Goal: Information Seeking & Learning: Find specific page/section

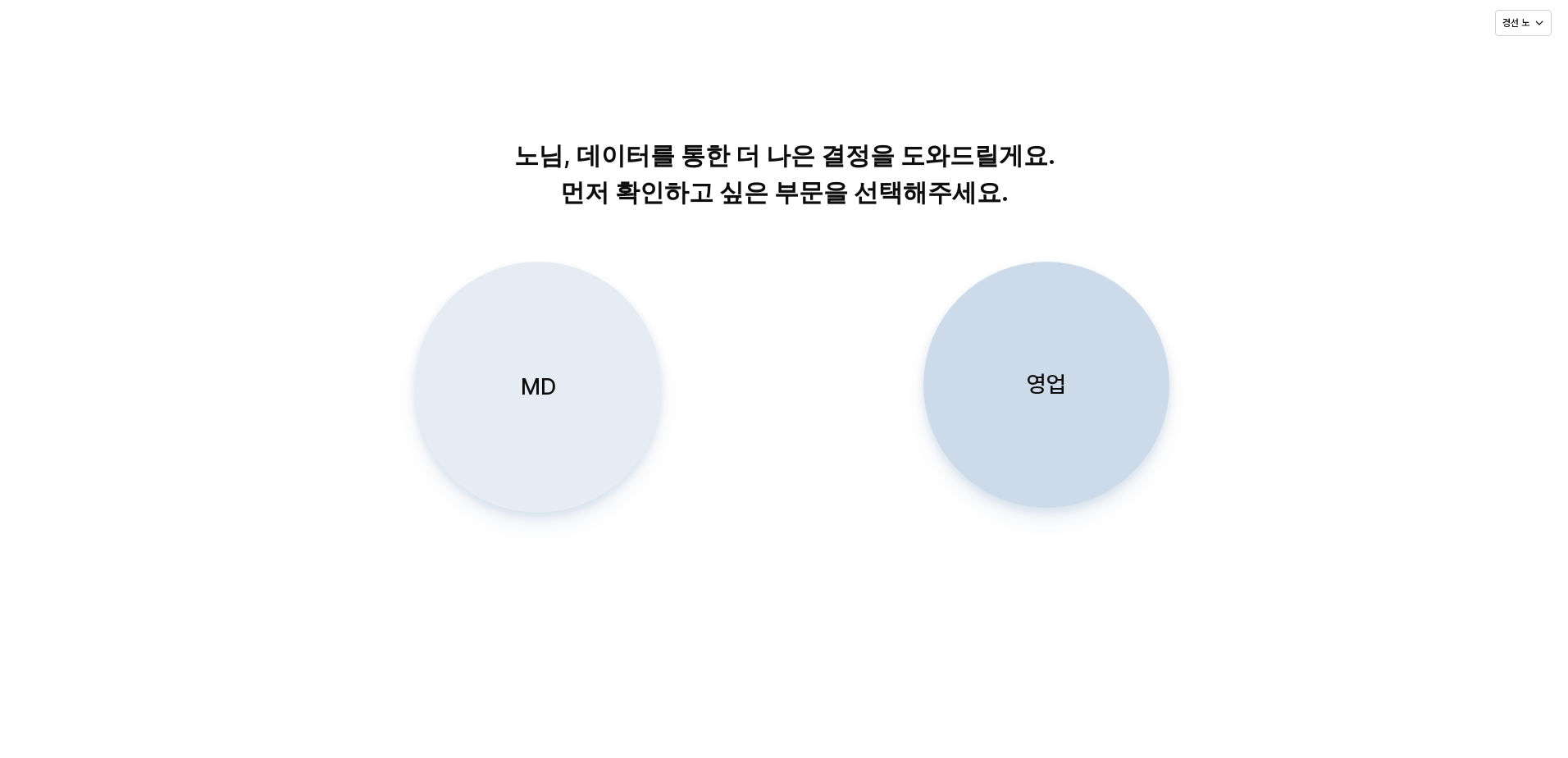
click at [536, 428] on div "MD" at bounding box center [538, 387] width 232 height 249
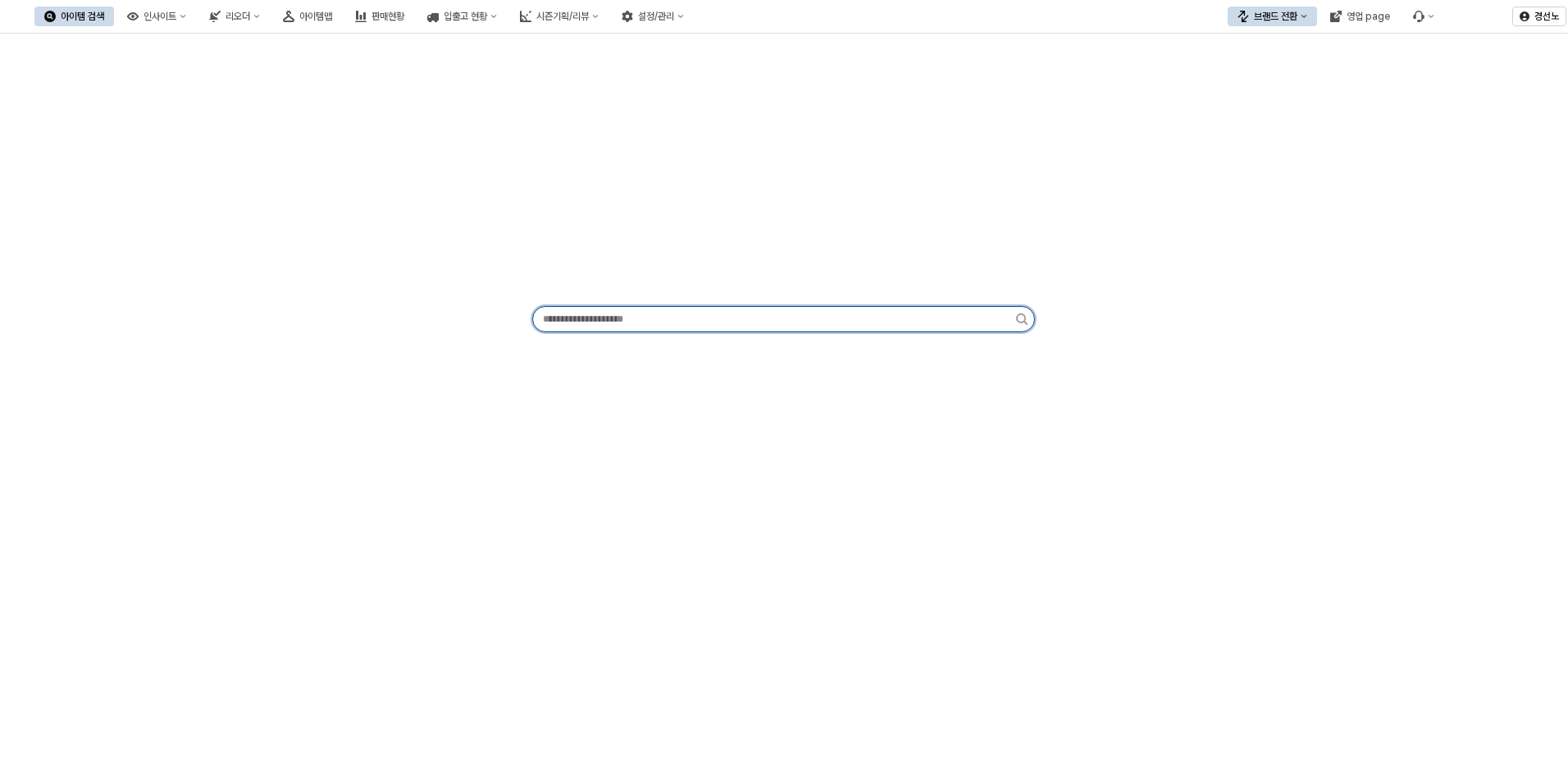
click at [623, 311] on input "App Frame" at bounding box center [774, 318] width 483 height 24
paste input "*********"
type input "*********"
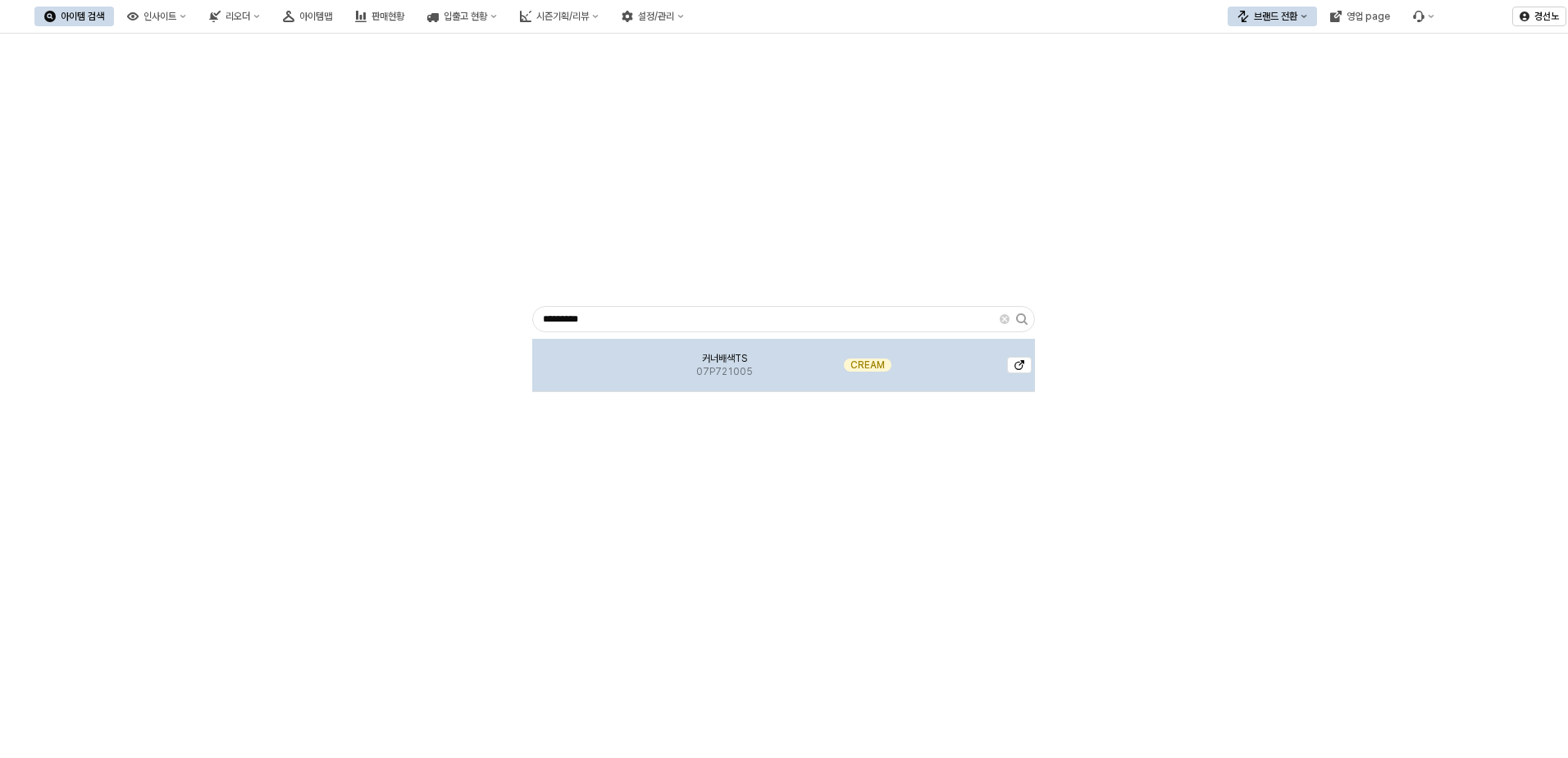
click at [590, 359] on img "App Frame" at bounding box center [590, 359] width 0 height 0
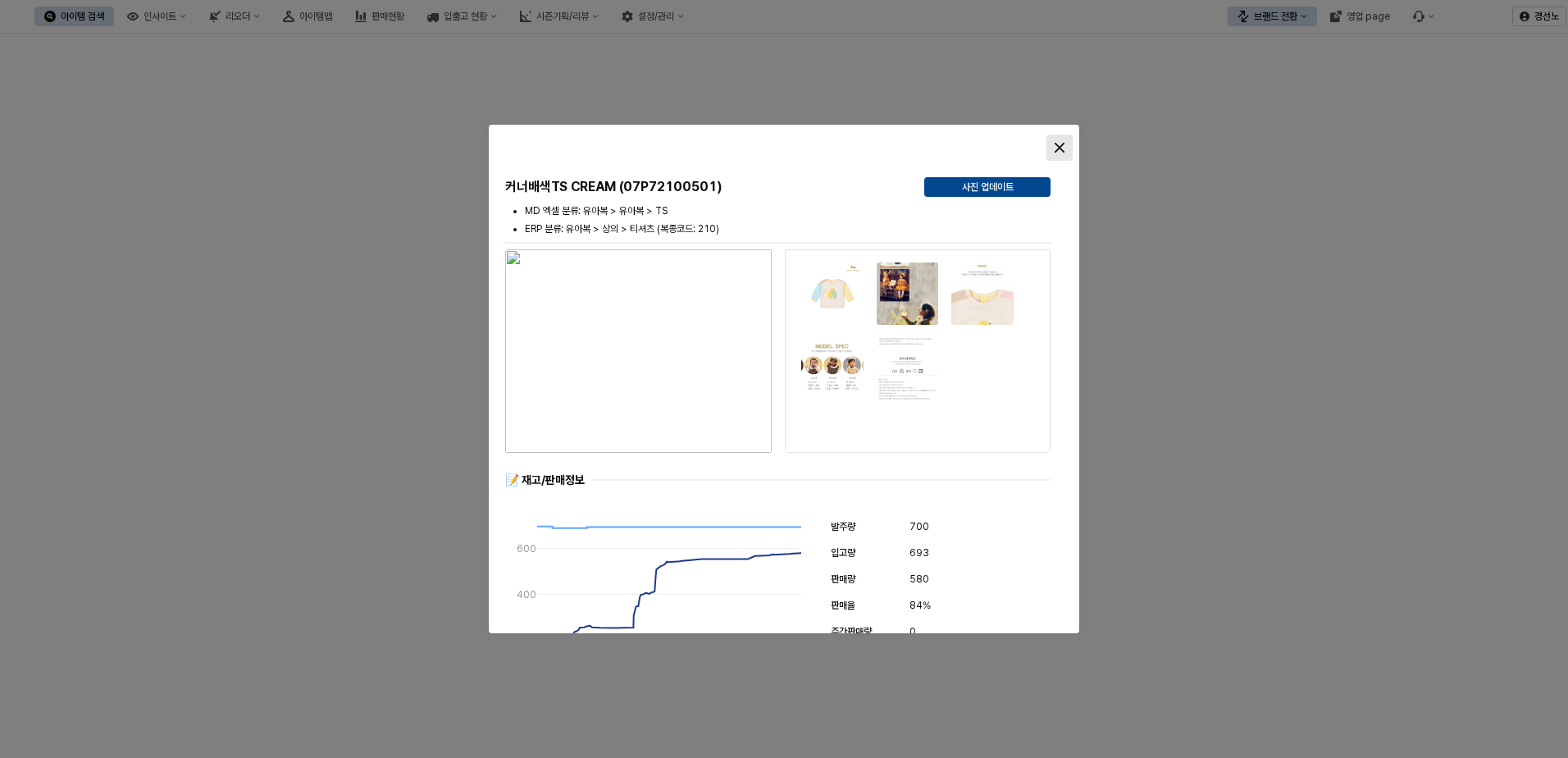
click at [1057, 144] on icon "Close" at bounding box center [1059, 147] width 10 height 10
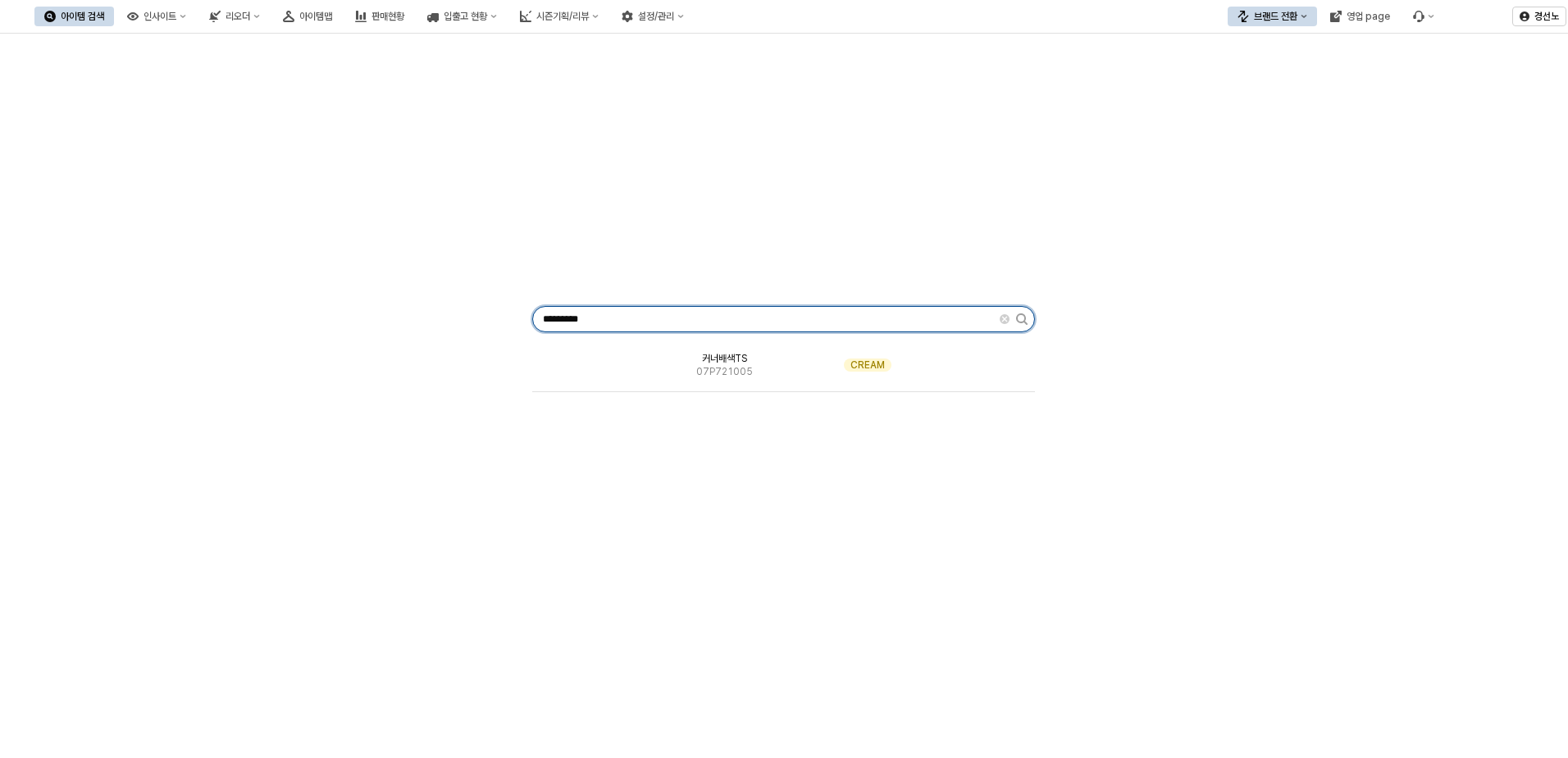
drag, startPoint x: 626, startPoint y: 310, endPoint x: 447, endPoint y: 323, distance: 179.5
click at [448, 324] on div "********* 커너배색TS 07P721005 CREAM" at bounding box center [784, 315] width 1549 height 552
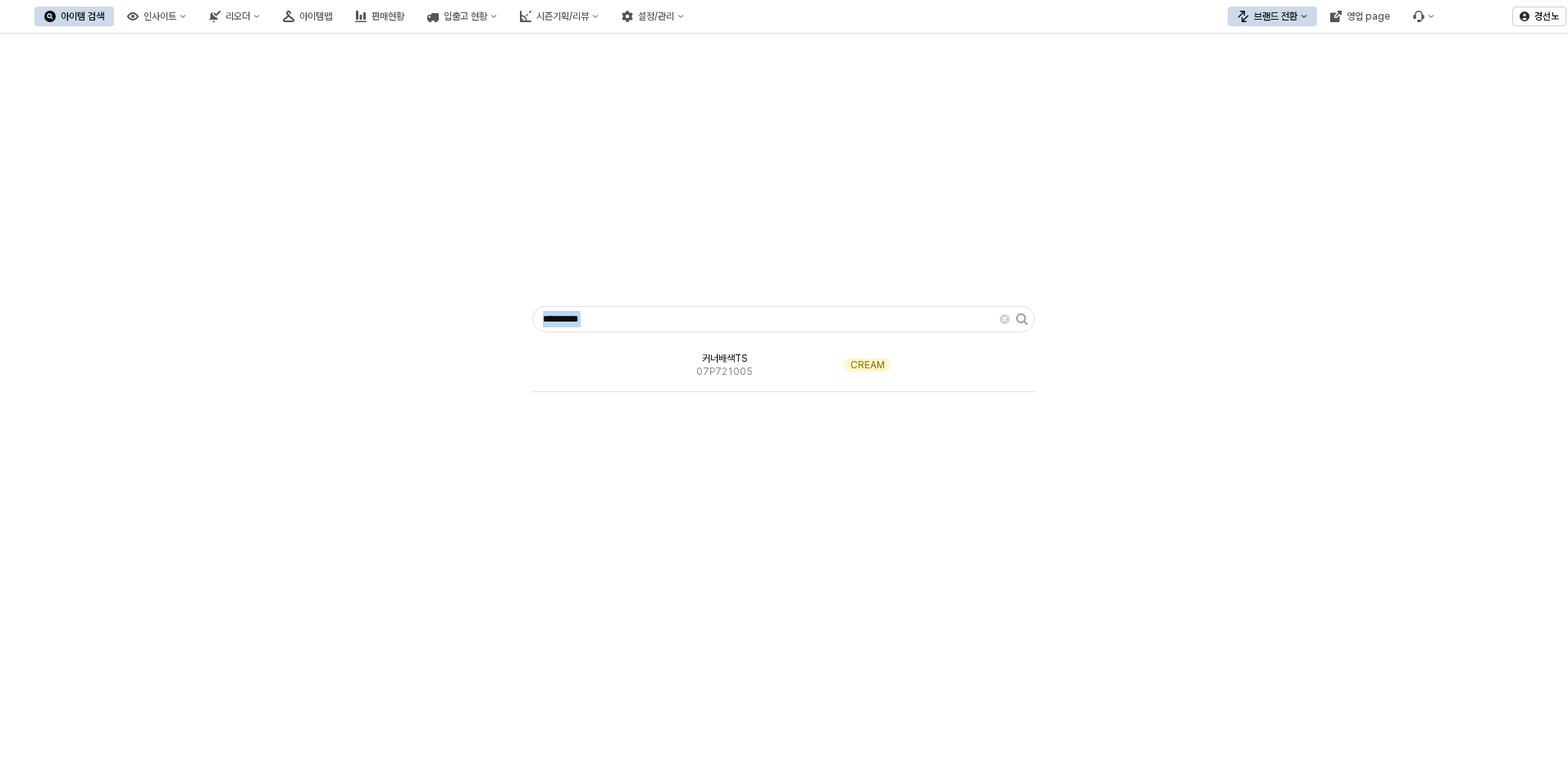
drag, startPoint x: 449, startPoint y: 325, endPoint x: 195, endPoint y: 316, distance: 254.2
click at [195, 316] on div "********* 커너배색TS 07P721005 CREAM" at bounding box center [784, 315] width 1549 height 552
click at [609, 323] on input "*********" at bounding box center [766, 318] width 466 height 24
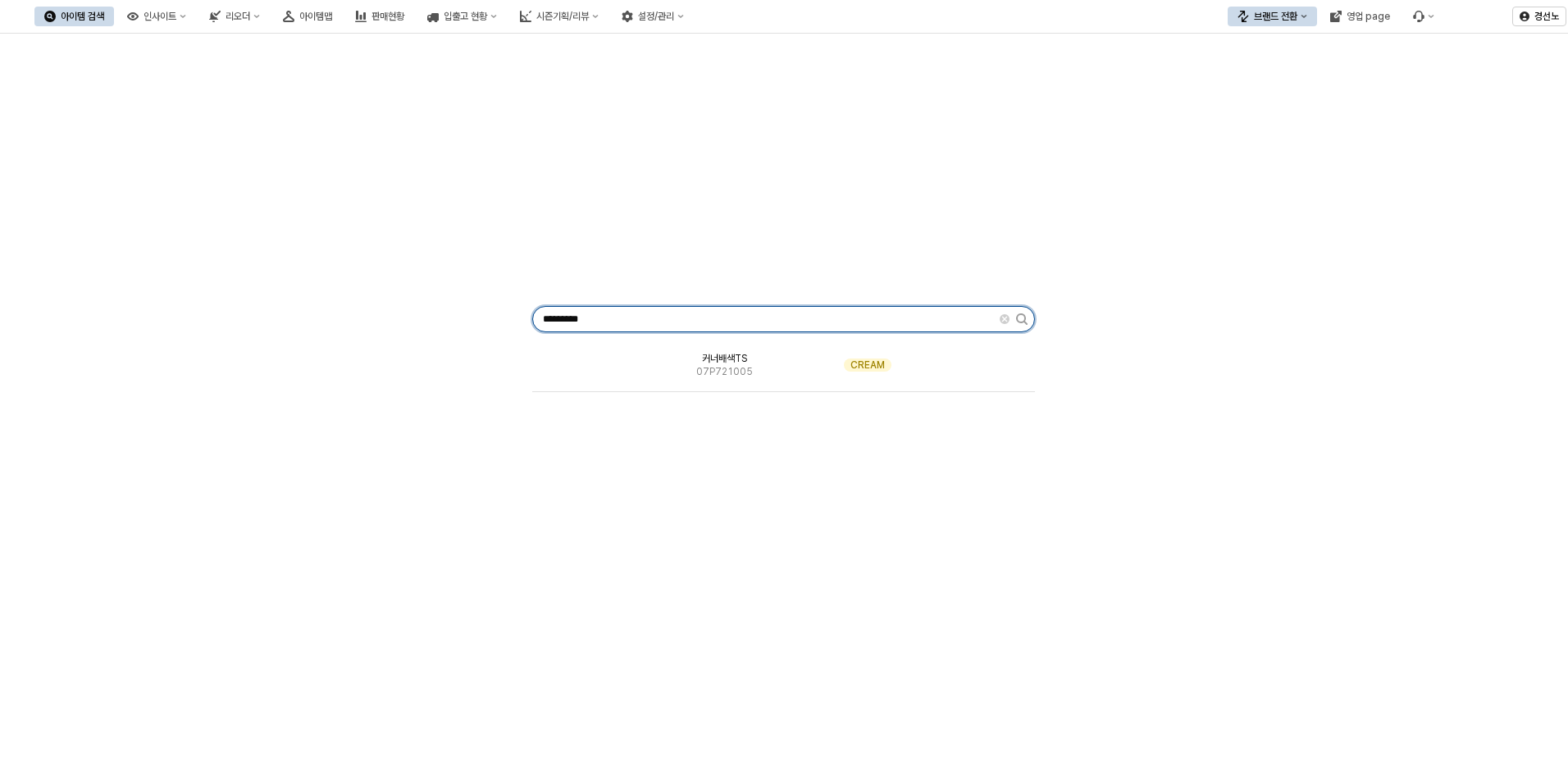
drag, startPoint x: 605, startPoint y: 319, endPoint x: 373, endPoint y: 308, distance: 232.3
click at [377, 312] on div "********* 커너배색TS 07P721005 CREAM" at bounding box center [784, 315] width 1549 height 552
paste input "*********"
drag, startPoint x: 394, startPoint y: 309, endPoint x: 355, endPoint y: 312, distance: 39.1
click at [363, 311] on div "****** 노제롱SW 07P721581 RED 드먼SW 07P721502 RED 드먼배색SW 07P721501 BEIGE 노제CDG 07P7…" at bounding box center [784, 315] width 1549 height 552
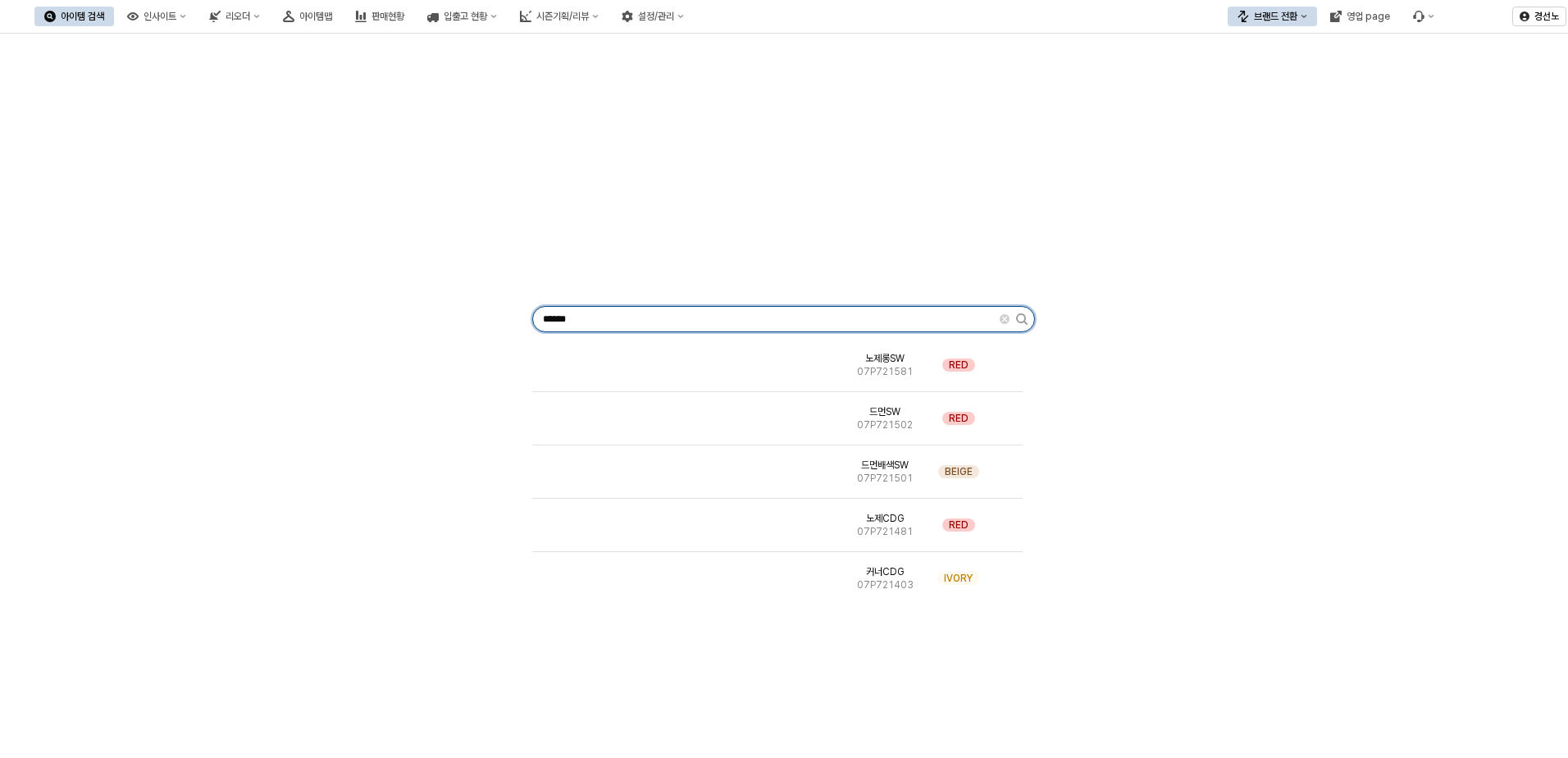
paste input "***"
drag, startPoint x: 620, startPoint y: 315, endPoint x: 317, endPoint y: 312, distance: 303.0
click at [317, 312] on div "********* 커너TS 07P721006 YELLOW" at bounding box center [784, 315] width 1549 height 552
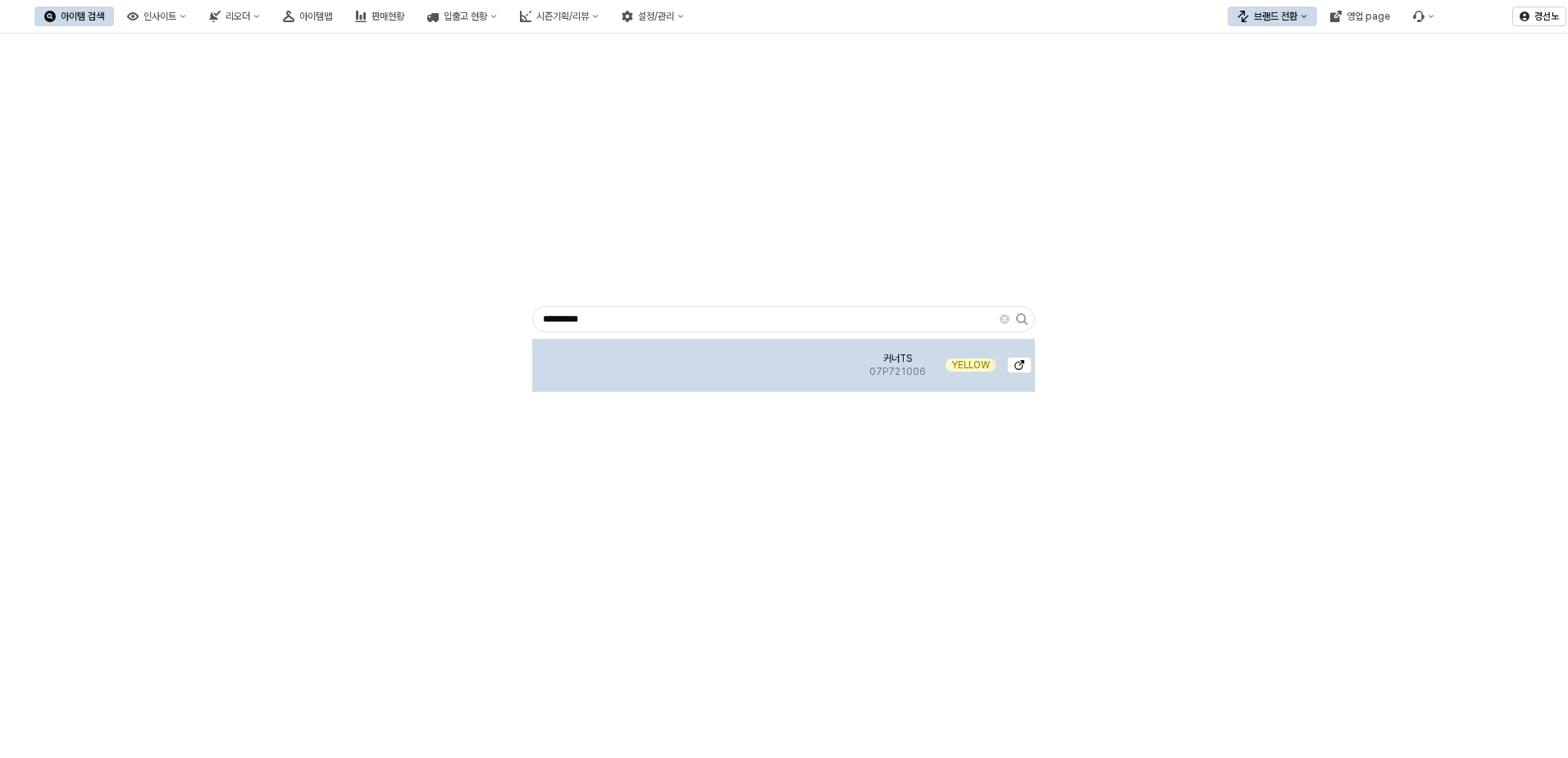
click at [695, 359] on img "App Frame" at bounding box center [695, 359] width 0 height 0
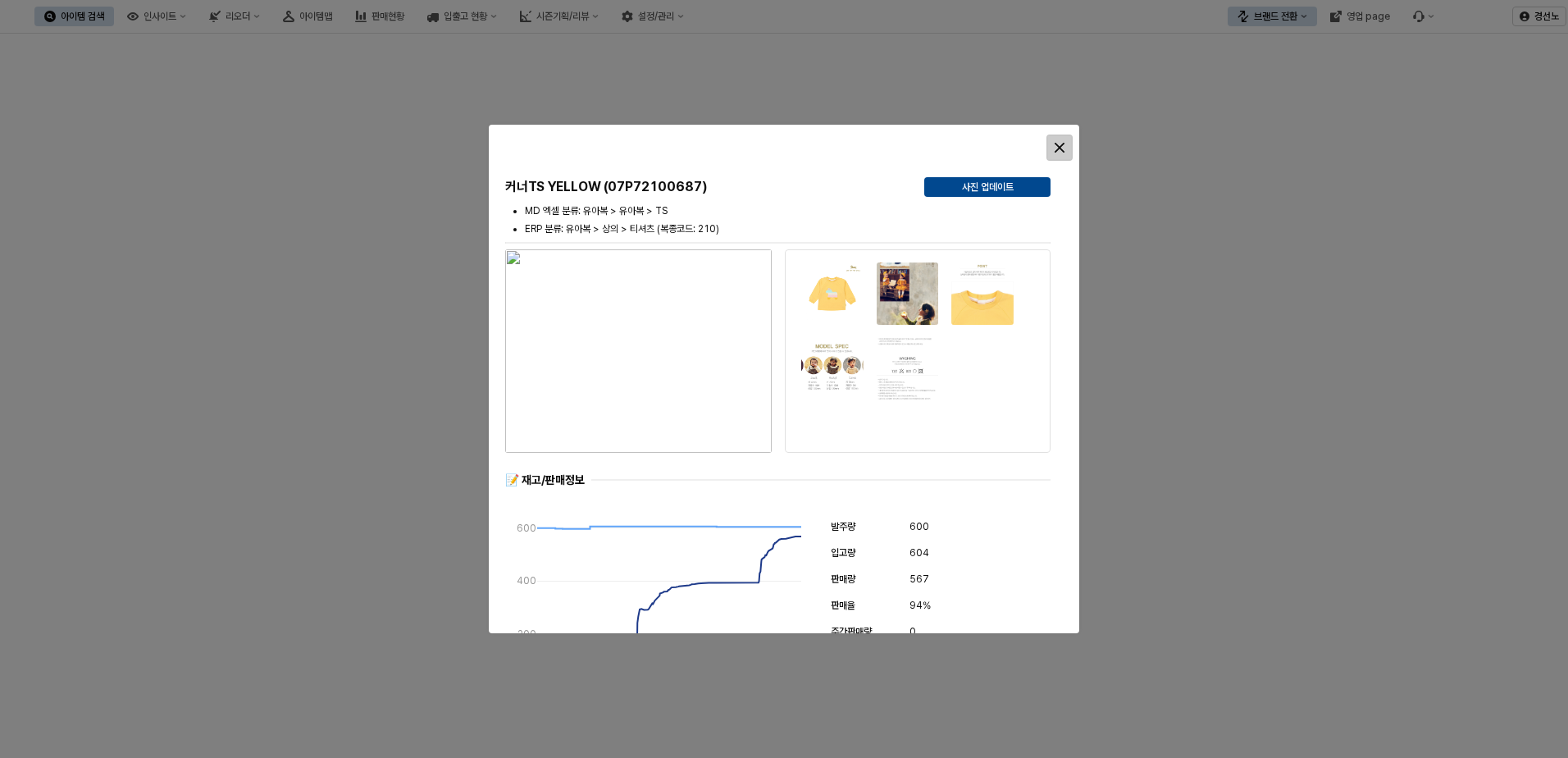
click at [1055, 146] on icon "Close" at bounding box center [1059, 147] width 10 height 10
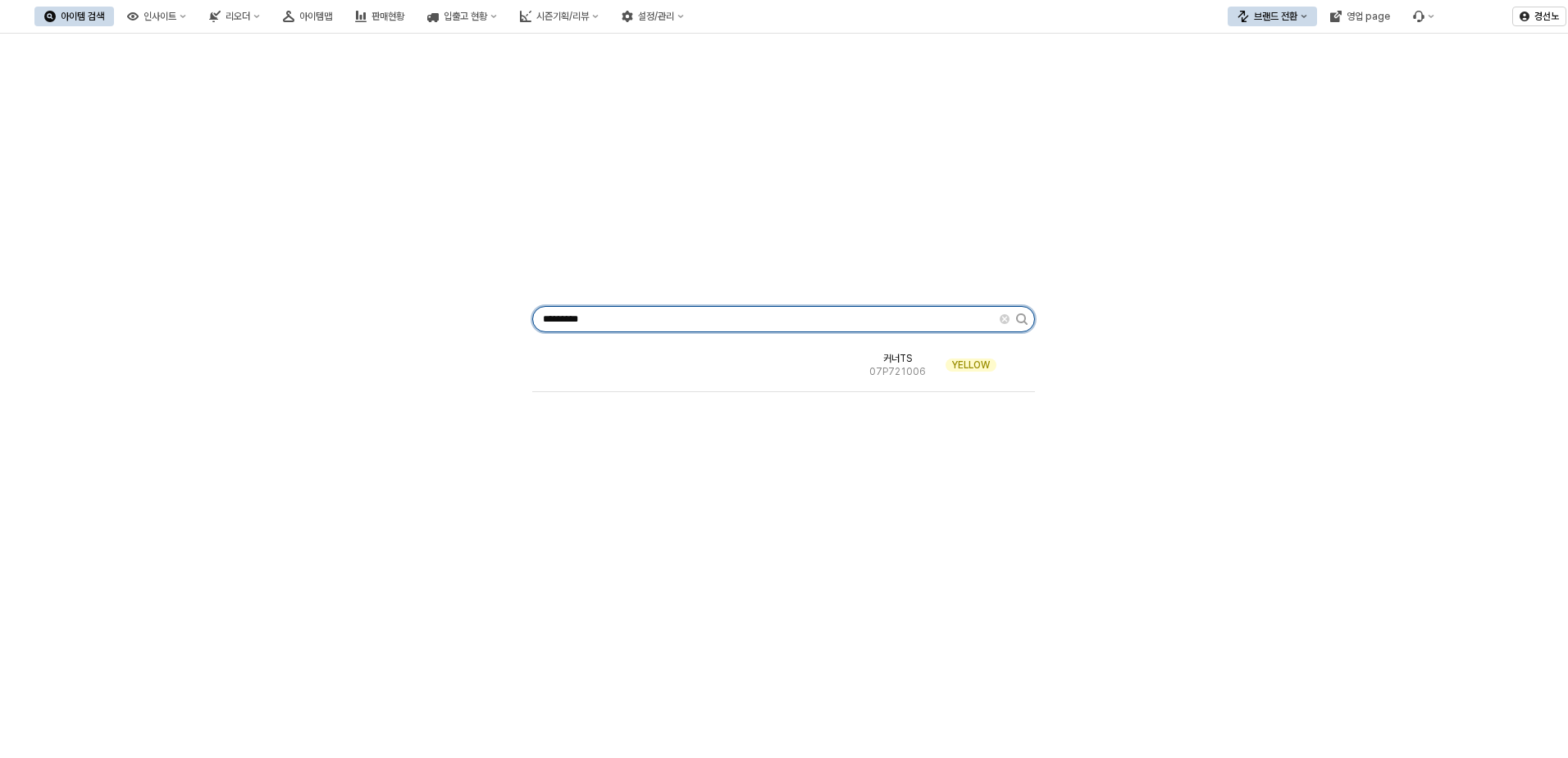
paste input "App Frame"
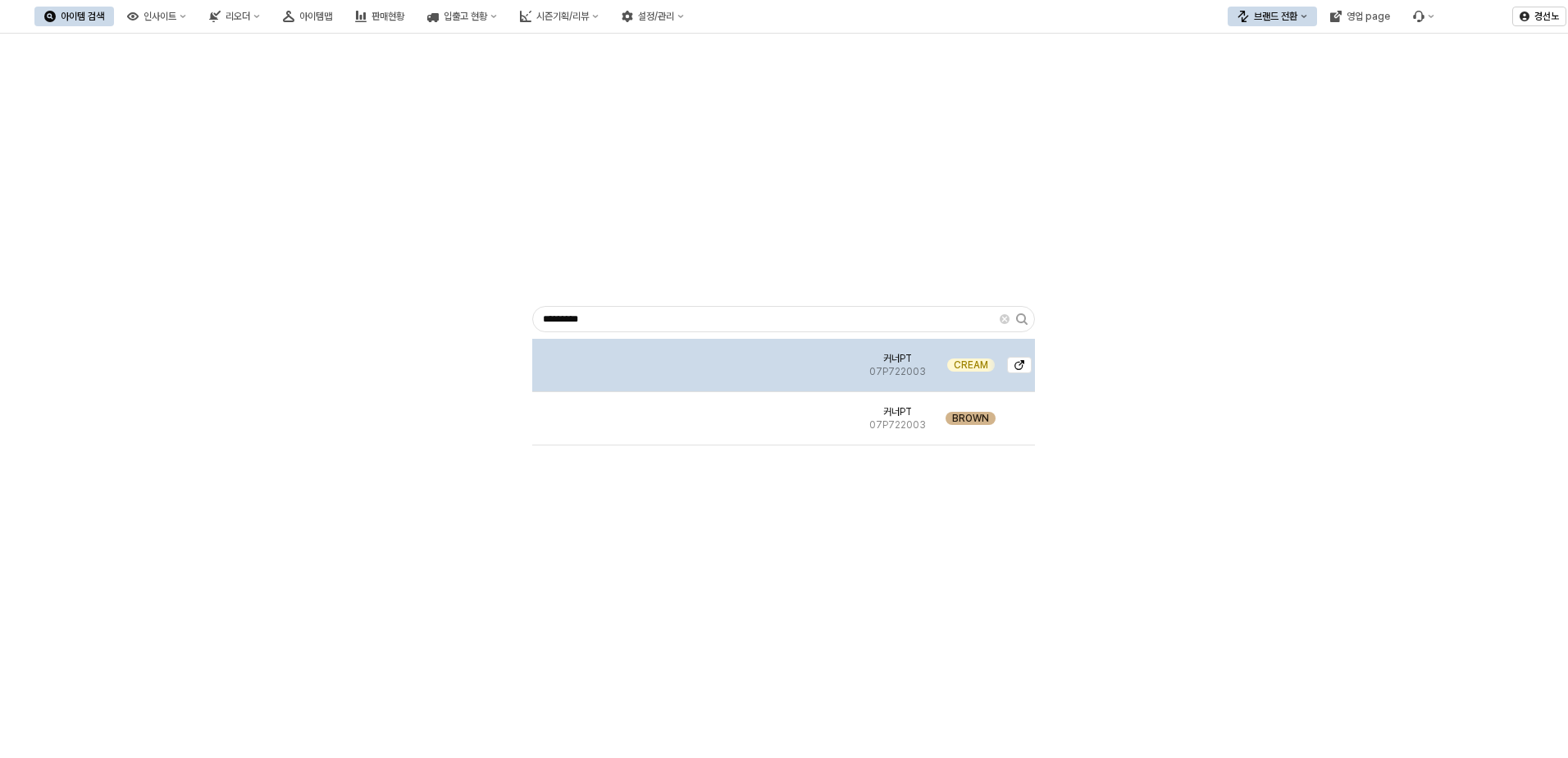
click at [695, 359] on img "App Frame" at bounding box center [695, 359] width 0 height 0
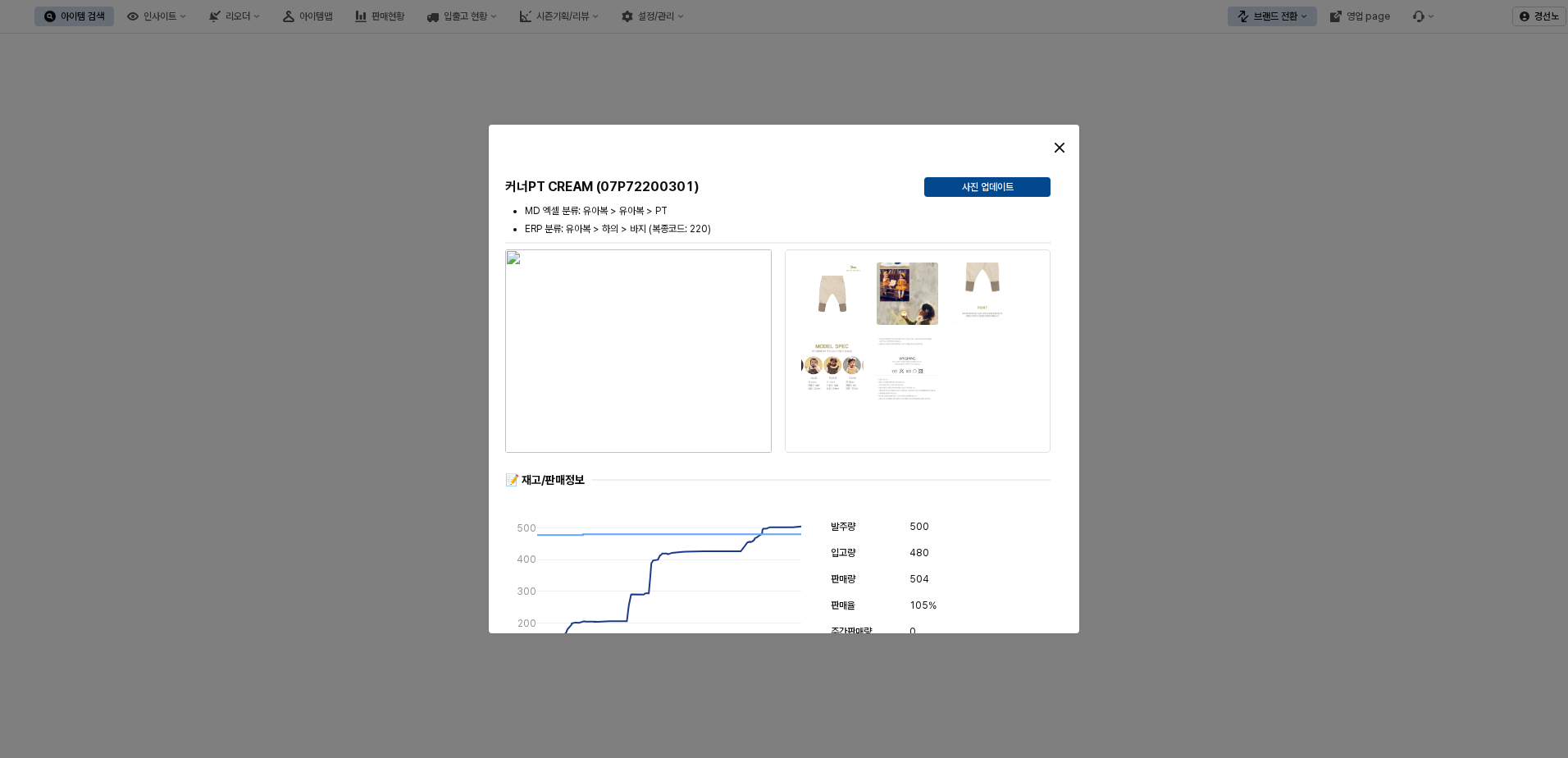
click at [1058, 147] on icon "Close" at bounding box center [1059, 147] width 10 height 10
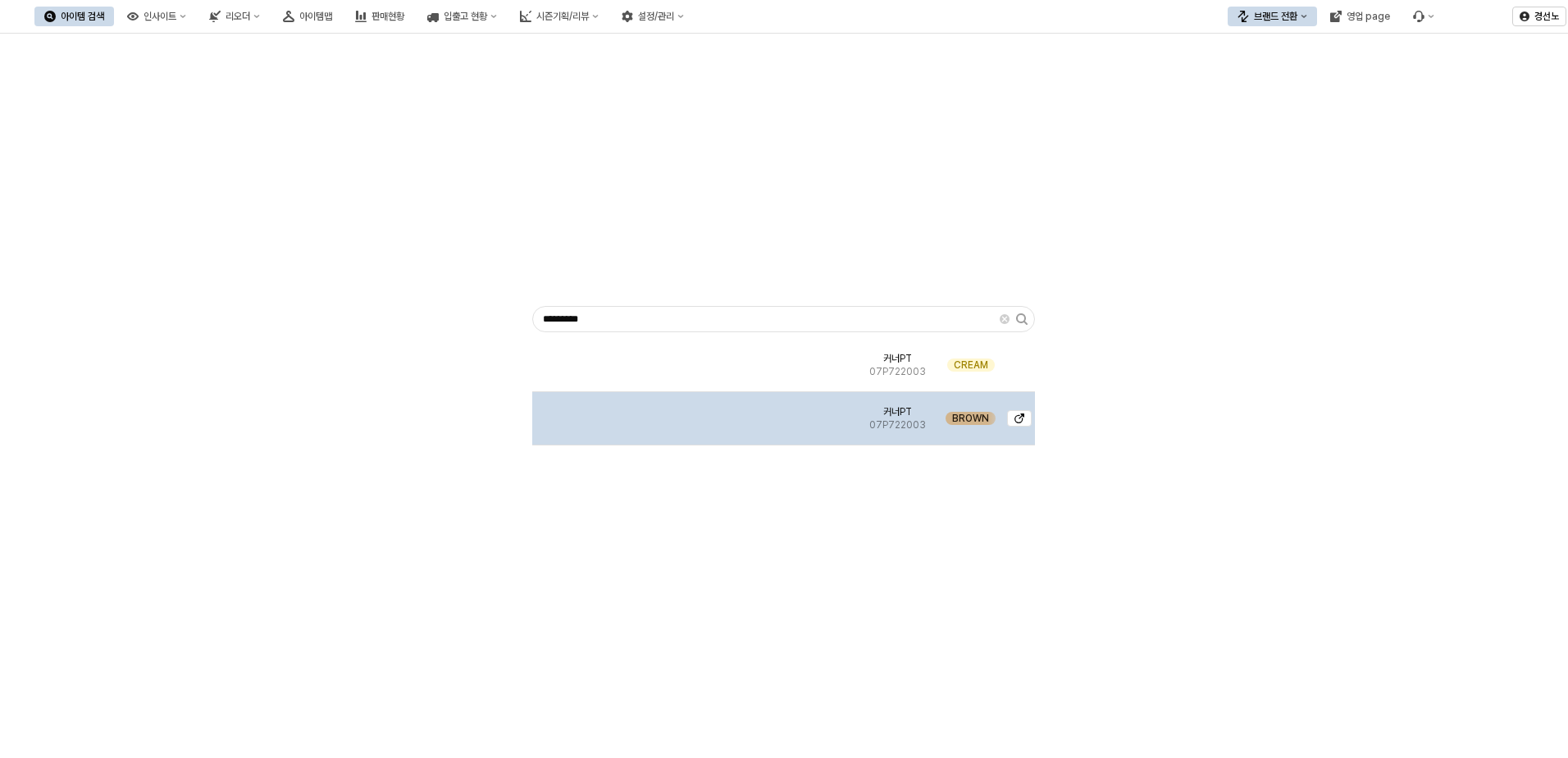
click at [695, 412] on img "App Frame" at bounding box center [695, 412] width 0 height 0
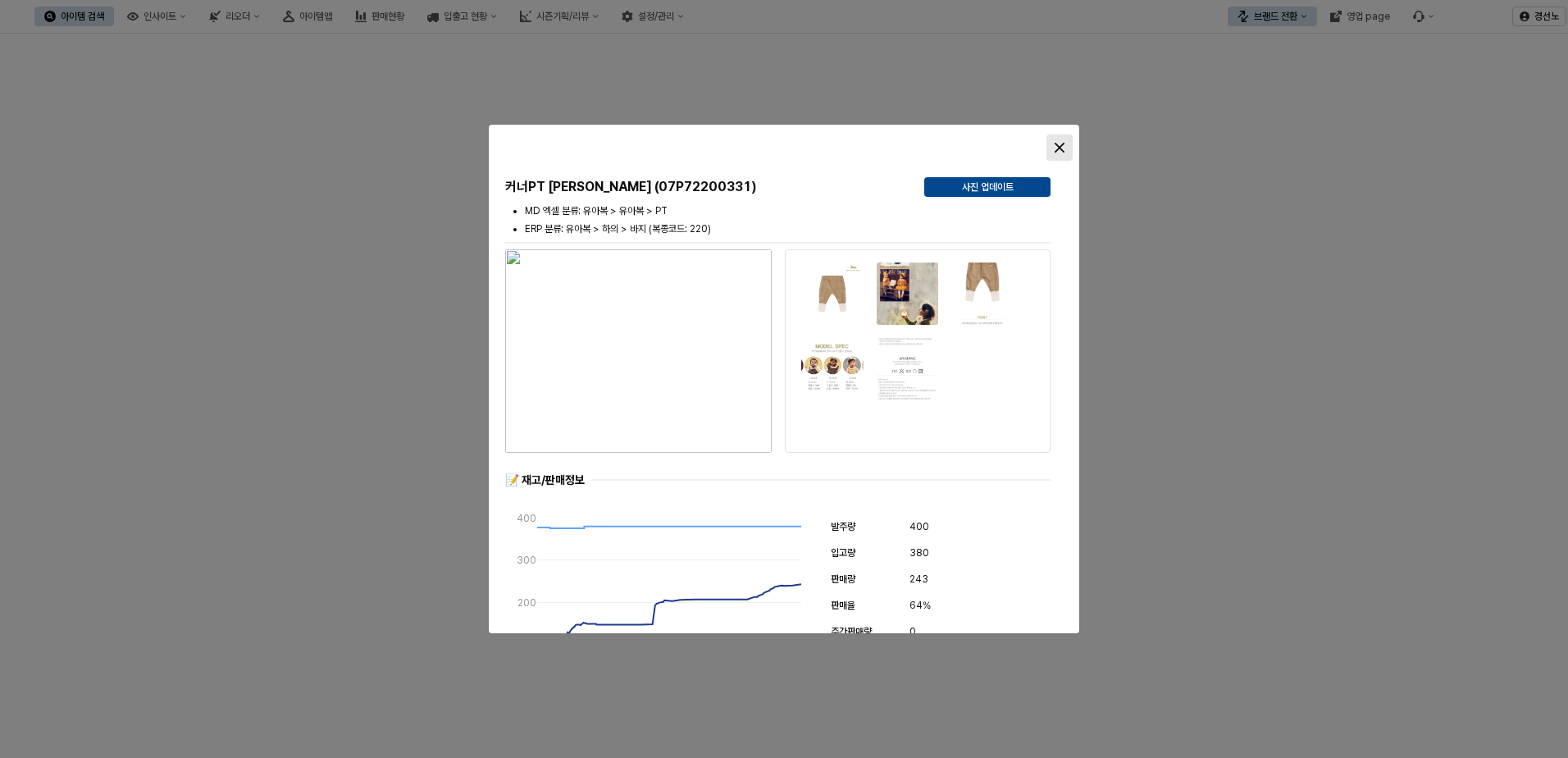
click at [1055, 146] on div "Close" at bounding box center [1059, 147] width 24 height 24
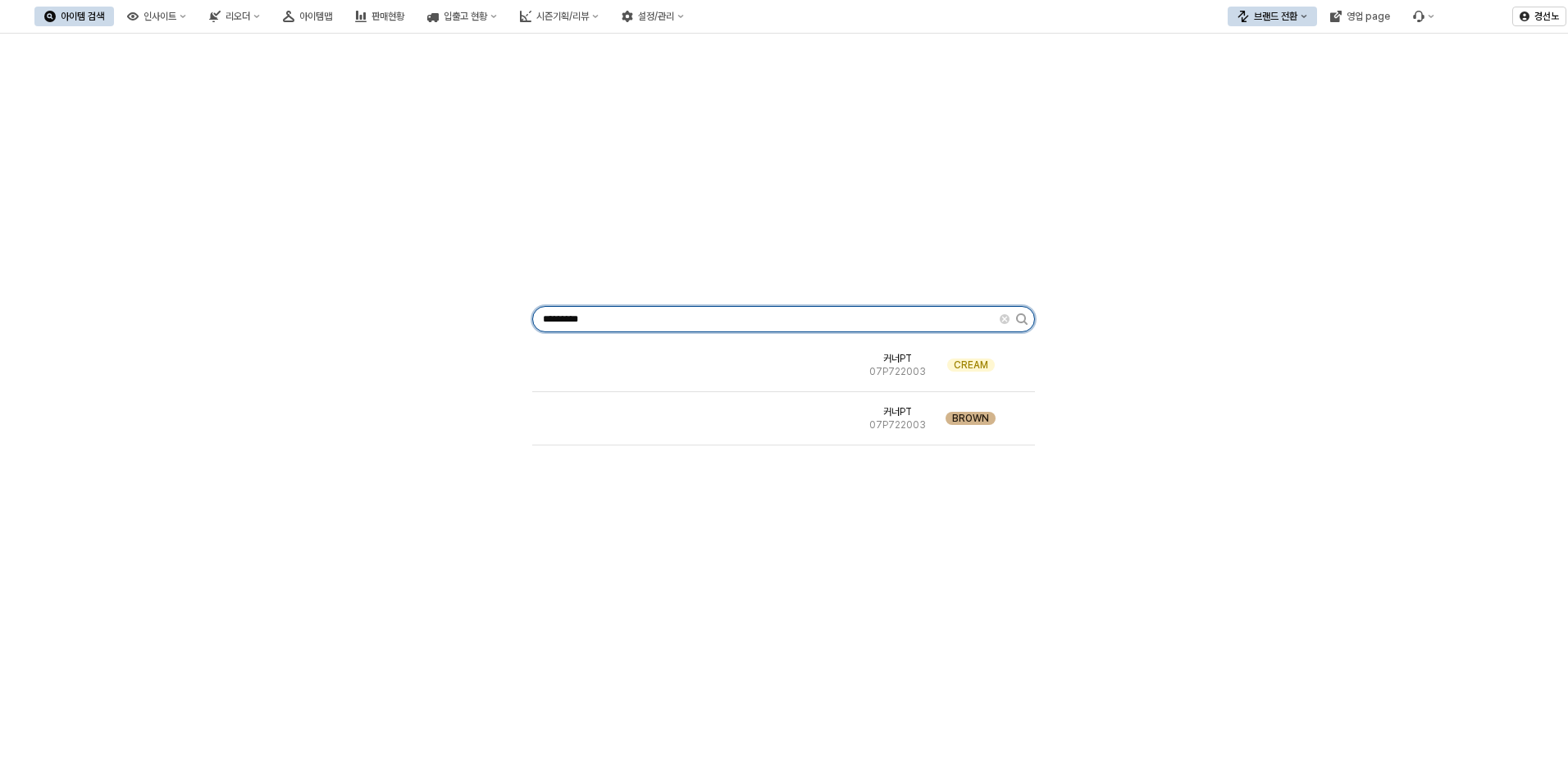
drag, startPoint x: 621, startPoint y: 317, endPoint x: 114, endPoint y: 308, distance: 507.1
click at [168, 307] on div "********* 커너PT 07P722003 CREAM 커너PT 07P722003 BROWN" at bounding box center [784, 315] width 1549 height 552
paste input "App Frame"
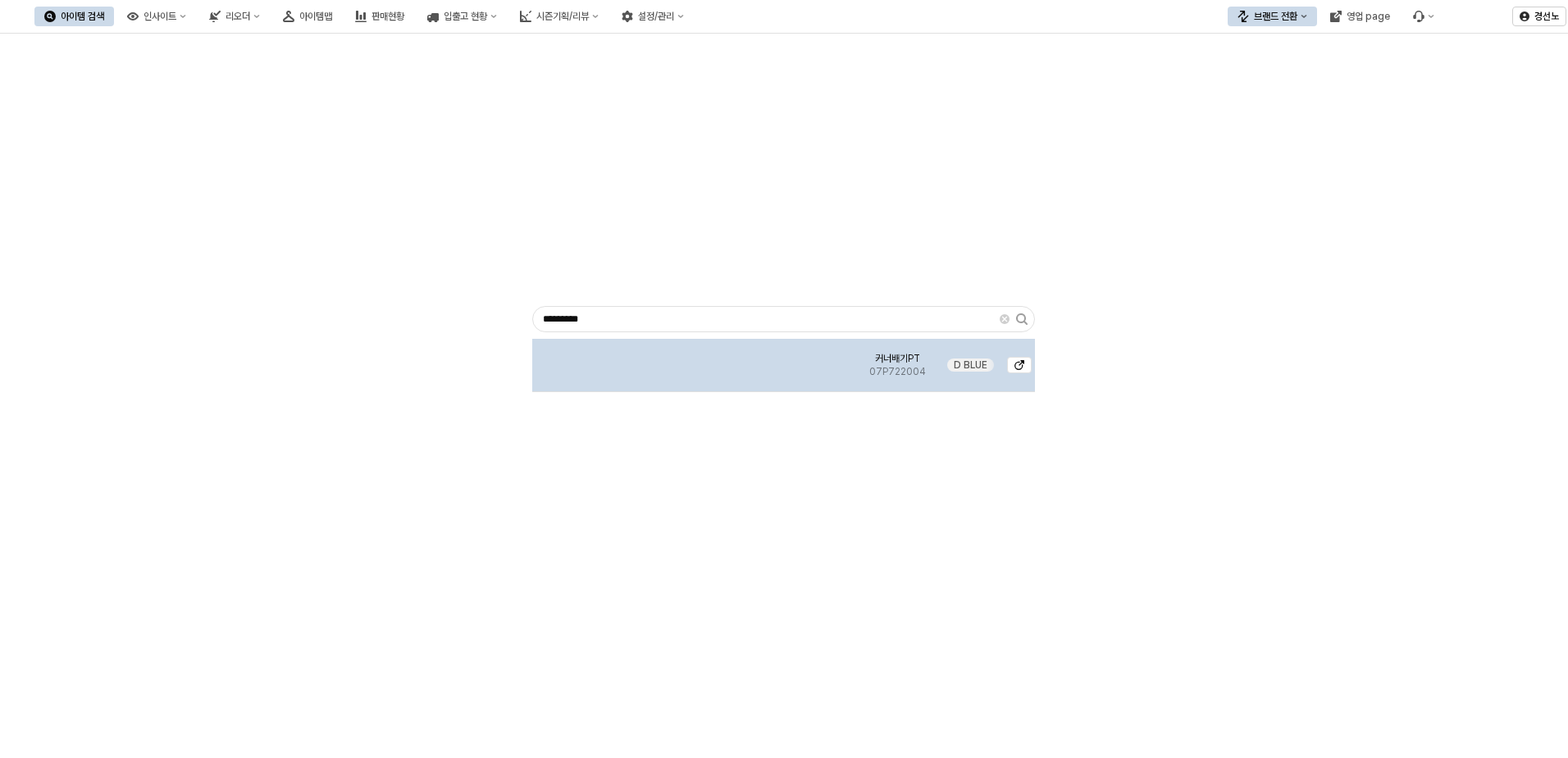
click at [695, 359] on img "App Frame" at bounding box center [695, 359] width 0 height 0
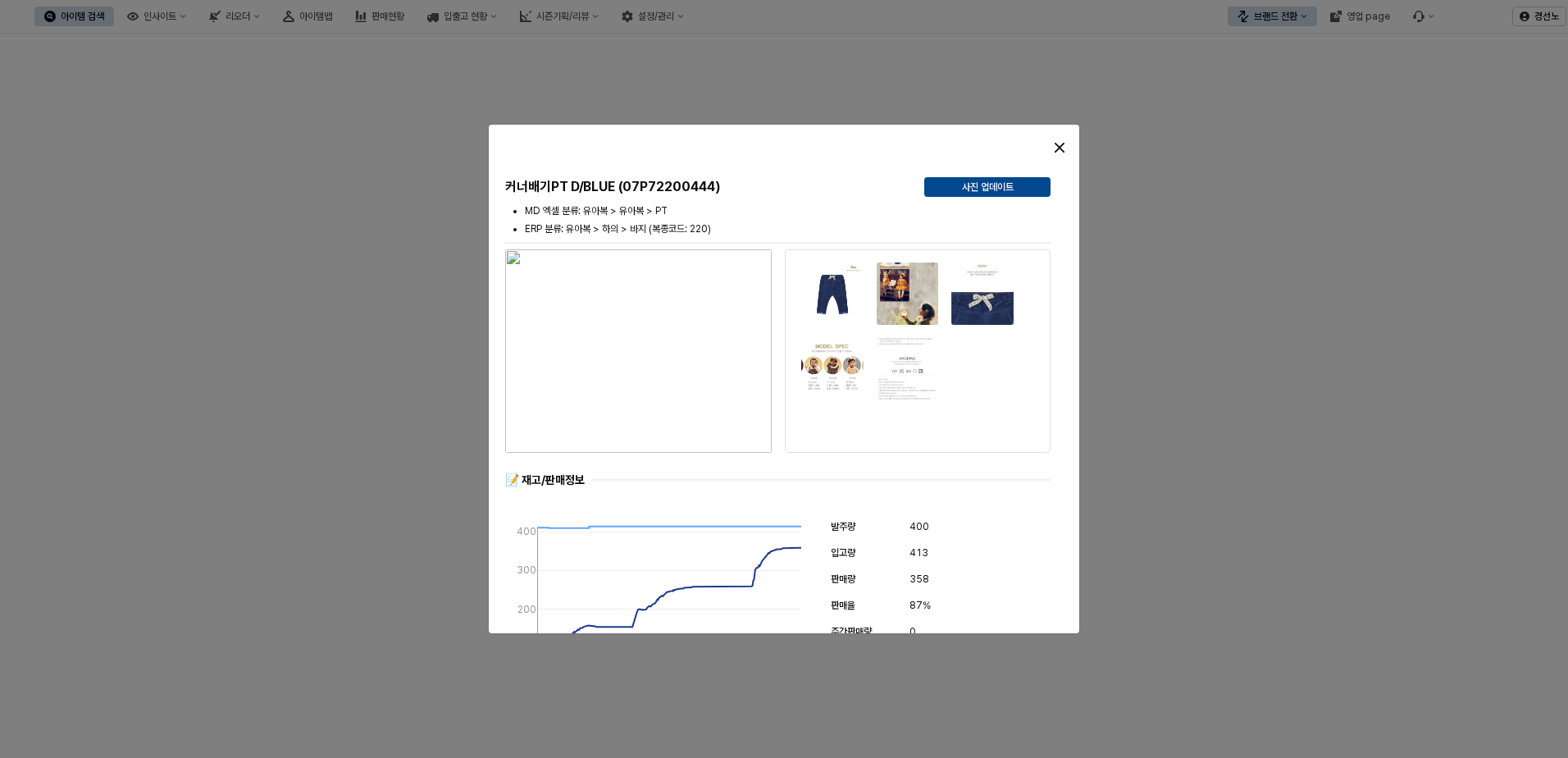
click at [1042, 145] on div at bounding box center [1005, 147] width 135 height 26
click at [1058, 146] on div "Close" at bounding box center [1059, 147] width 24 height 24
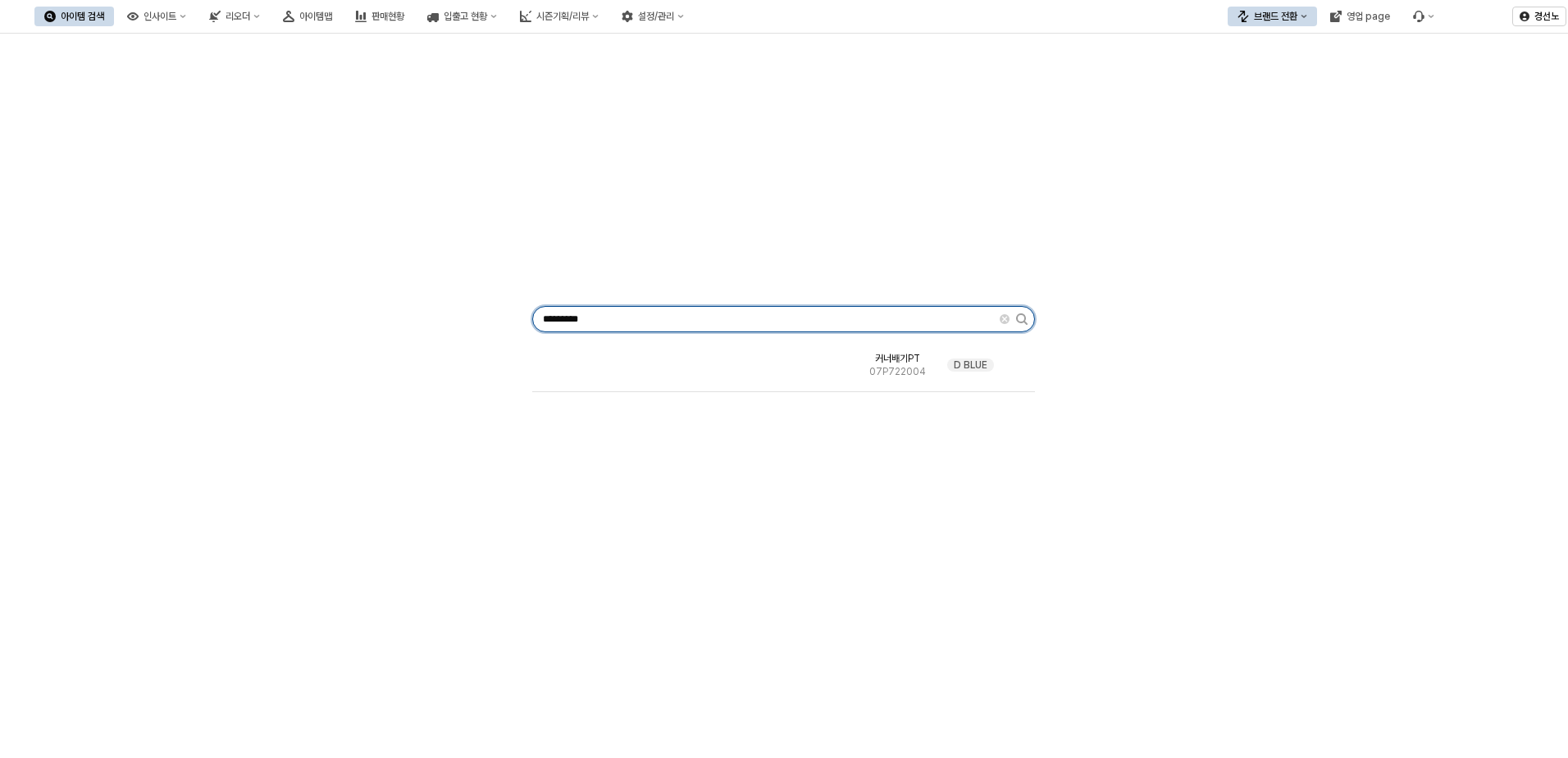
drag, startPoint x: 615, startPoint y: 323, endPoint x: -58, endPoint y: 315, distance: 673.0
click at [0, 315] on html "Skip to main content 아이템 검색 인사이트 리오더 아이템맵 판매현황 입출고 현황 시즌기획/리뷰 설정/관리 브랜드 전환 영업 p…" at bounding box center [784, 379] width 1568 height 758
paste input "App Frame"
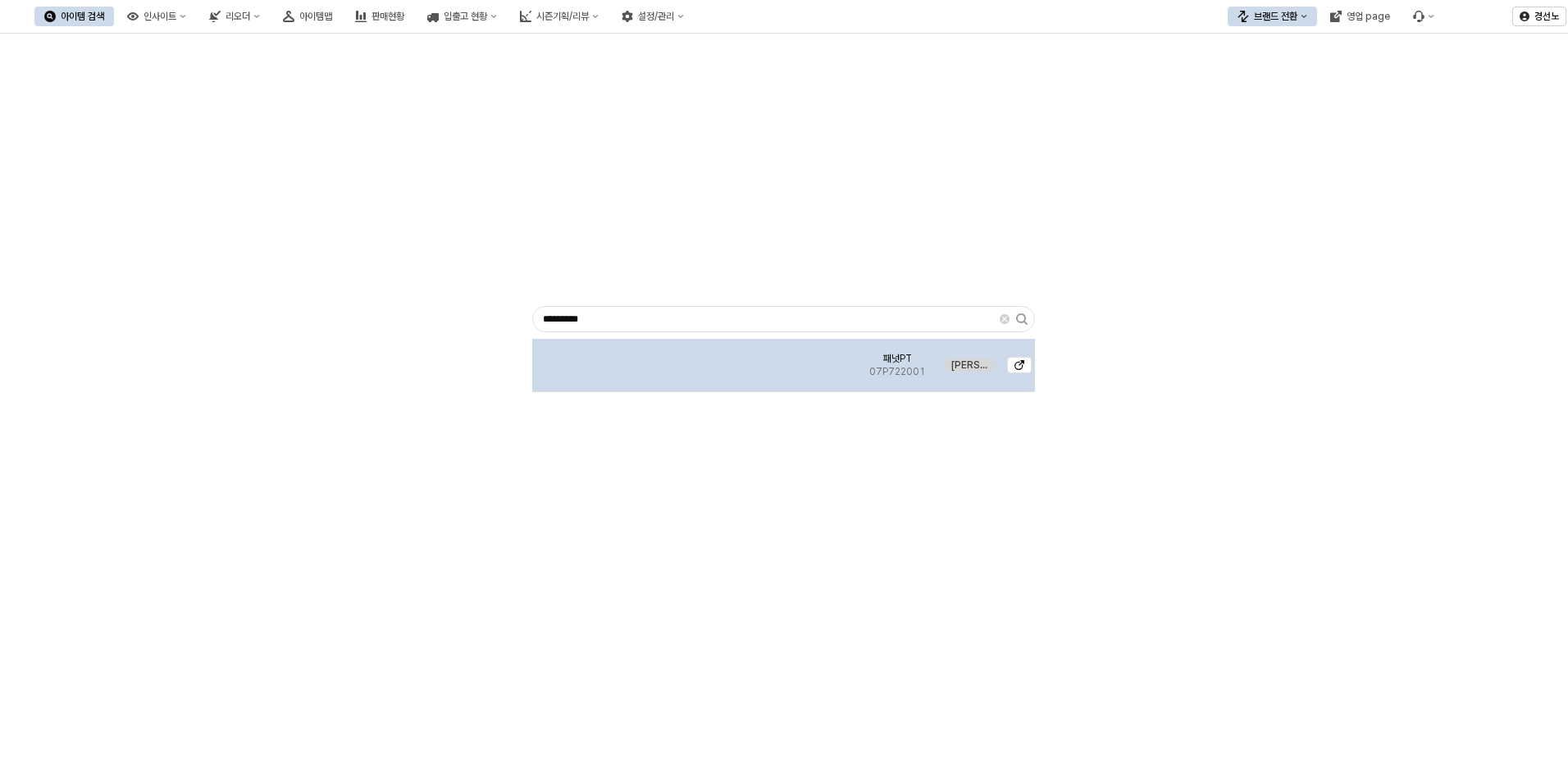
click at [695, 359] on img "App Frame" at bounding box center [695, 359] width 0 height 0
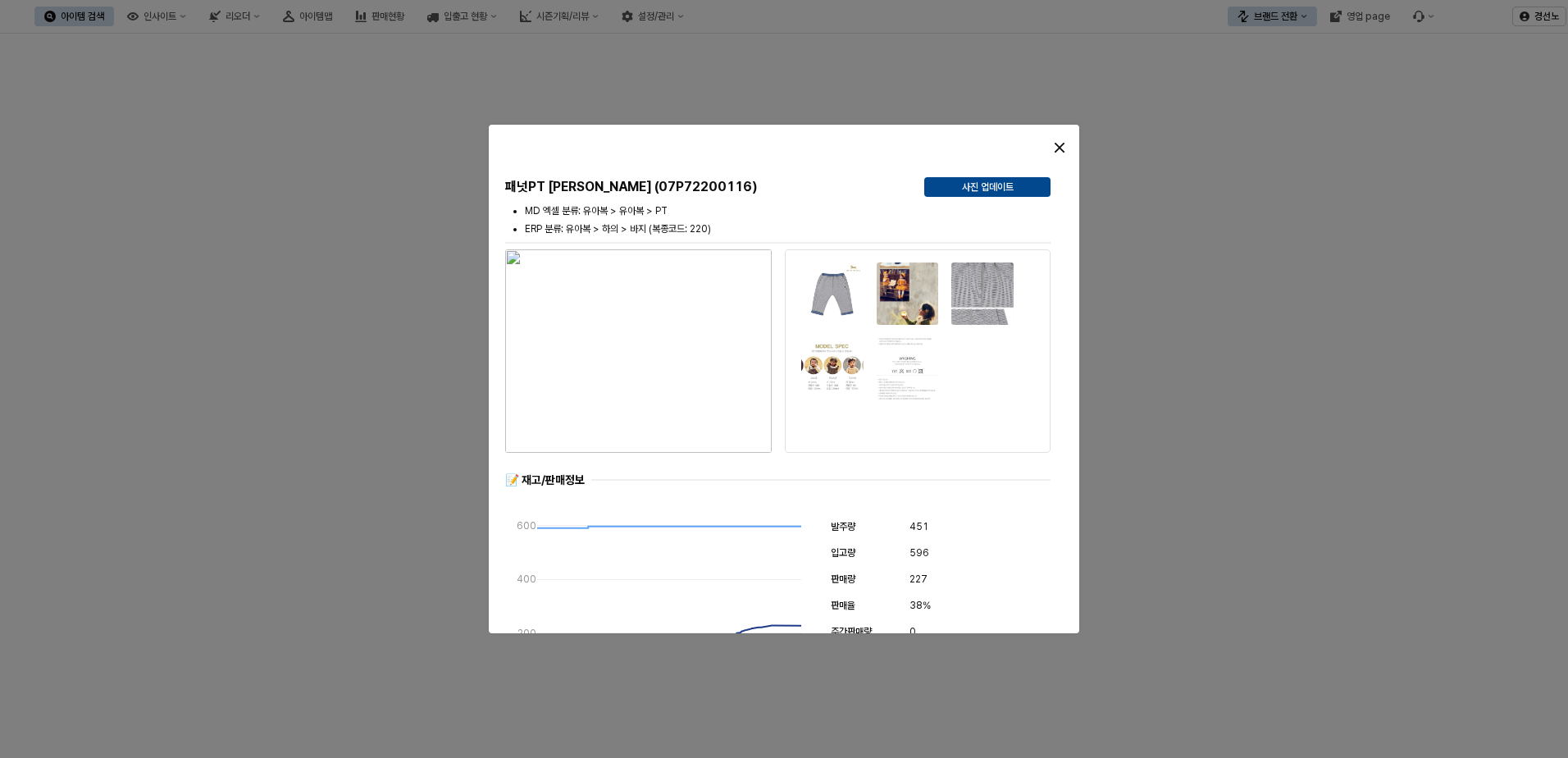
click at [1062, 139] on div "Close" at bounding box center [1059, 147] width 24 height 24
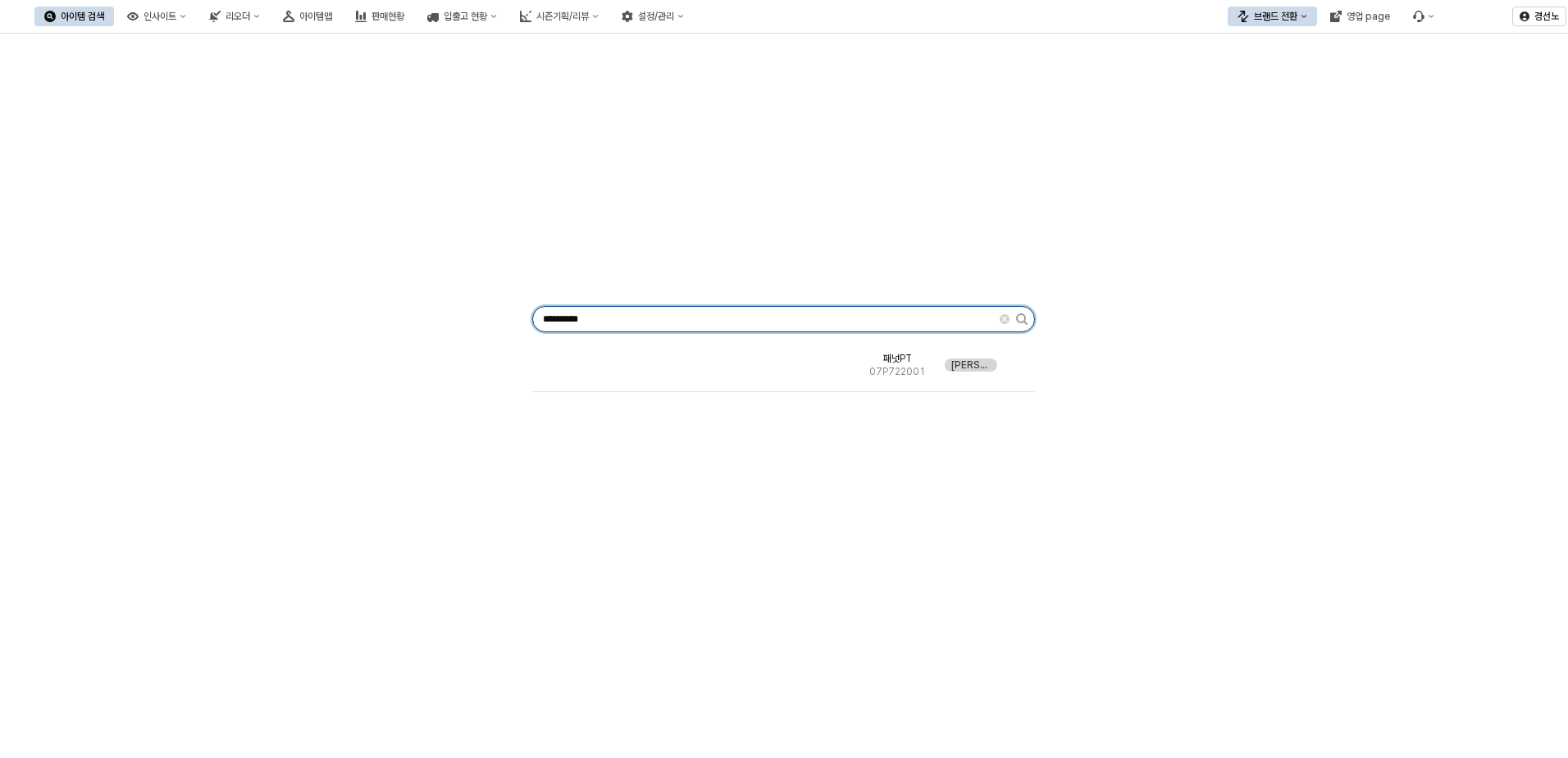
drag, startPoint x: 392, startPoint y: 325, endPoint x: 301, endPoint y: 312, distance: 91.9
click at [308, 316] on div "********* 패넛PT 07P722001 [PERSON_NAME]" at bounding box center [784, 315] width 1549 height 552
paste input "App Frame"
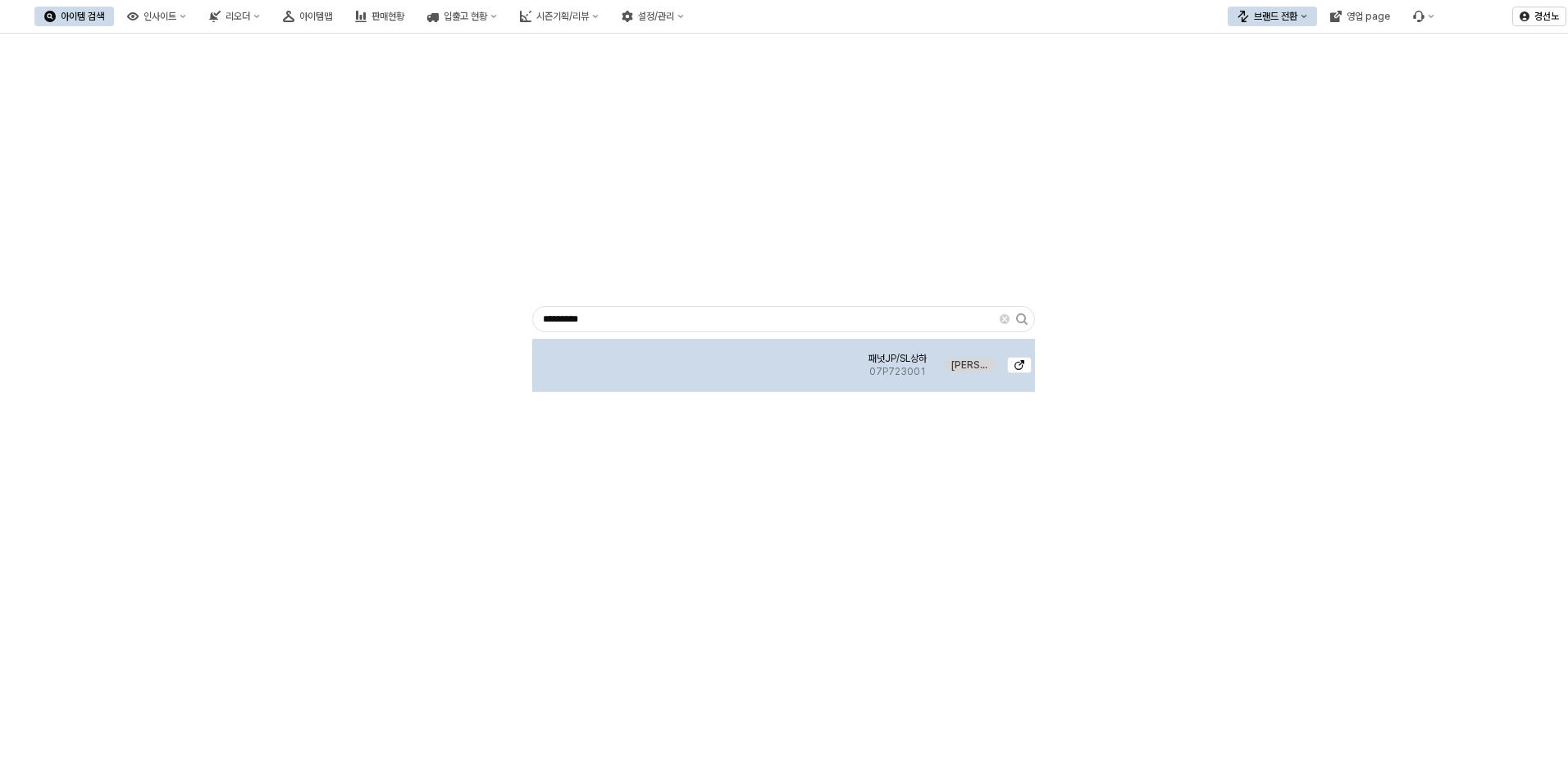
click at [695, 359] on img "App Frame" at bounding box center [695, 359] width 0 height 0
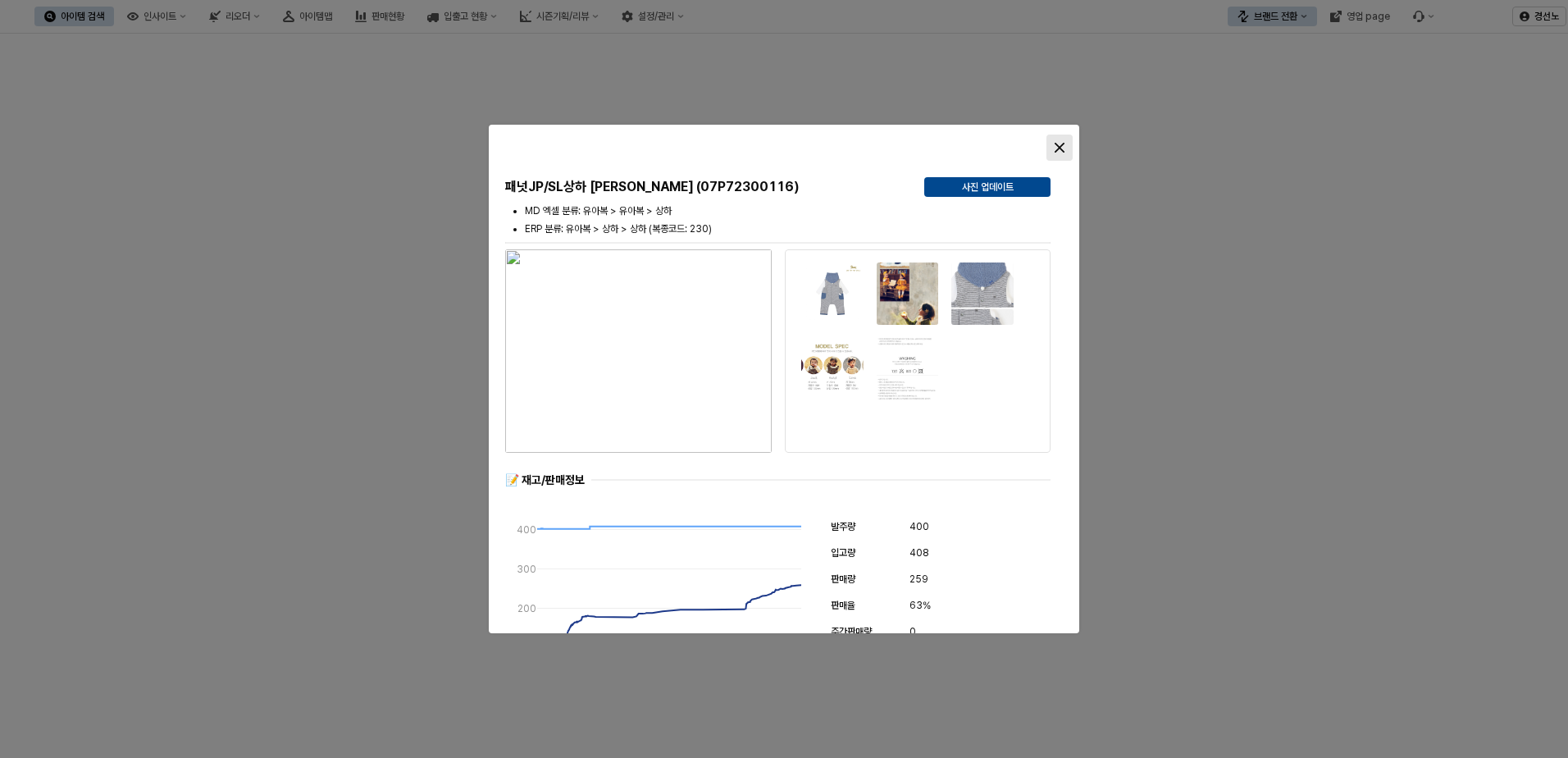
click at [1056, 141] on div "Close" at bounding box center [1059, 147] width 24 height 24
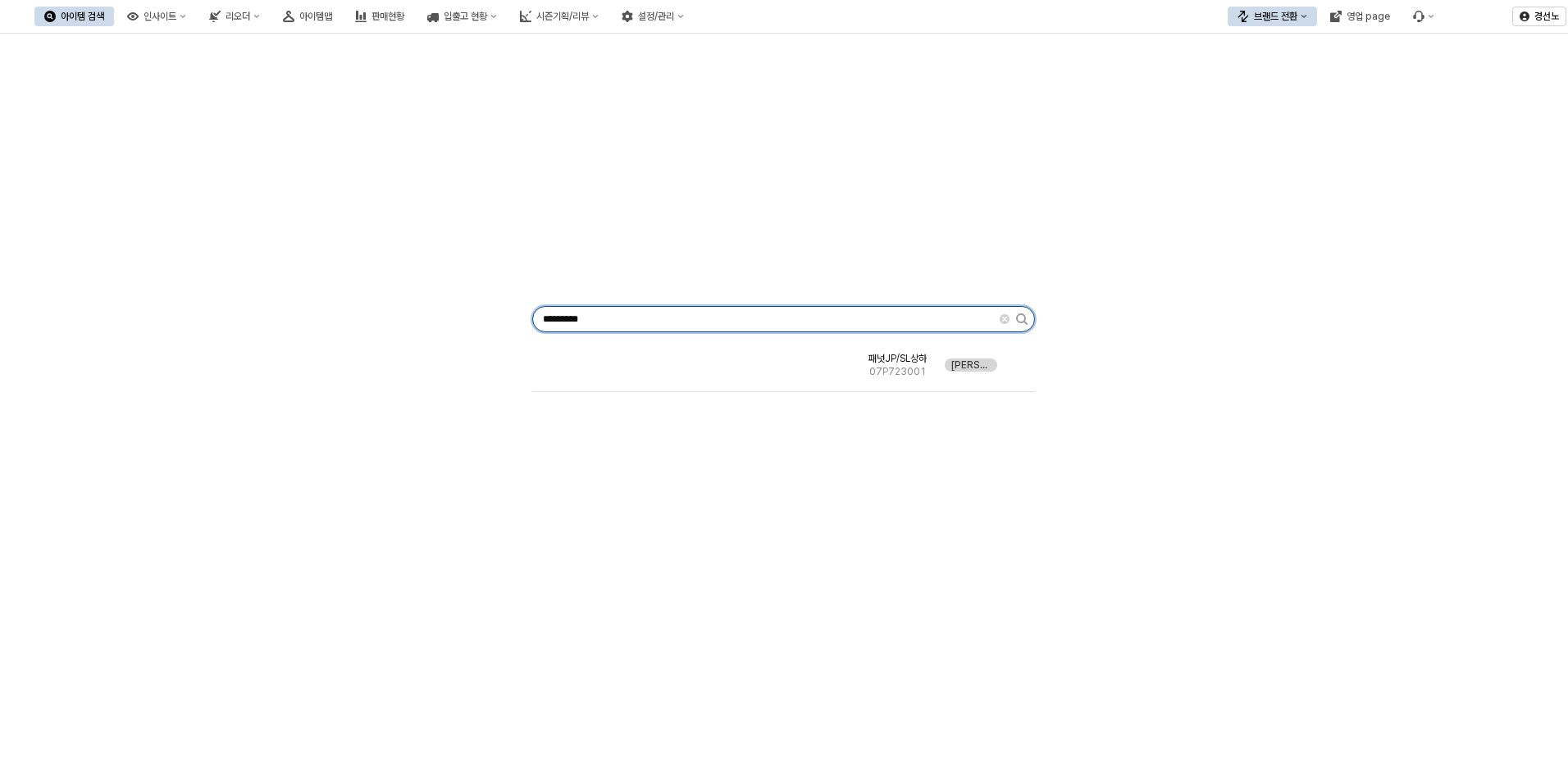
drag, startPoint x: 443, startPoint y: 317, endPoint x: 79, endPoint y: 305, distance: 364.2
click at [107, 304] on div "********* 패넛JP/SL상하 07P723001 MELAN GREY" at bounding box center [784, 315] width 1549 height 552
paste input "App Frame"
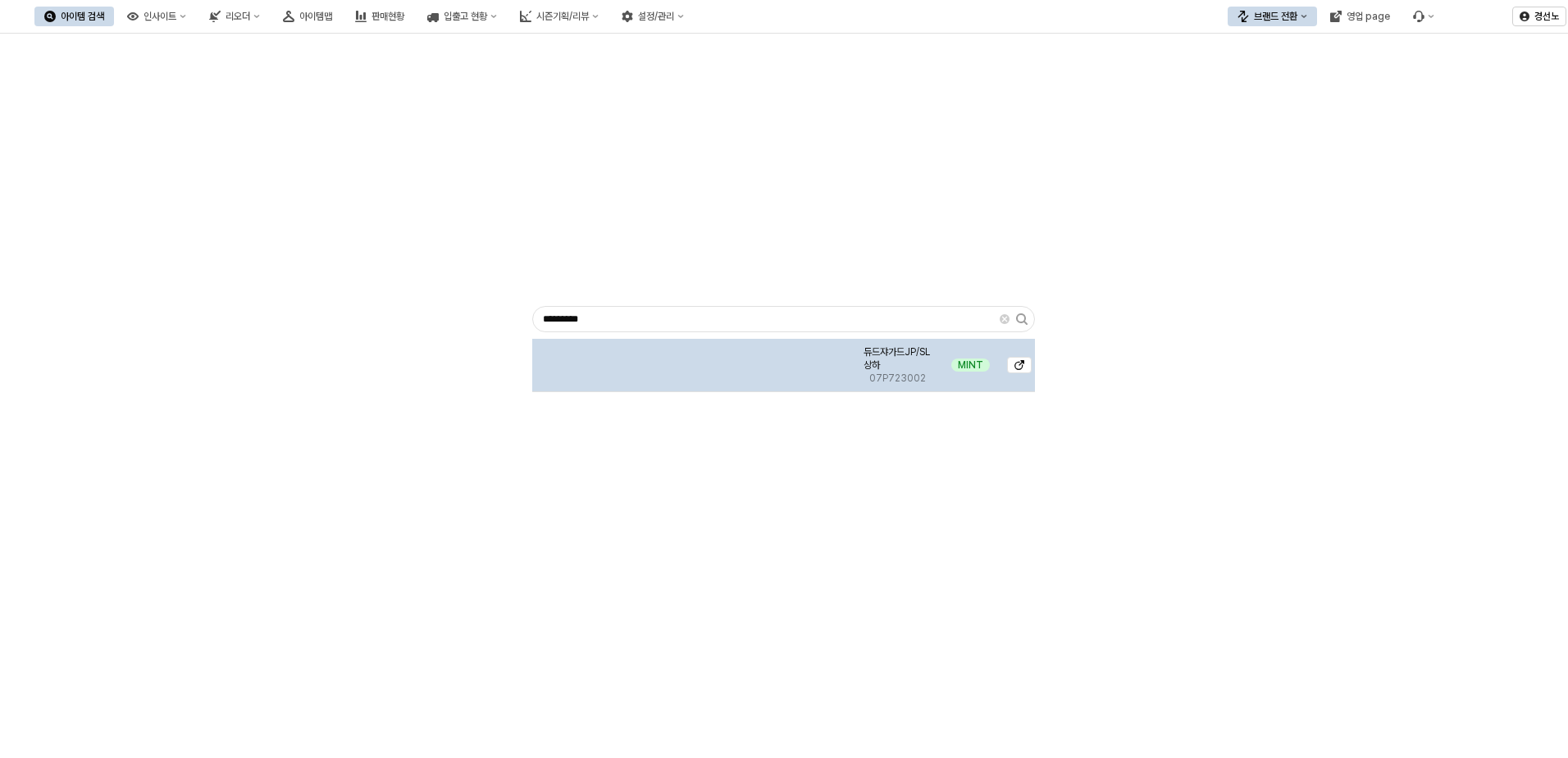
click at [695, 359] on img "App Frame" at bounding box center [695, 359] width 0 height 0
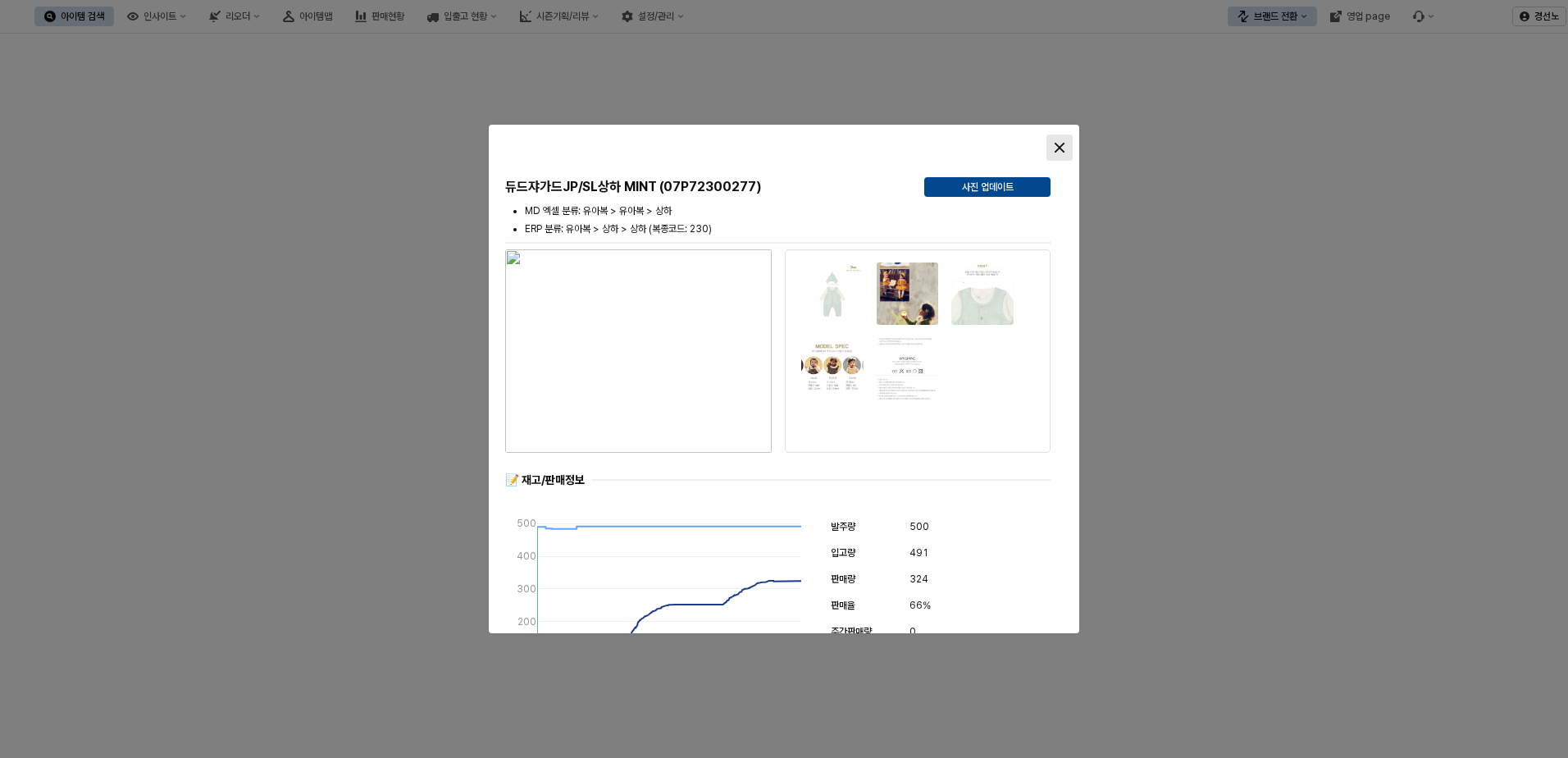
click at [1058, 143] on icon "Close" at bounding box center [1059, 147] width 10 height 10
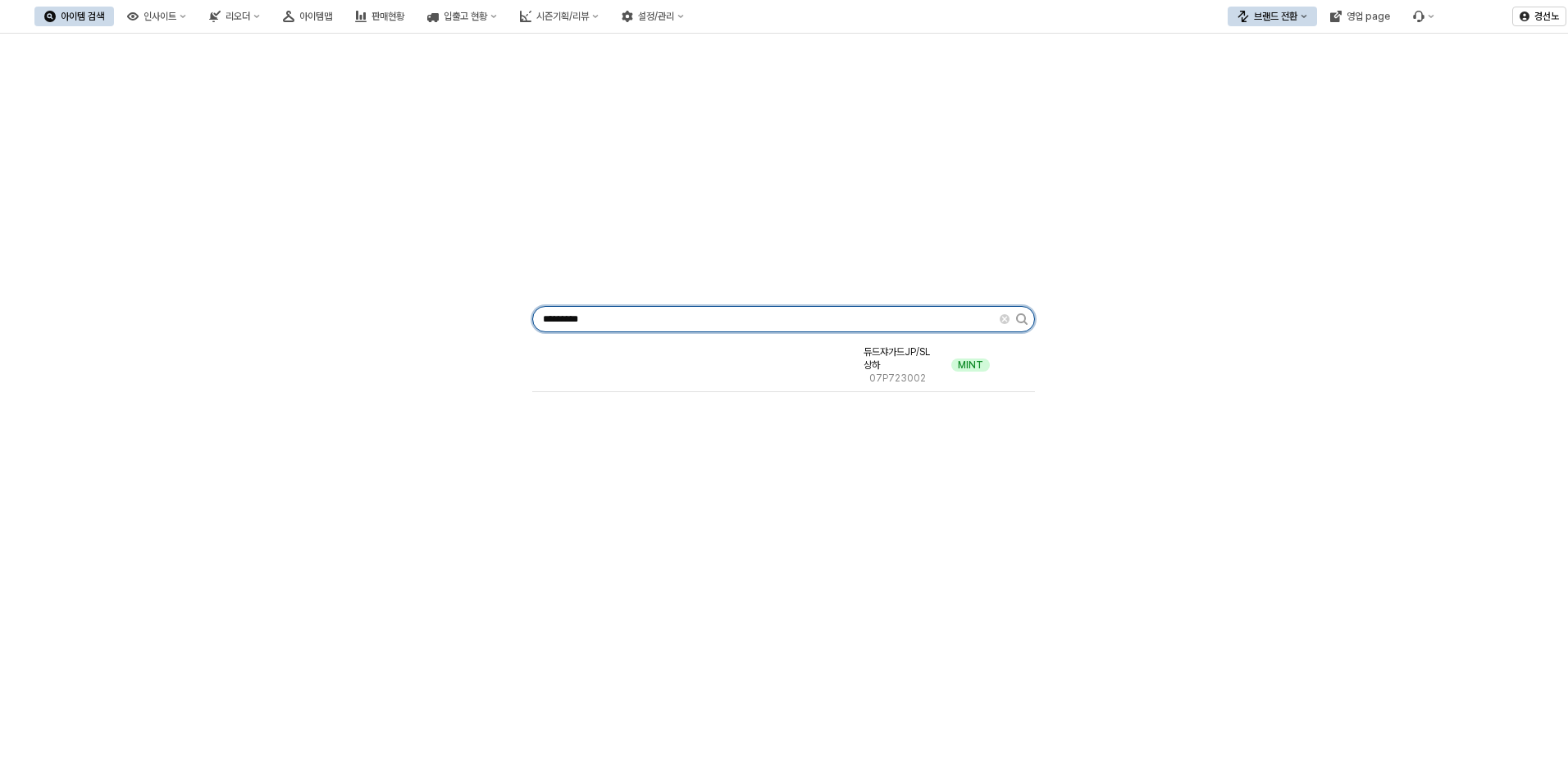
drag, startPoint x: 596, startPoint y: 323, endPoint x: 173, endPoint y: 324, distance: 423.0
click at [206, 324] on div "********* 듀드쟈가드JP/SL상하 07P723002 MINT" at bounding box center [784, 315] width 1549 height 552
paste input "App Frame"
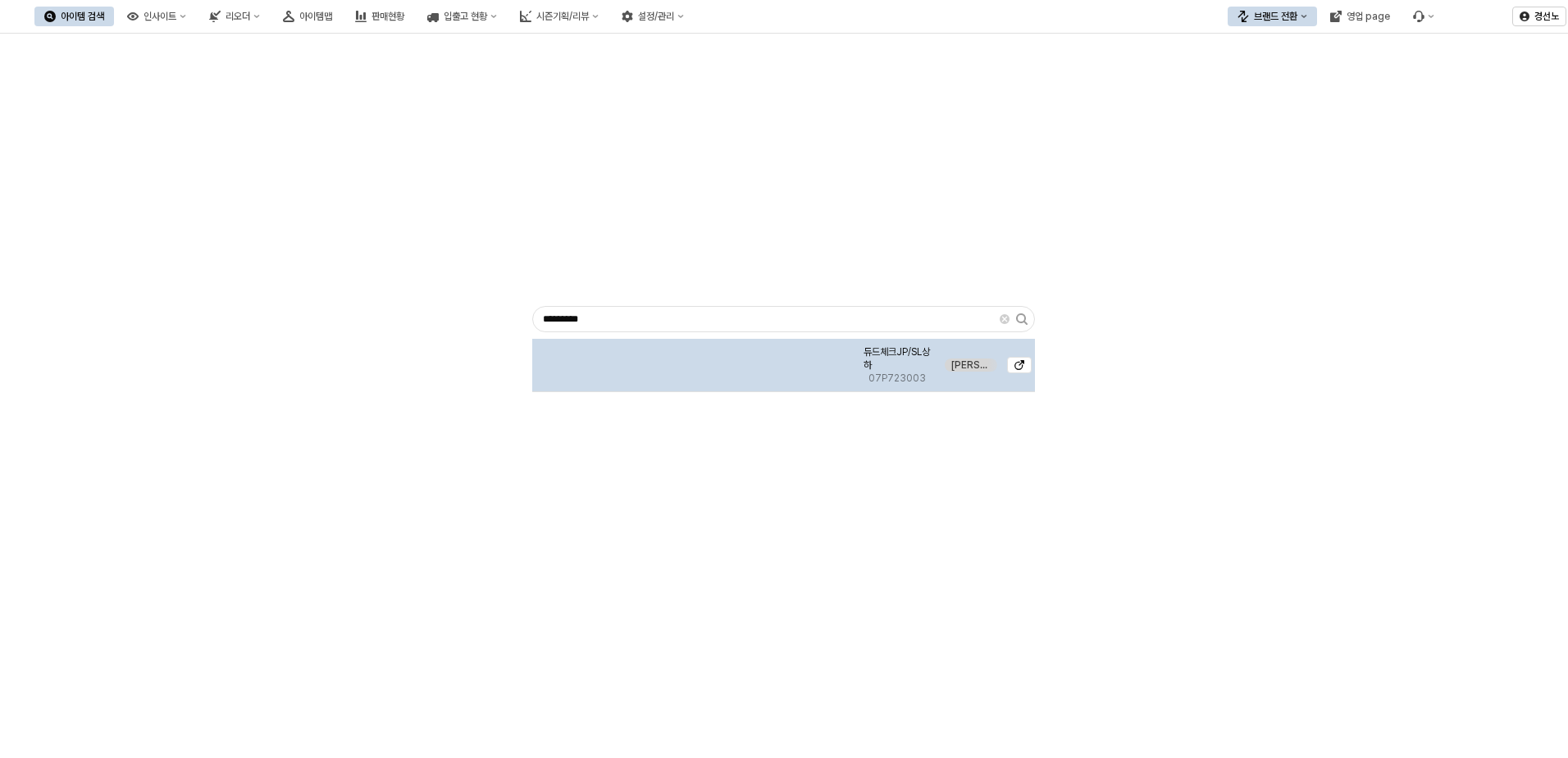
click at [695, 359] on img "App Frame" at bounding box center [695, 359] width 0 height 0
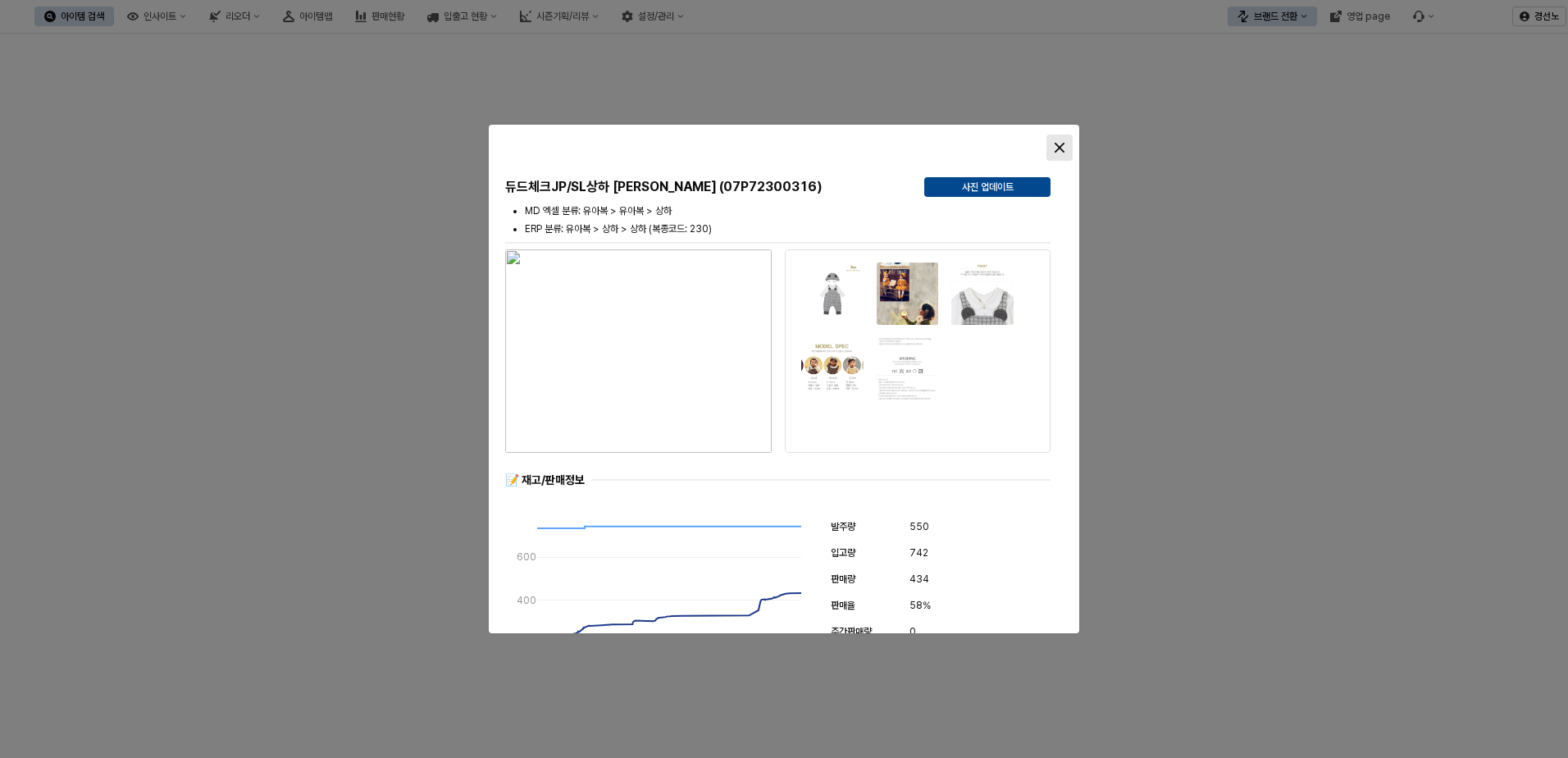
click at [1063, 147] on icon "Close" at bounding box center [1059, 147] width 10 height 10
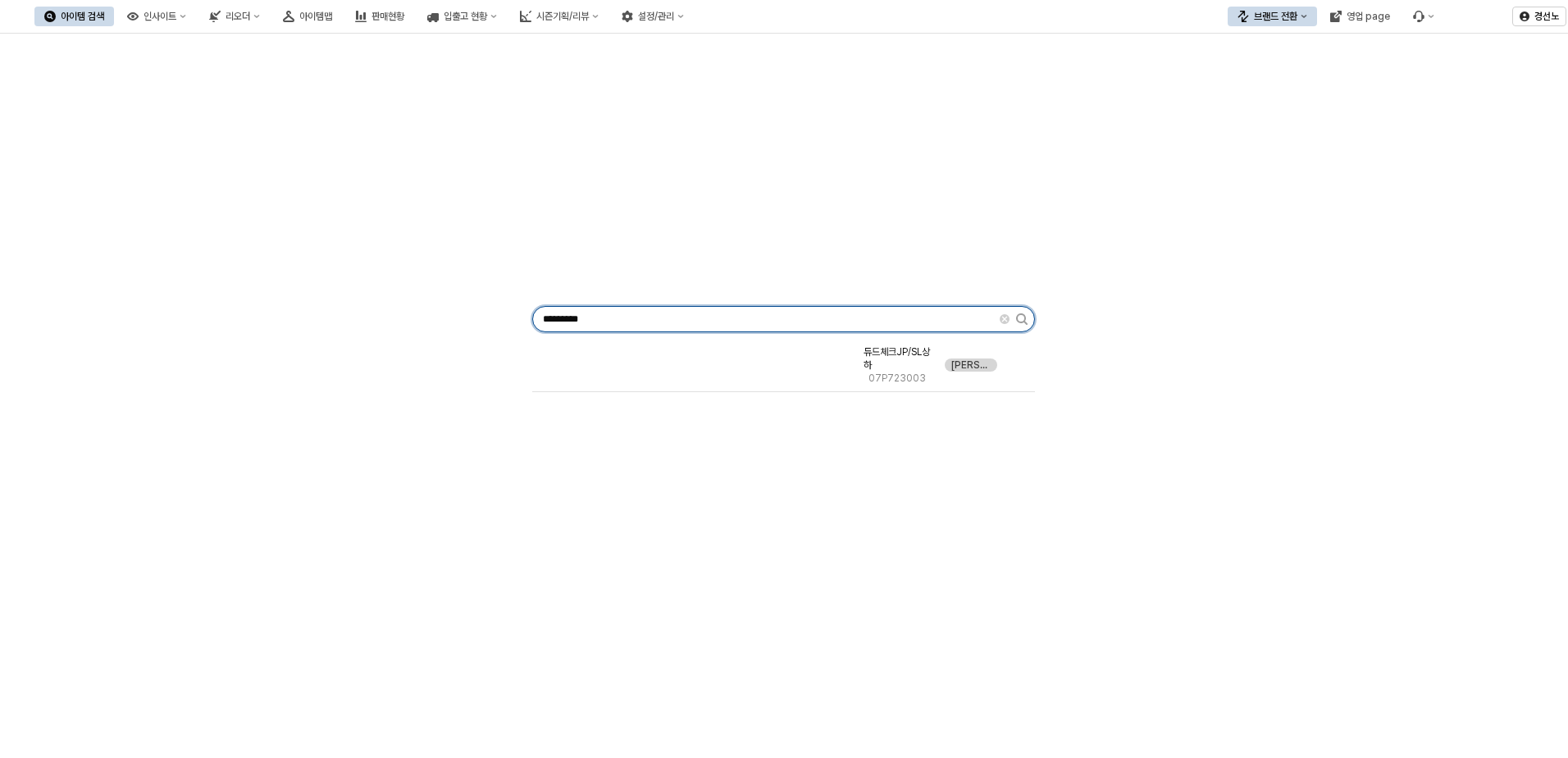
drag, startPoint x: 606, startPoint y: 318, endPoint x: 12, endPoint y: 301, distance: 594.2
click at [12, 301] on div "********* 듀드체크JP/SL상하 07P723003 [PERSON_NAME]" at bounding box center [784, 315] width 1549 height 552
paste input "App Frame"
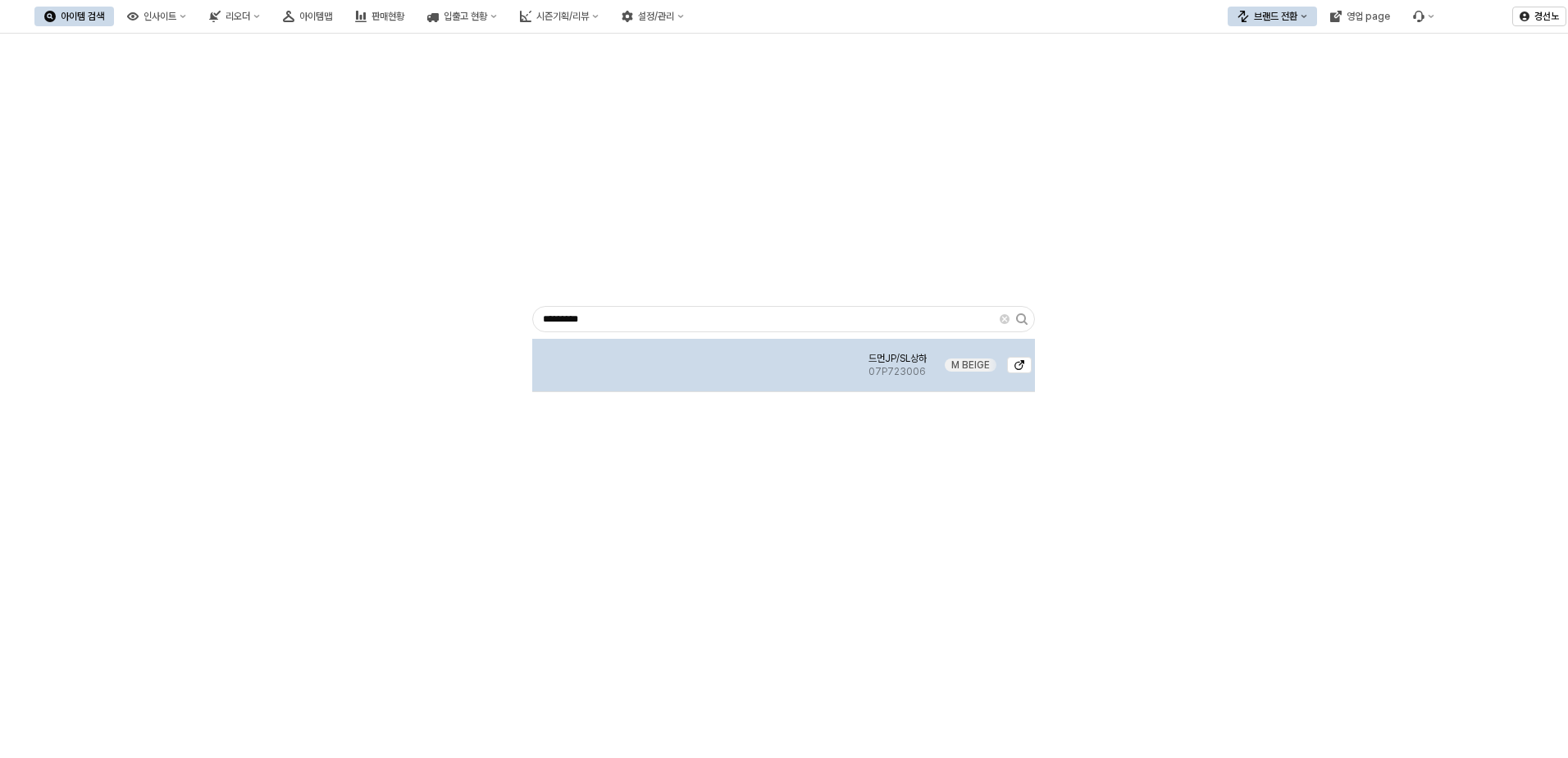
click at [695, 359] on img "App Frame" at bounding box center [695, 359] width 0 height 0
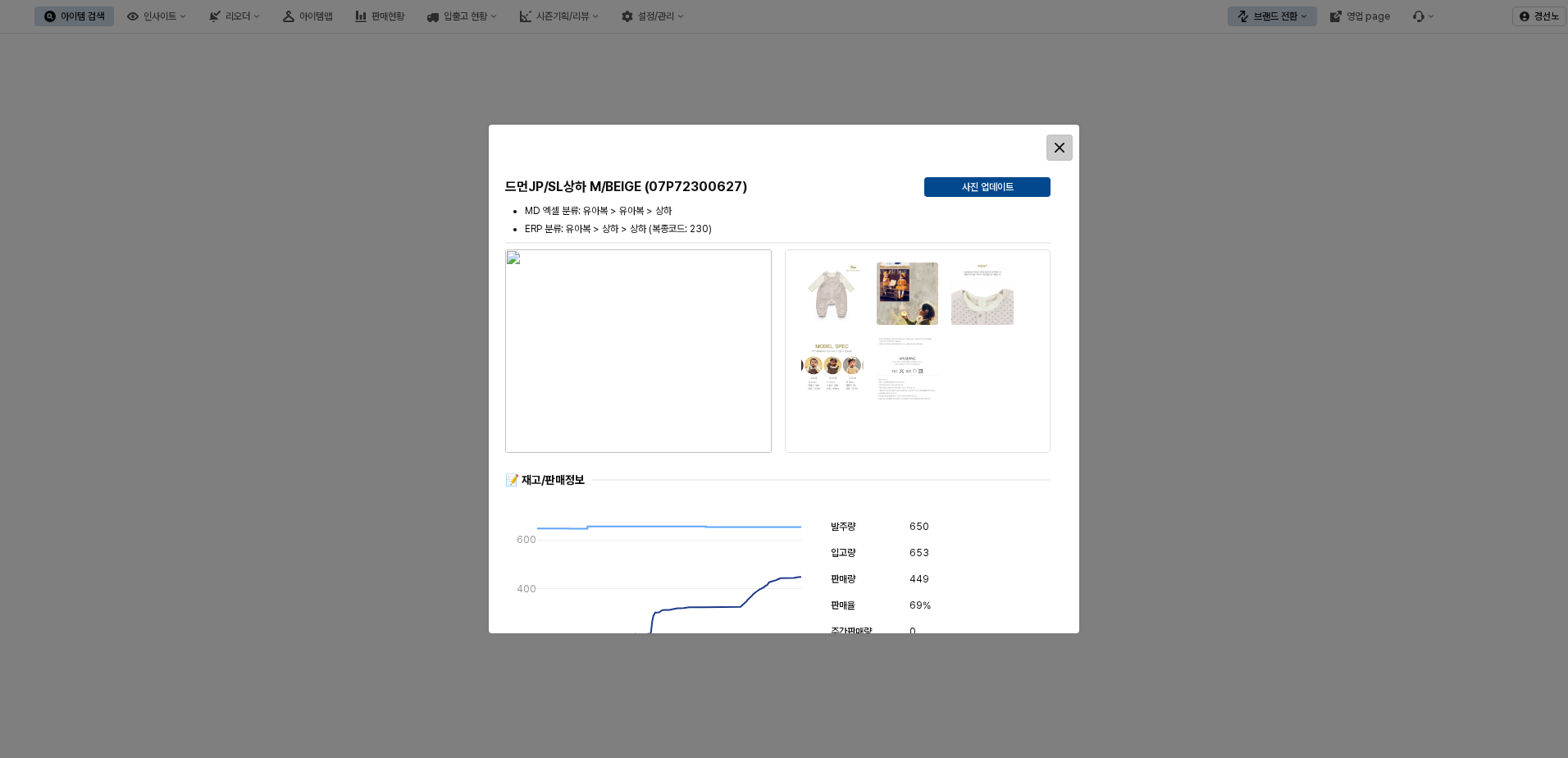
click at [1064, 146] on div "Close" at bounding box center [1059, 147] width 24 height 24
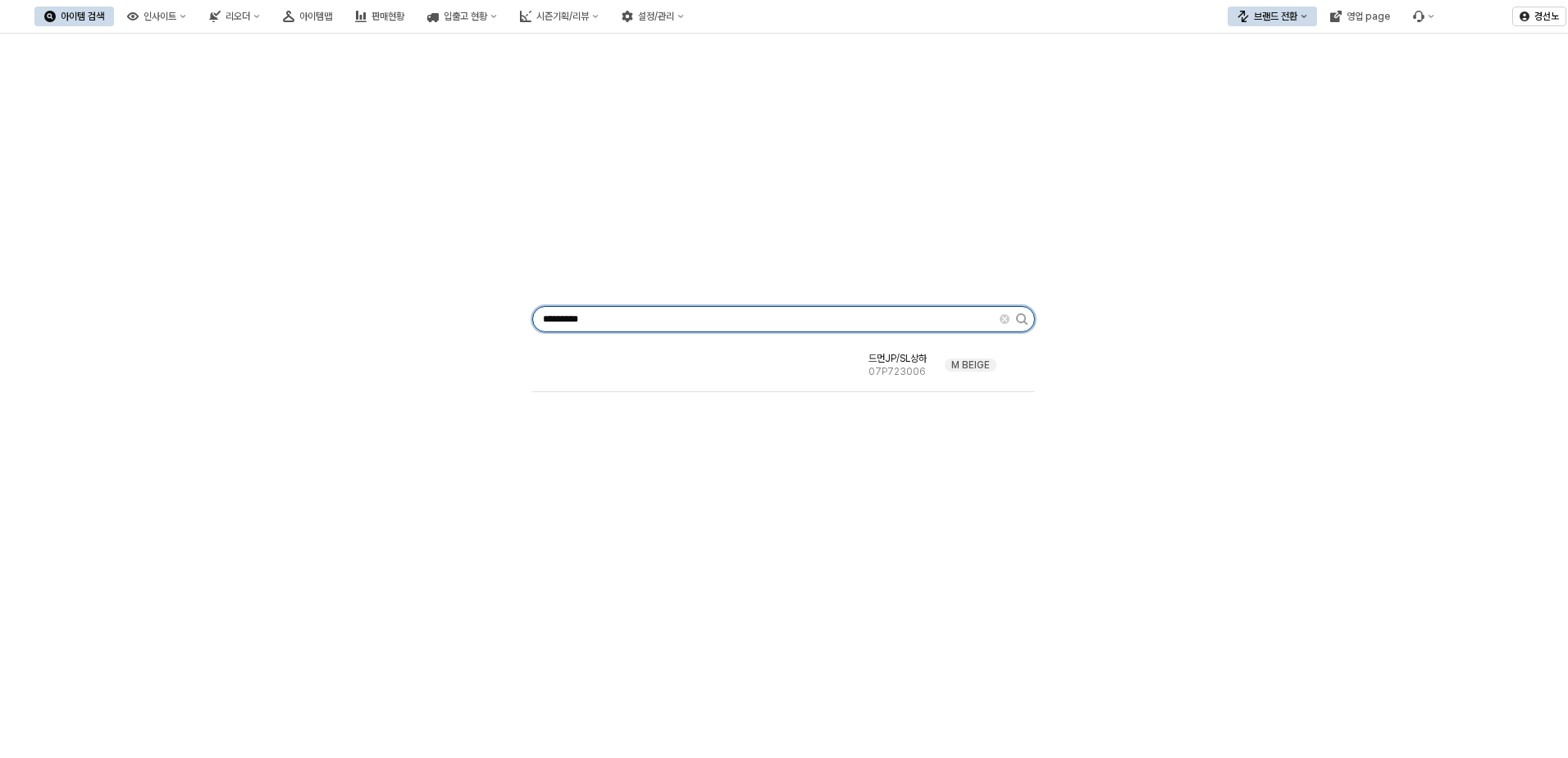
drag, startPoint x: 613, startPoint y: 317, endPoint x: -64, endPoint y: 306, distance: 677.1
click at [0, 306] on html "Skip to main content 아이템 검색 인사이트 리오더 아이템맵 판매현황 입출고 현황 시즌기획/리뷰 설정/관리 브랜드 전환 영업 p…" at bounding box center [784, 379] width 1568 height 758
paste input "App Frame"
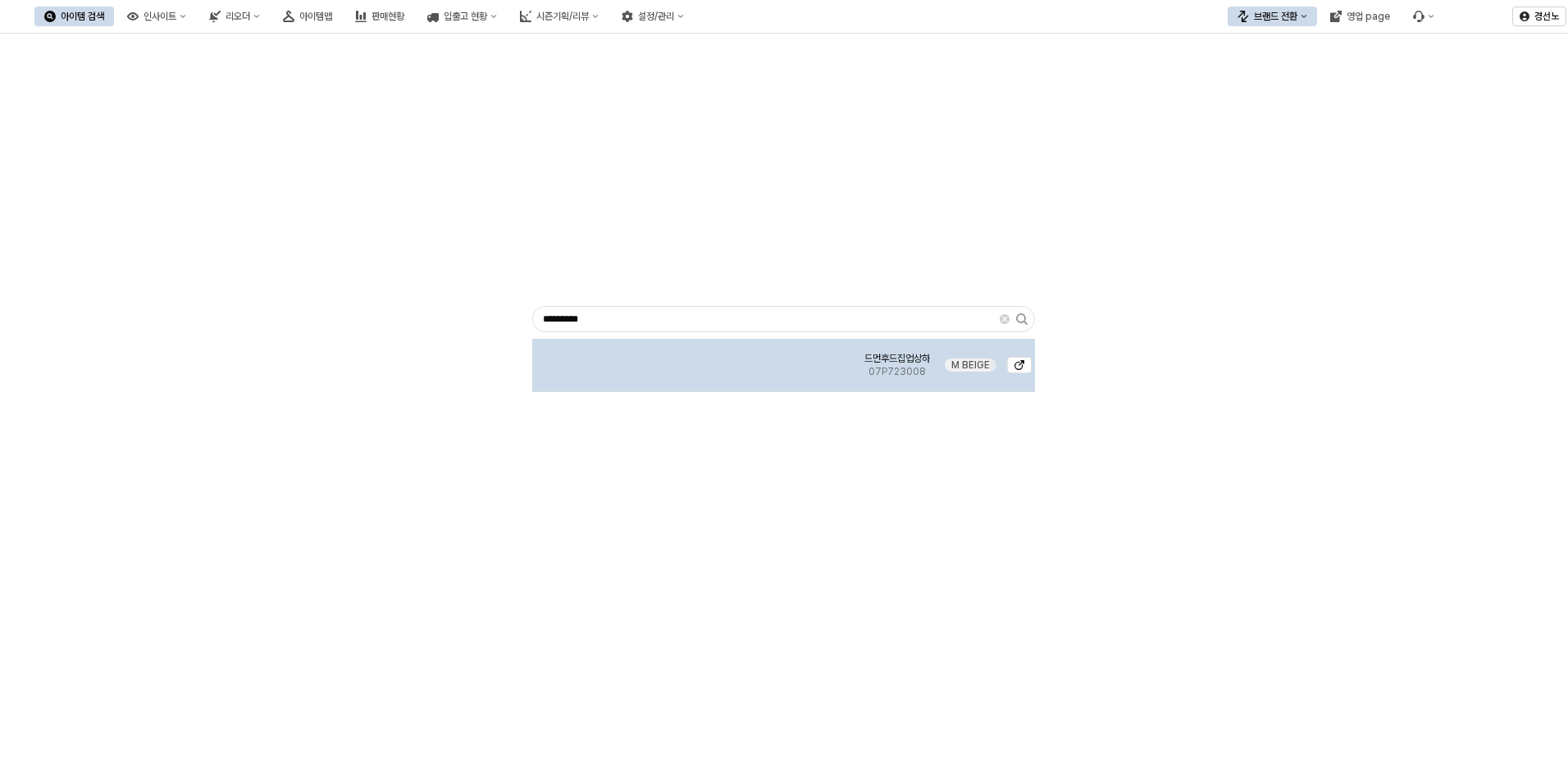
click at [695, 359] on img "App Frame" at bounding box center [695, 359] width 0 height 0
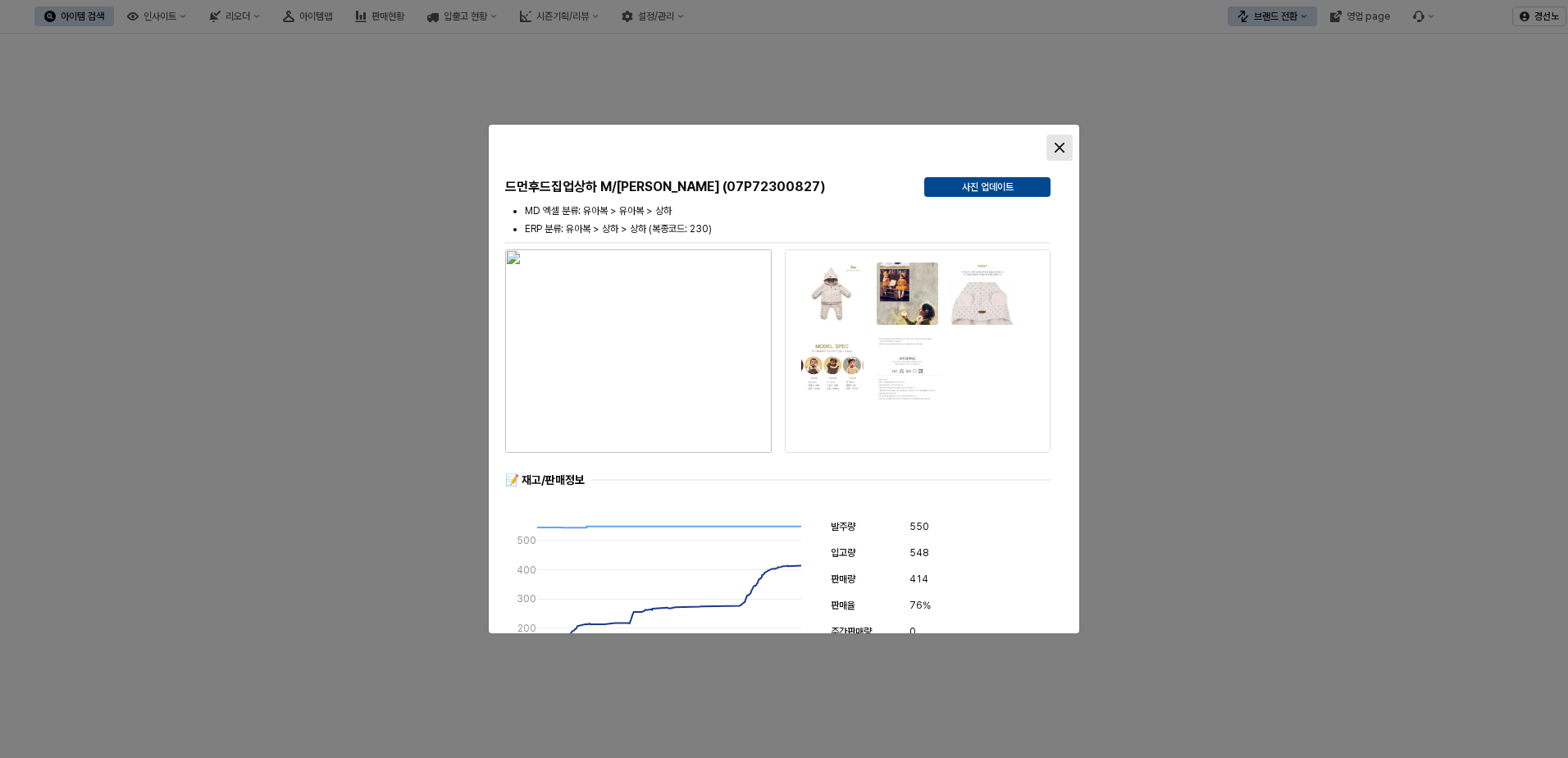
click at [1062, 143] on icon "Close" at bounding box center [1059, 147] width 10 height 10
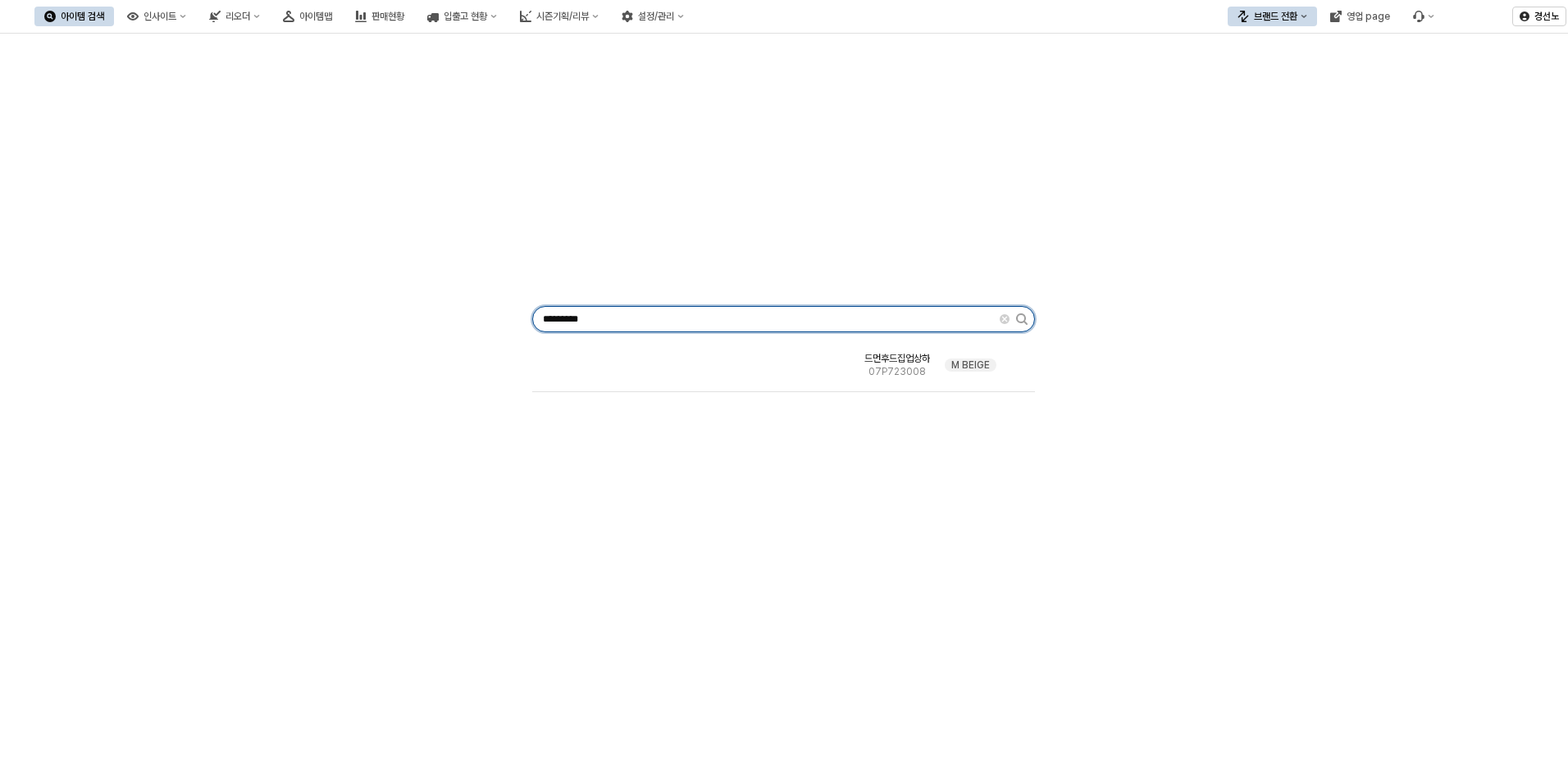
drag, startPoint x: 642, startPoint y: 314, endPoint x: 235, endPoint y: 338, distance: 407.7
click at [264, 339] on div "********* 드먼후드집업상하 07P723008 [PERSON_NAME]" at bounding box center [784, 315] width 1549 height 552
paste input "App Frame"
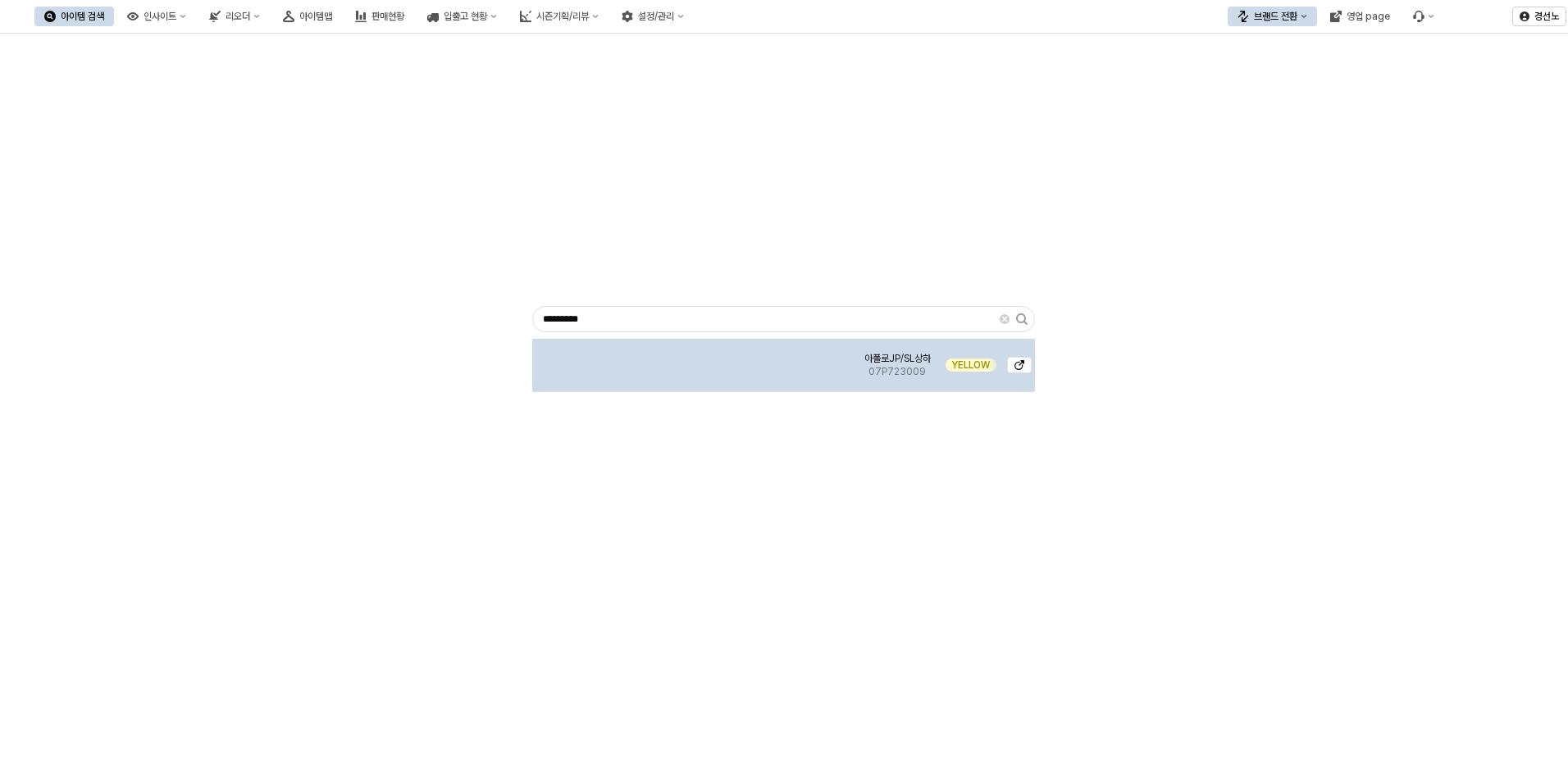
click at [695, 359] on img "App Frame" at bounding box center [695, 359] width 0 height 0
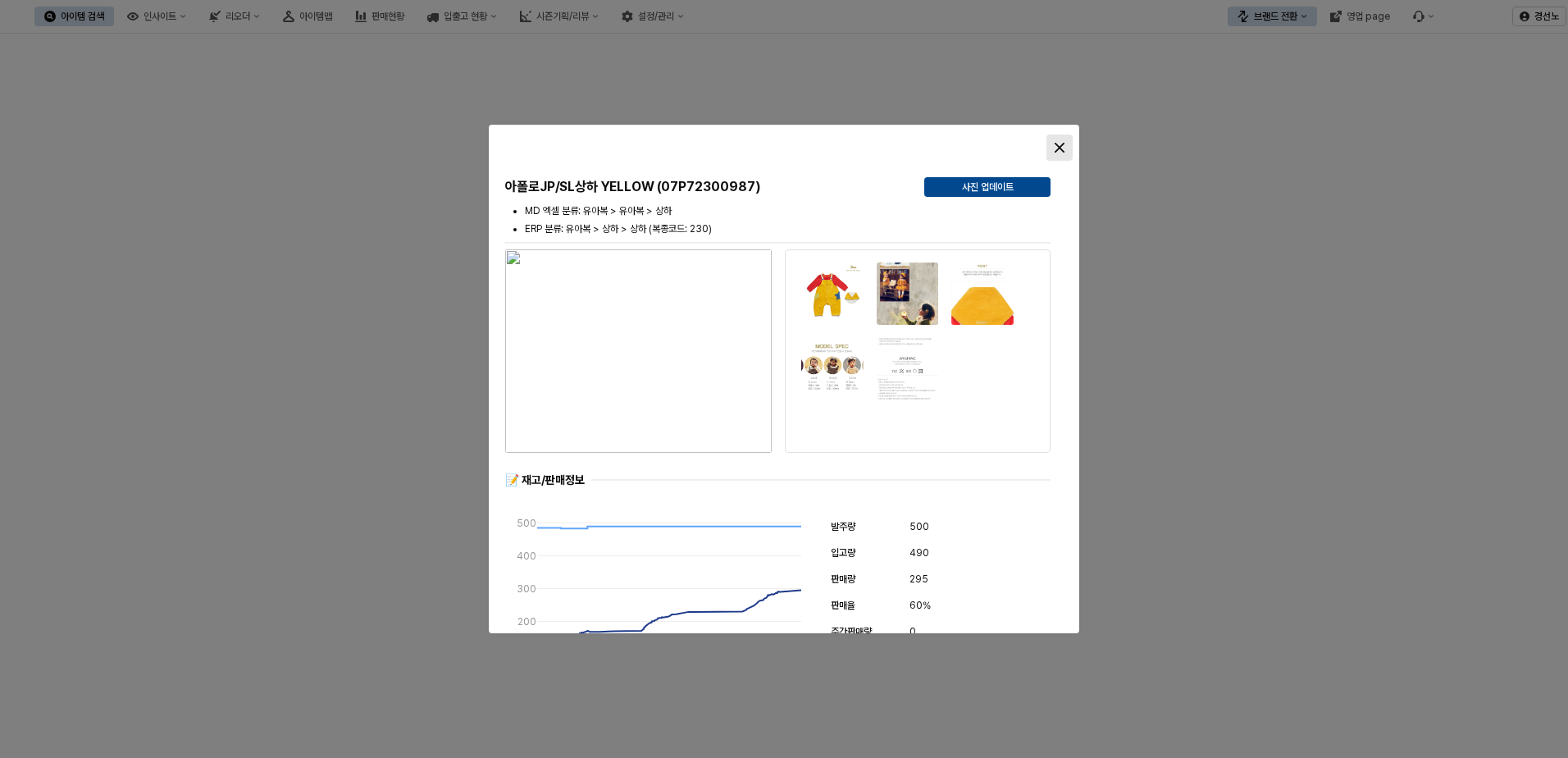
click at [1062, 149] on icon "Close" at bounding box center [1059, 147] width 10 height 10
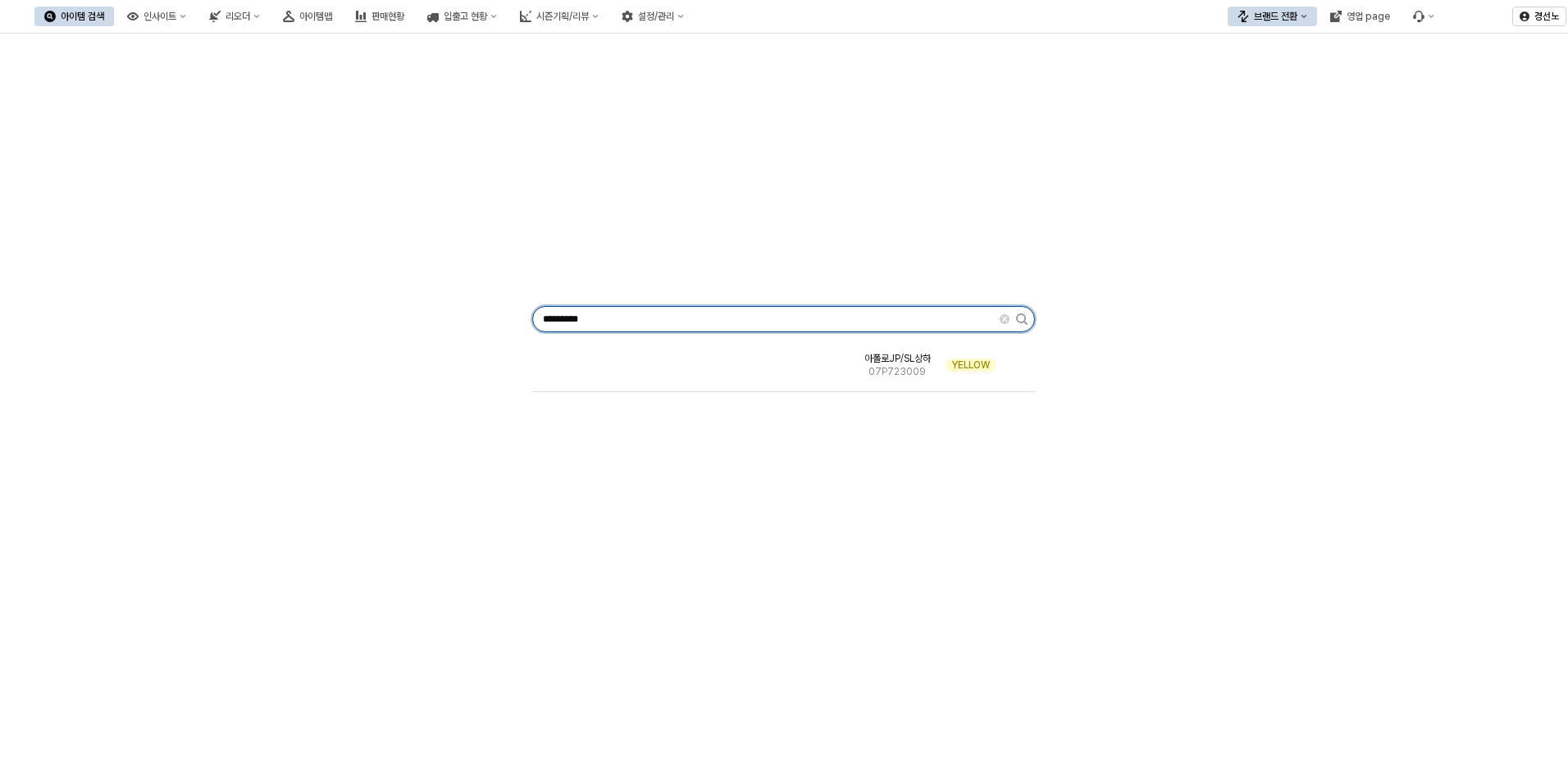
drag, startPoint x: 581, startPoint y: 327, endPoint x: 34, endPoint y: 312, distance: 547.2
click at [125, 314] on div "********* 아폴로JP/SL상하 07P723009 YELLOW" at bounding box center [784, 315] width 1549 height 552
paste input "App Frame"
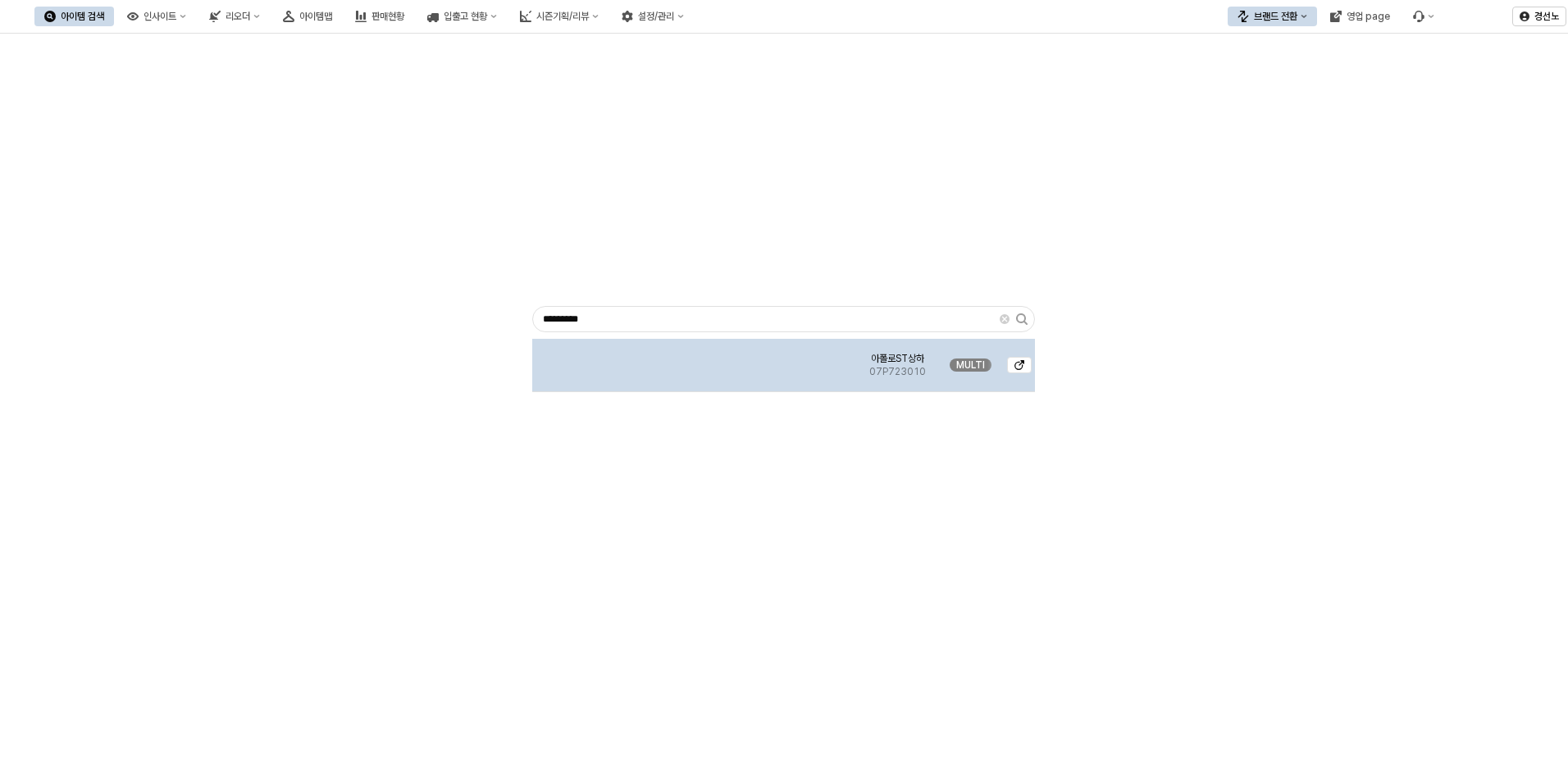
click at [718, 379] on div "App Frame" at bounding box center [694, 364] width 325 height 53
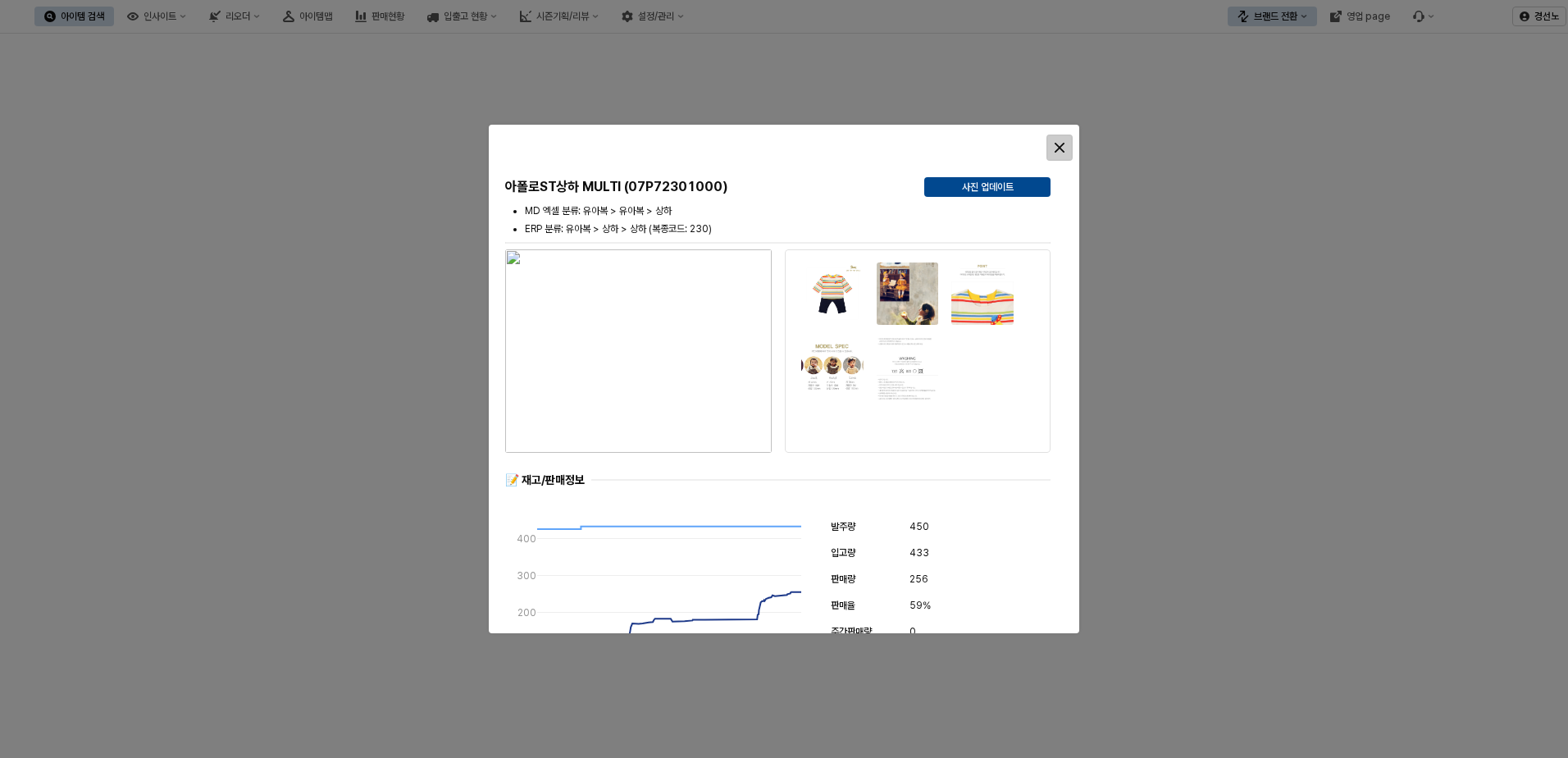
click at [1050, 146] on div "Close" at bounding box center [1059, 147] width 24 height 24
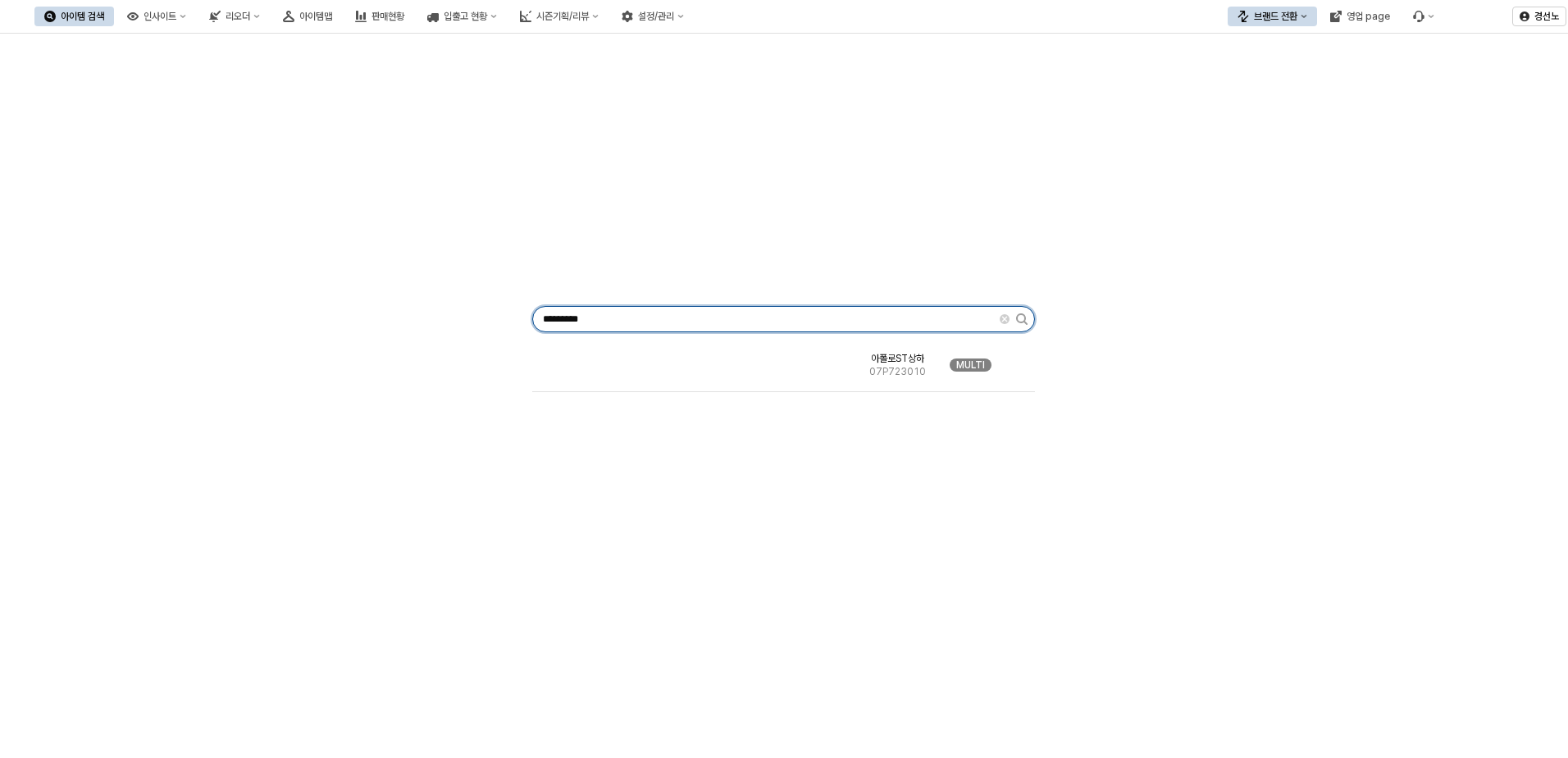
drag, startPoint x: 626, startPoint y: 325, endPoint x: 14, endPoint y: 313, distance: 612.1
click at [14, 313] on div "********* 아폴로ST상하 07P723010 MULTI" at bounding box center [784, 315] width 1549 height 552
paste input "App Frame"
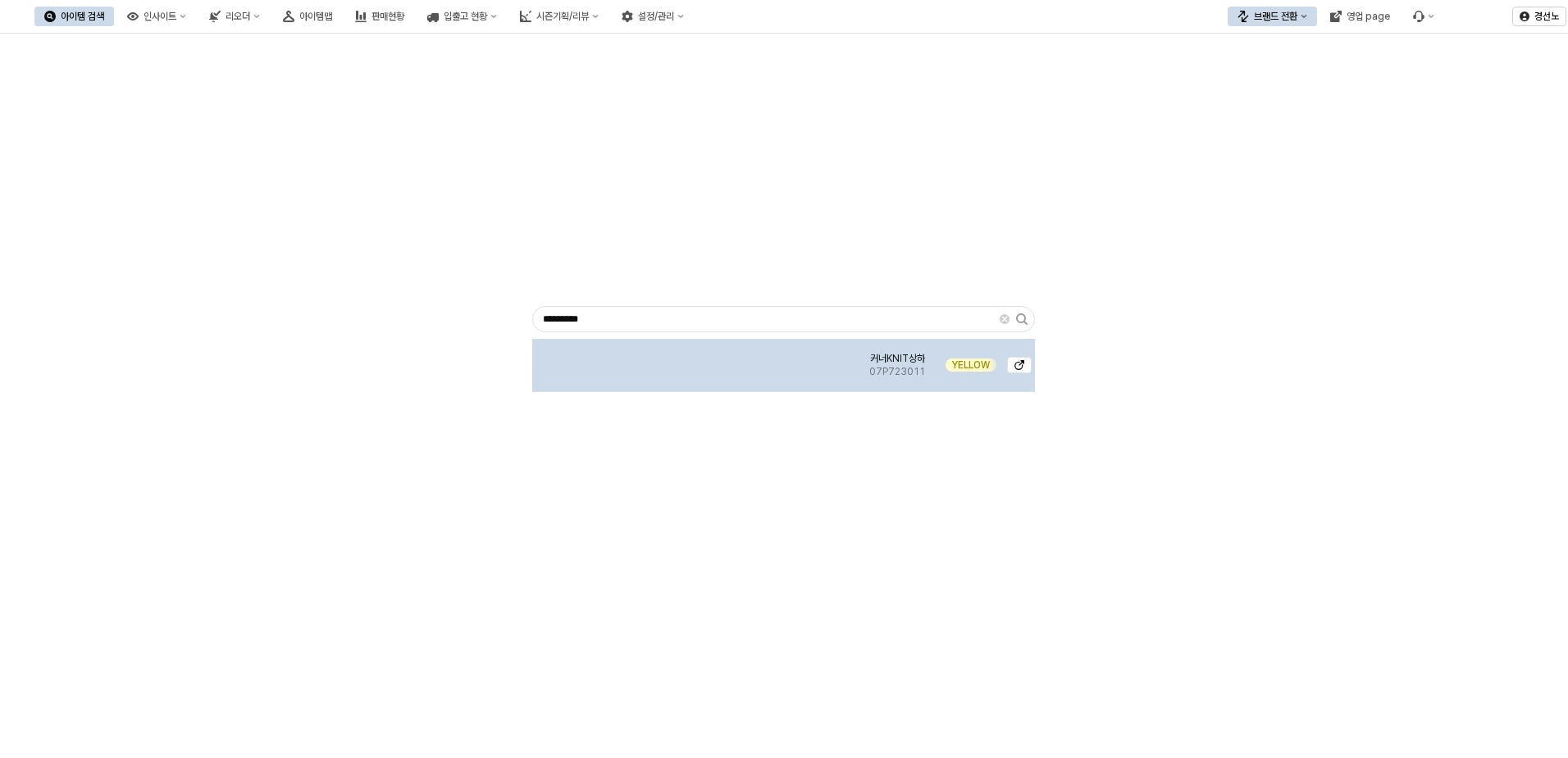
click at [695, 359] on img "App Frame" at bounding box center [695, 359] width 0 height 0
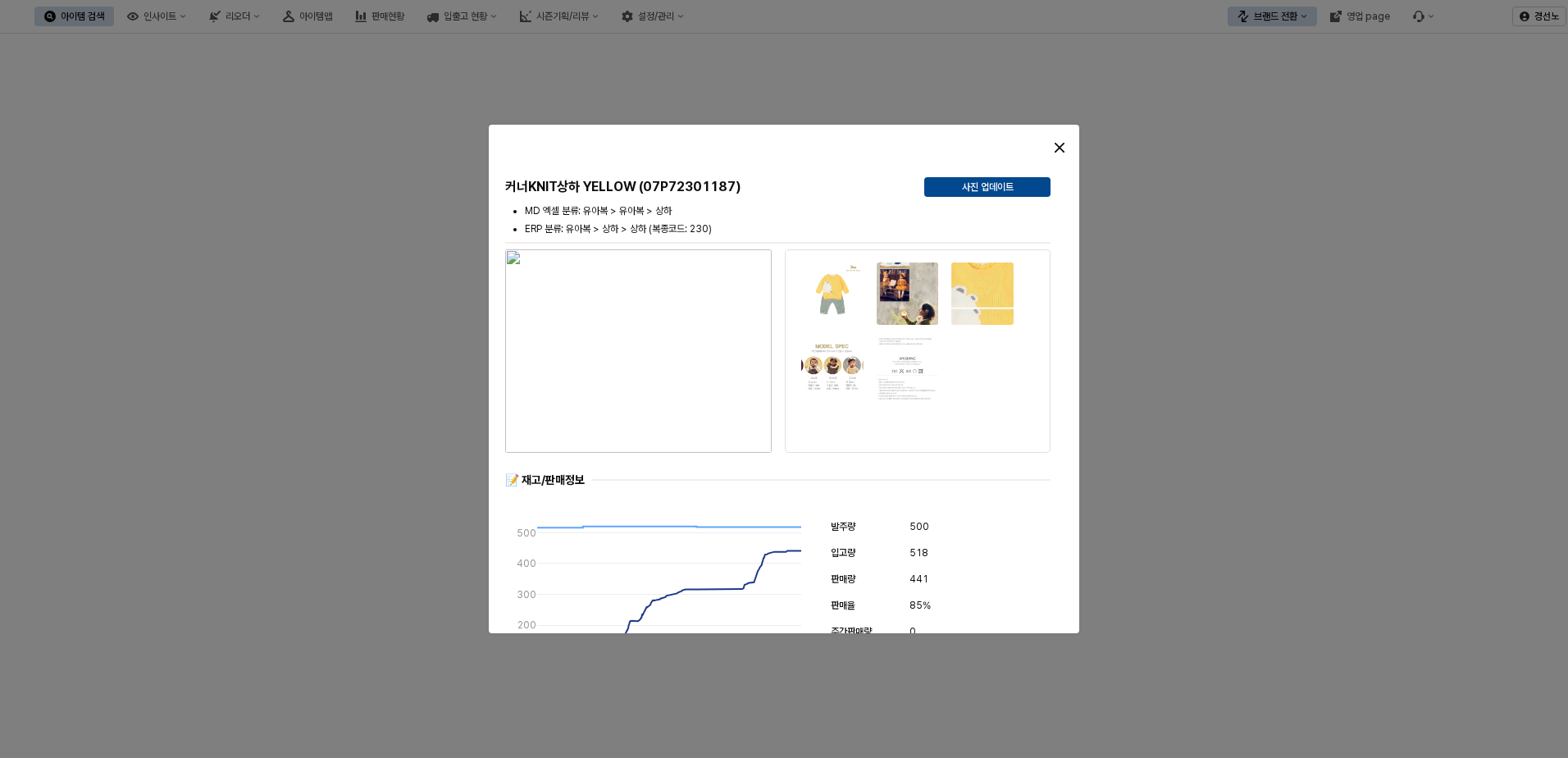
click at [1054, 142] on div "Close" at bounding box center [1059, 147] width 24 height 24
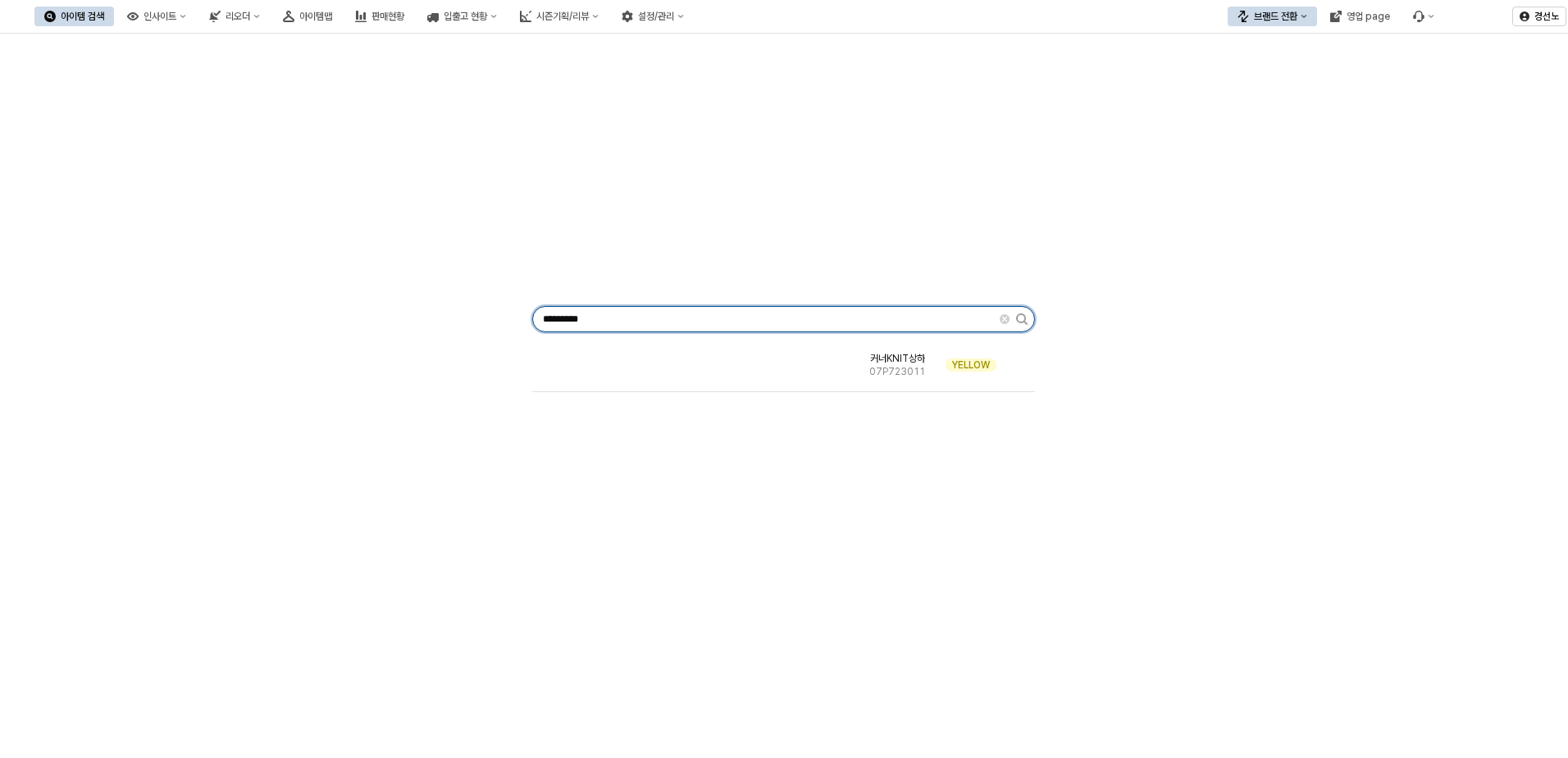
drag, startPoint x: 690, startPoint y: 314, endPoint x: 137, endPoint y: 336, distance: 553.4
click at [169, 325] on div "********* 커너KNIT상하 07P723011 YELLOW" at bounding box center [784, 315] width 1549 height 552
paste input "App Frame"
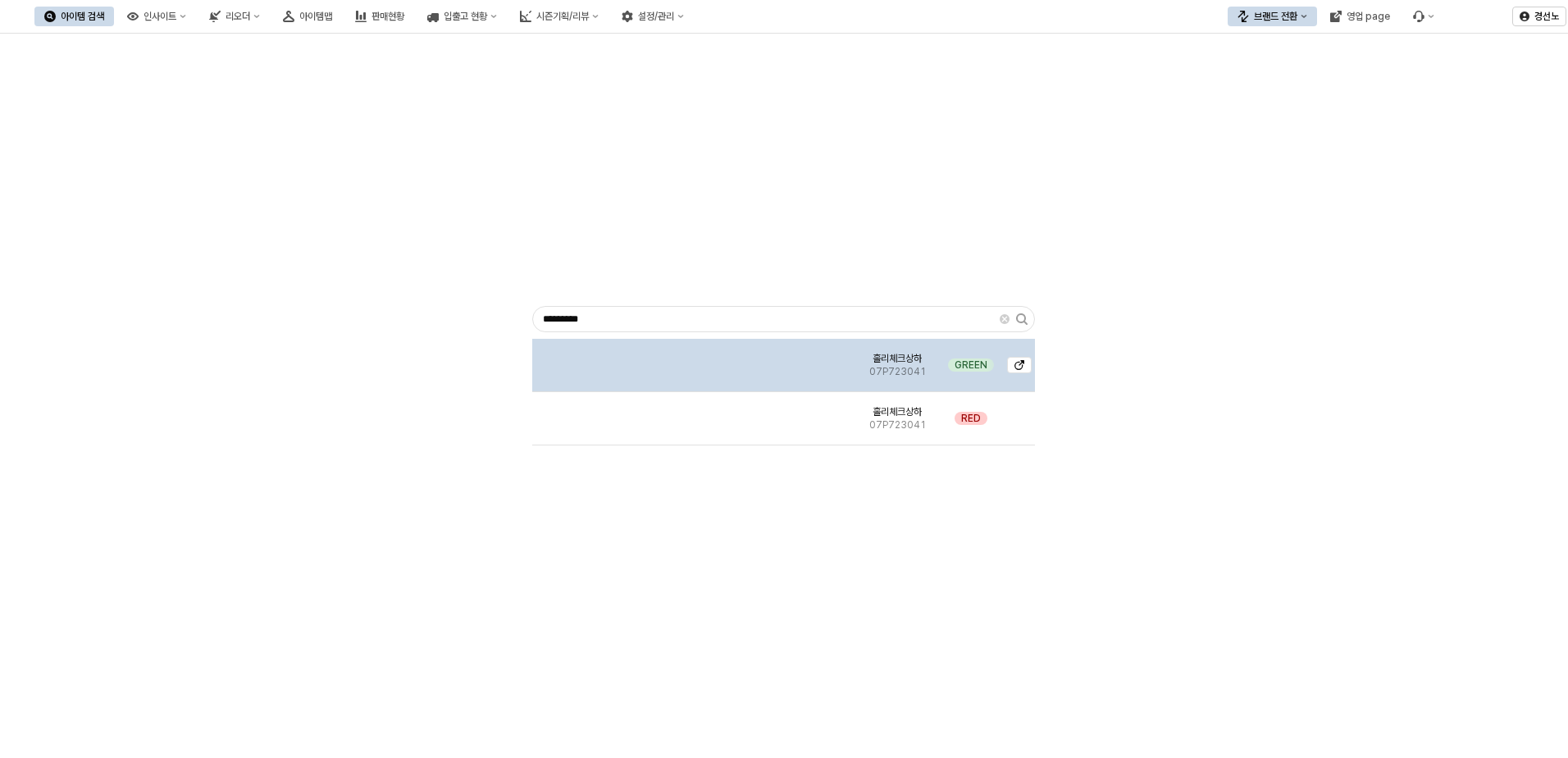
click at [695, 359] on img "App Frame" at bounding box center [695, 359] width 0 height 0
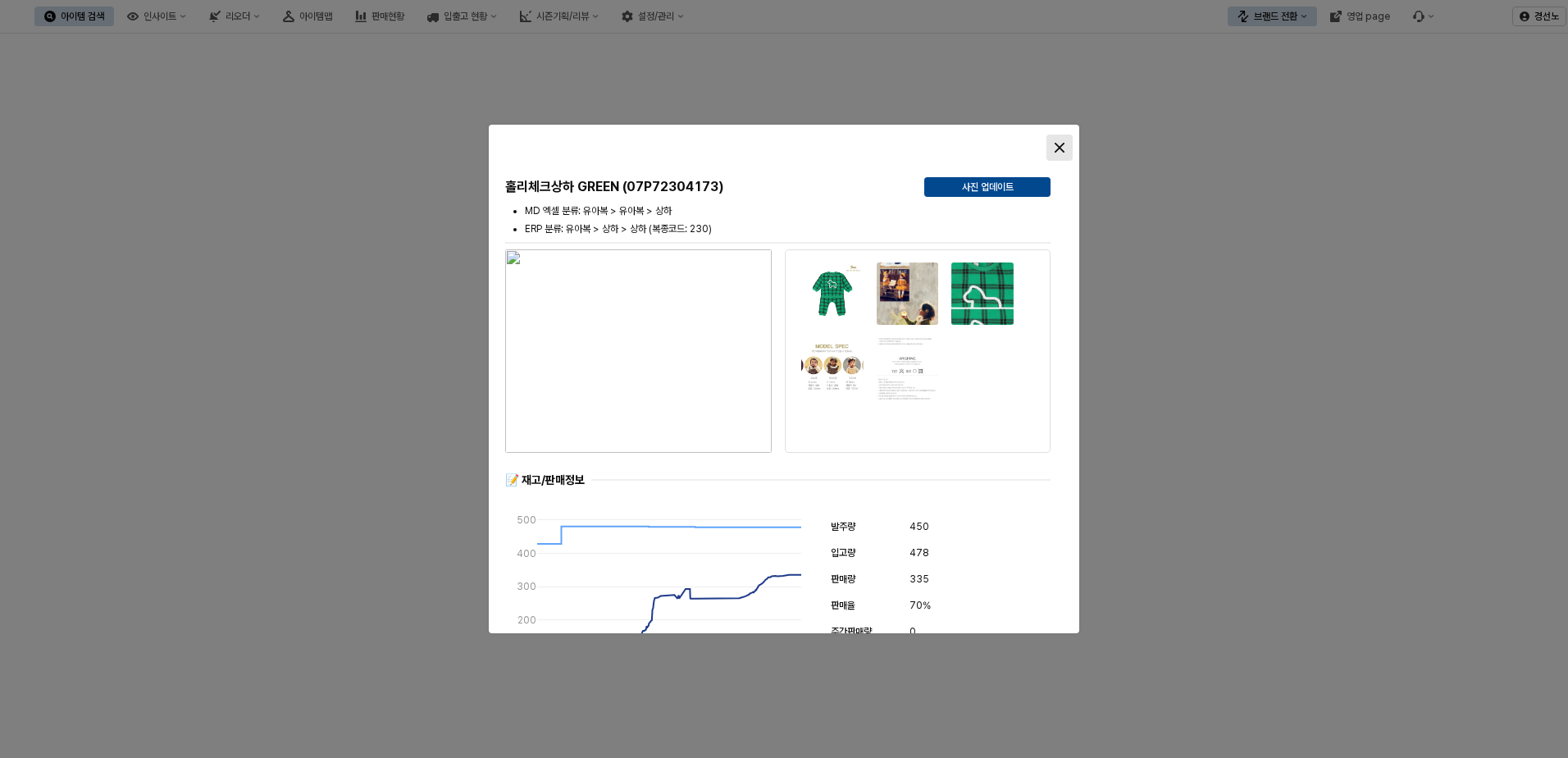
click at [1059, 145] on icon "Close" at bounding box center [1059, 147] width 10 height 10
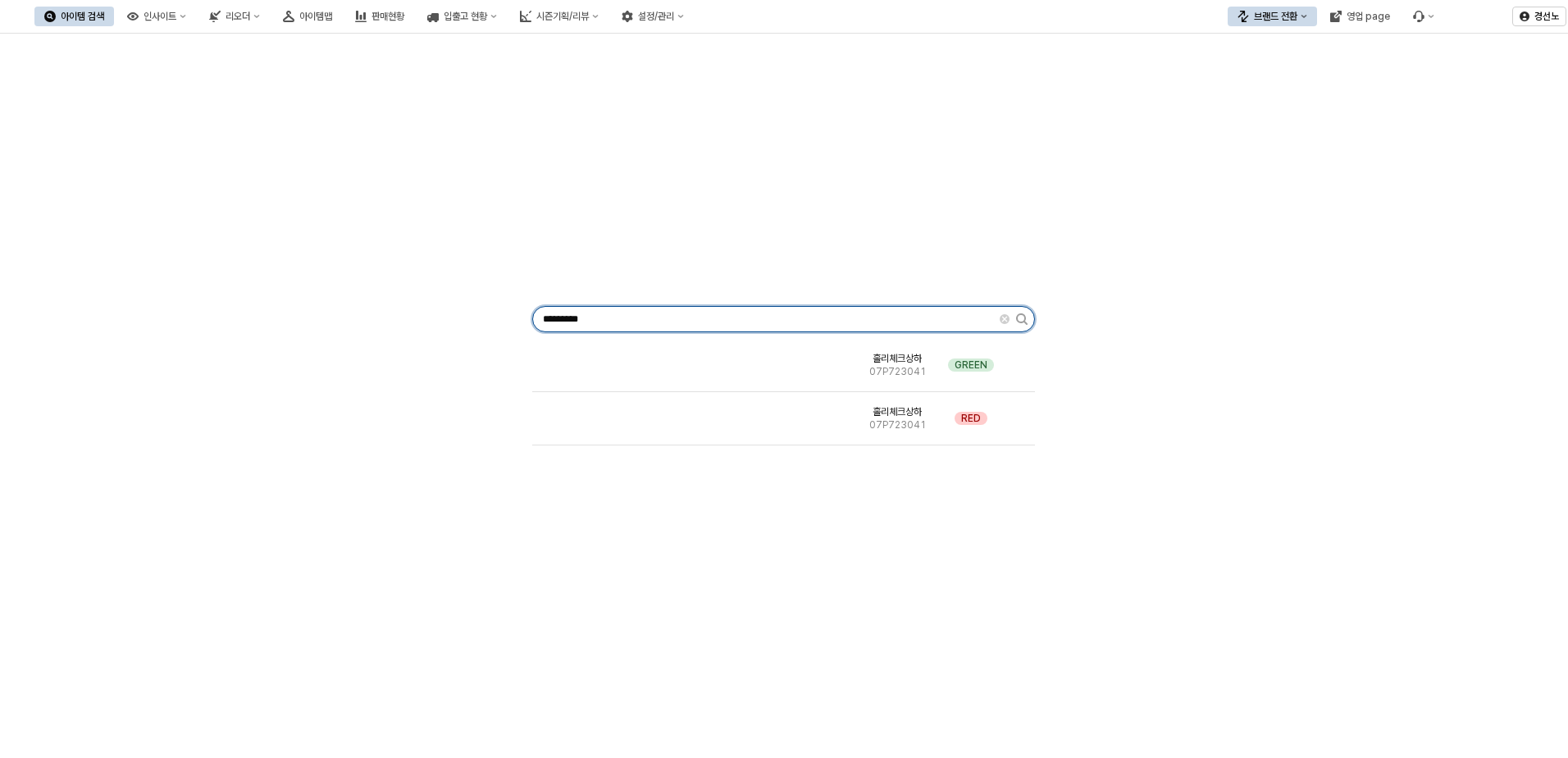
drag, startPoint x: 643, startPoint y: 313, endPoint x: 158, endPoint y: 338, distance: 485.6
click at [183, 332] on div "********* 홀리체크상하 07P723041 GREEN 홀리체크상하 07P723041 RED" at bounding box center [784, 315] width 1549 height 552
paste input "App Frame"
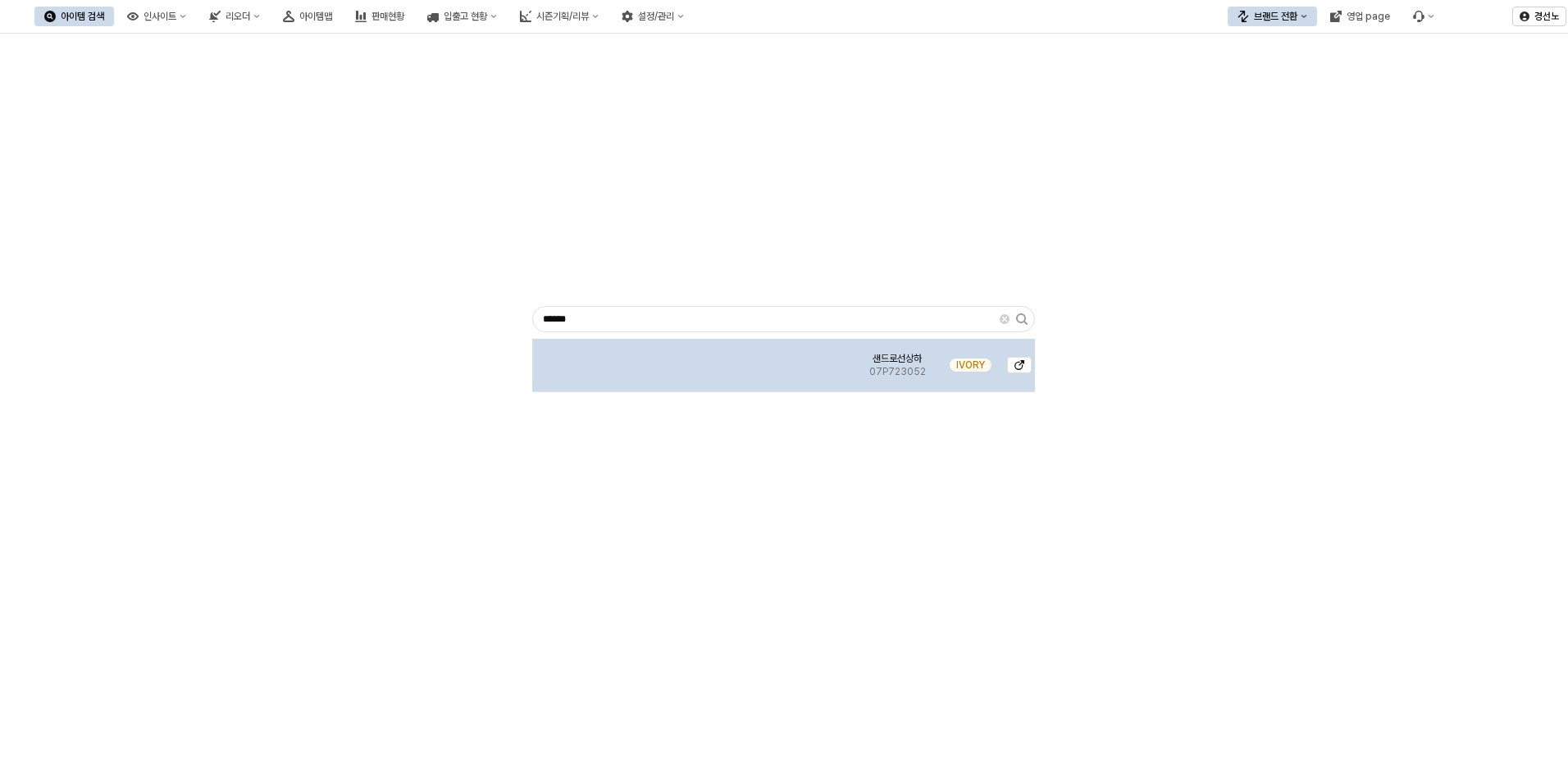
click at [695, 359] on img "App Frame" at bounding box center [695, 359] width 0 height 0
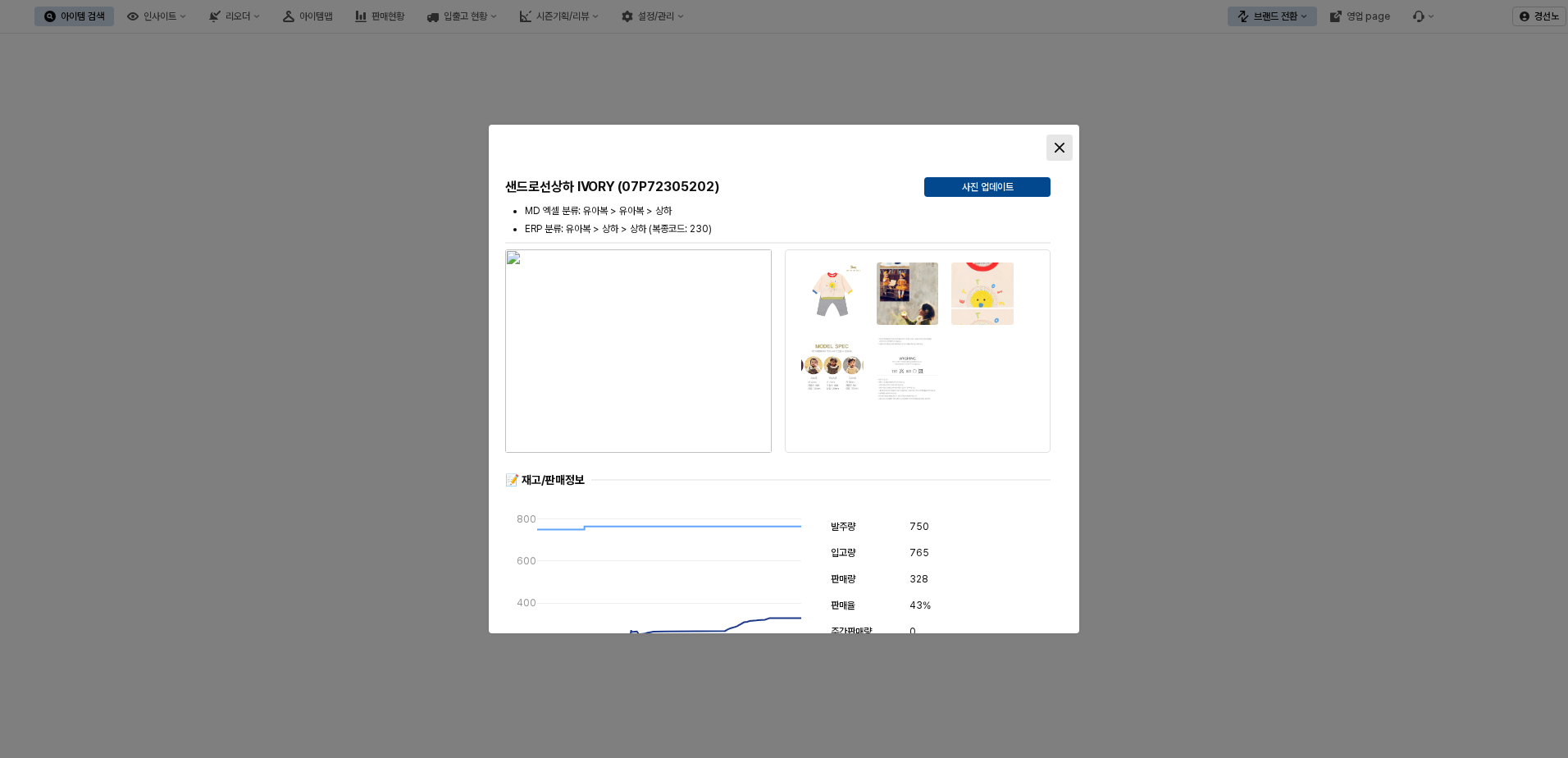
click at [1058, 152] on icon "Close" at bounding box center [1059, 147] width 10 height 10
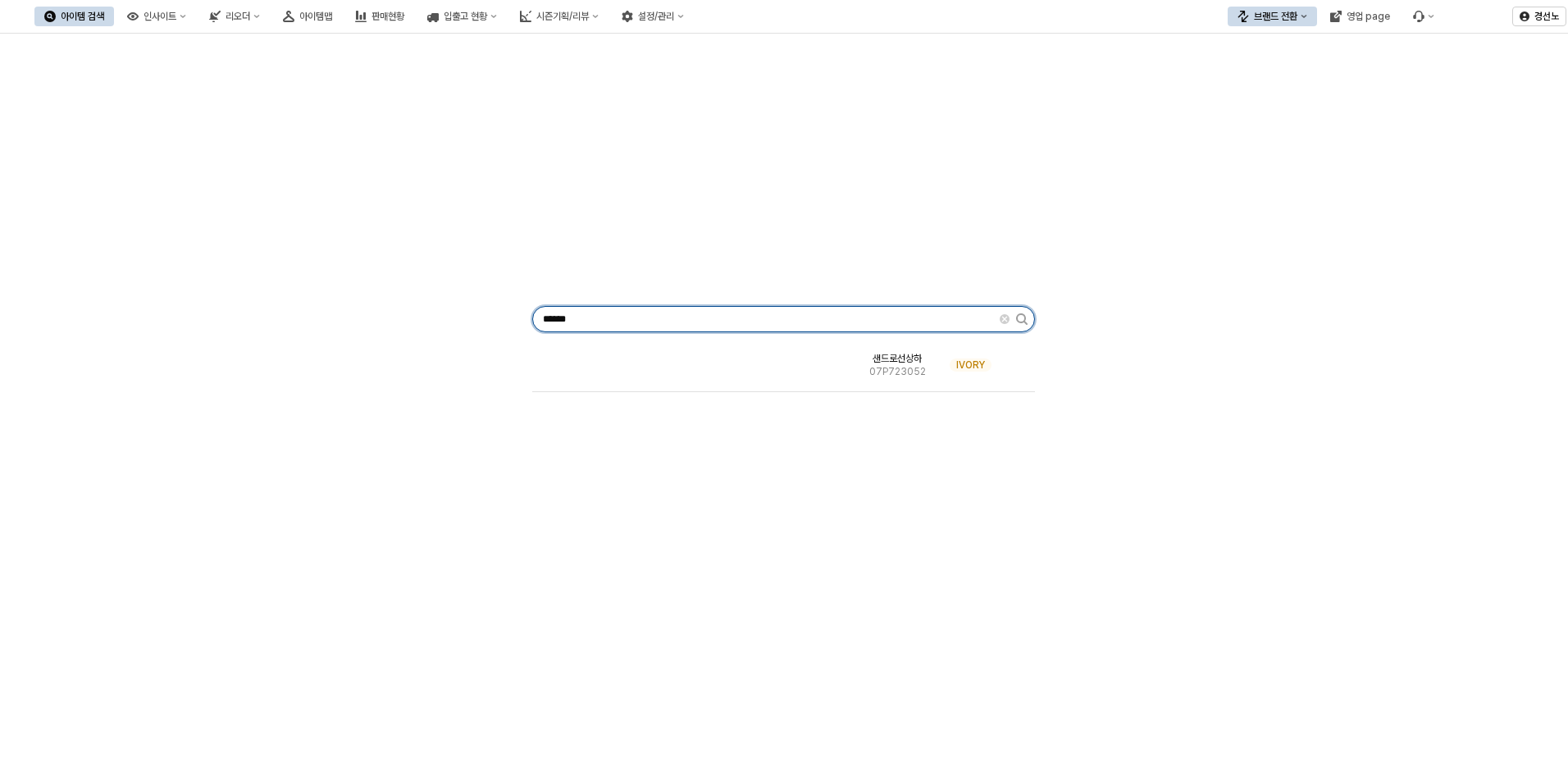
drag, startPoint x: 557, startPoint y: 324, endPoint x: 23, endPoint y: 308, distance: 534.2
click at [81, 319] on div "****** 샌드로선상하 07P723052 IVORY" at bounding box center [784, 315] width 1549 height 552
paste input "***"
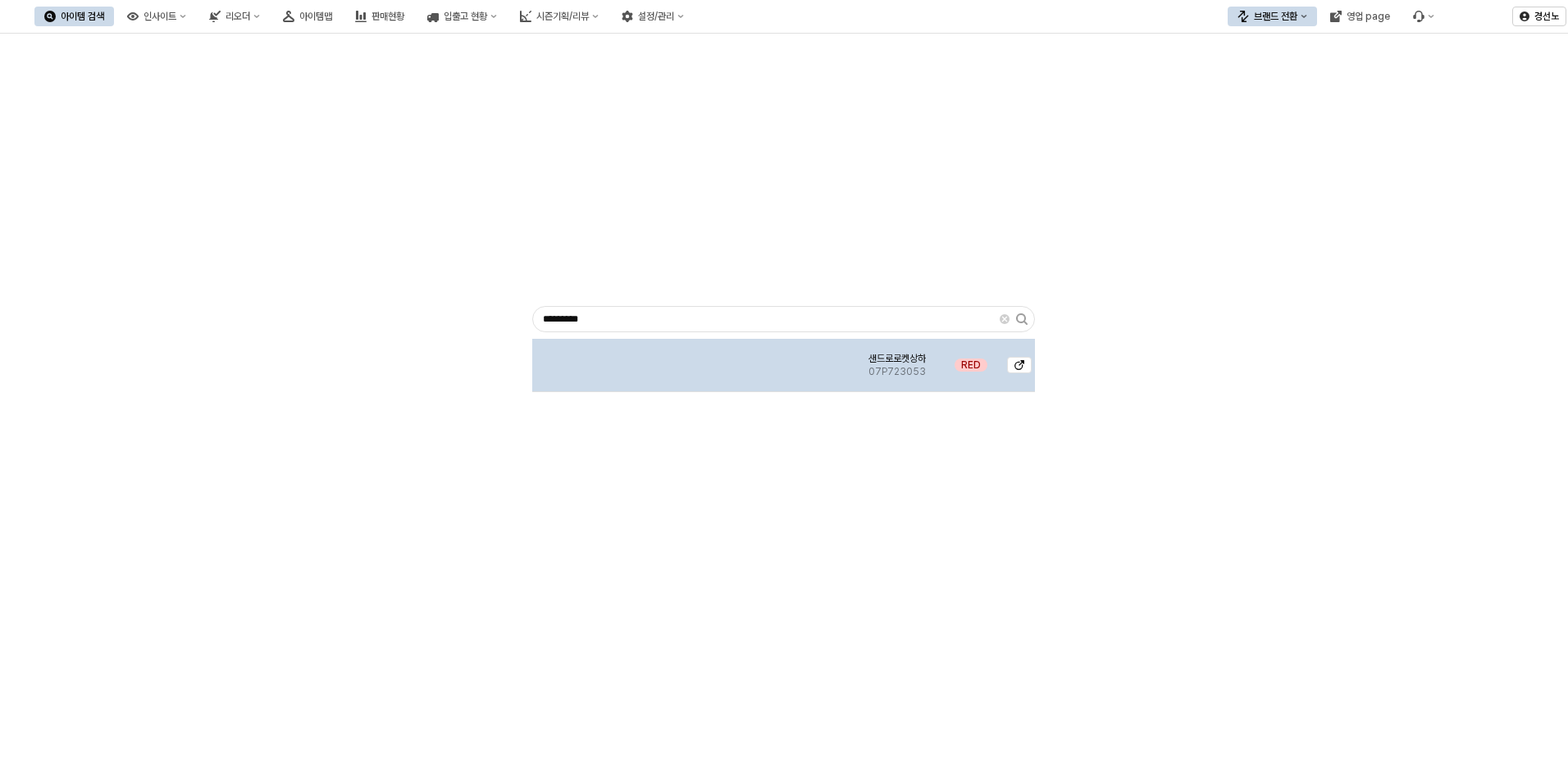
click at [695, 359] on img "App Frame" at bounding box center [695, 359] width 0 height 0
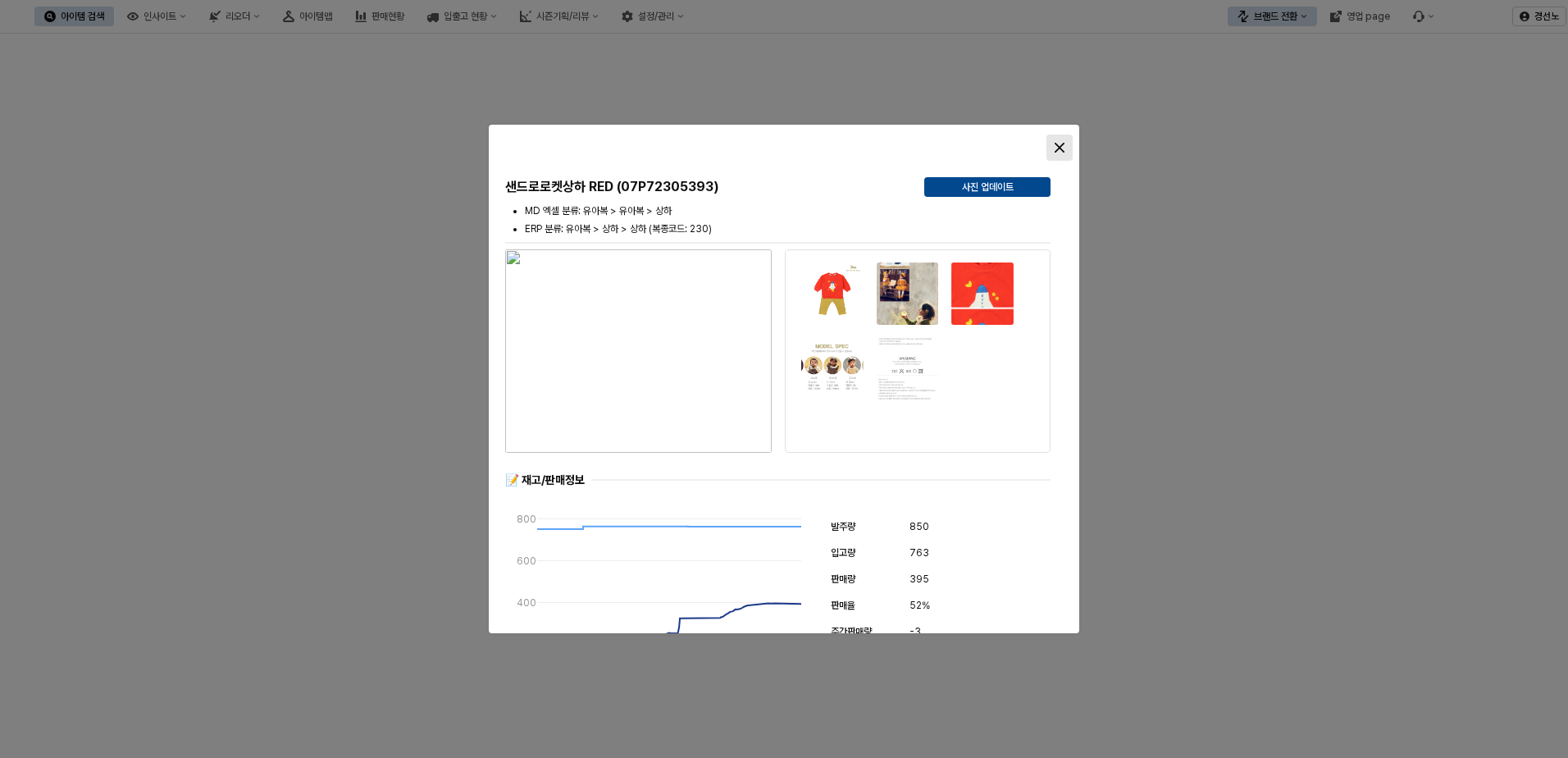
click at [1058, 146] on icon "Close" at bounding box center [1059, 147] width 10 height 10
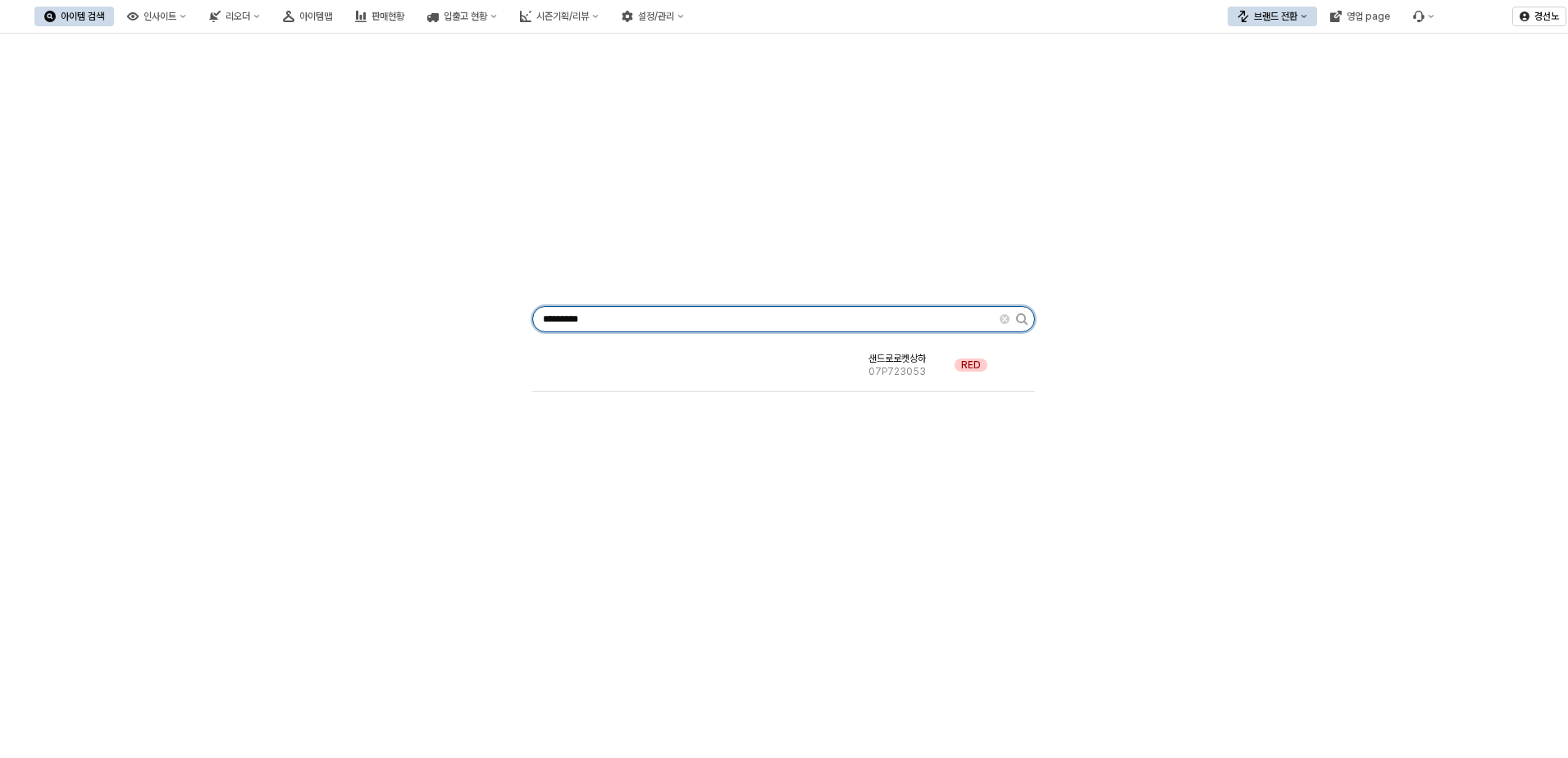
drag, startPoint x: 609, startPoint y: 318, endPoint x: 60, endPoint y: 333, distance: 549.2
click at [141, 333] on div "********* 샌드로로켓상하 07P723053 RED" at bounding box center [784, 315] width 1549 height 552
paste input "App Frame"
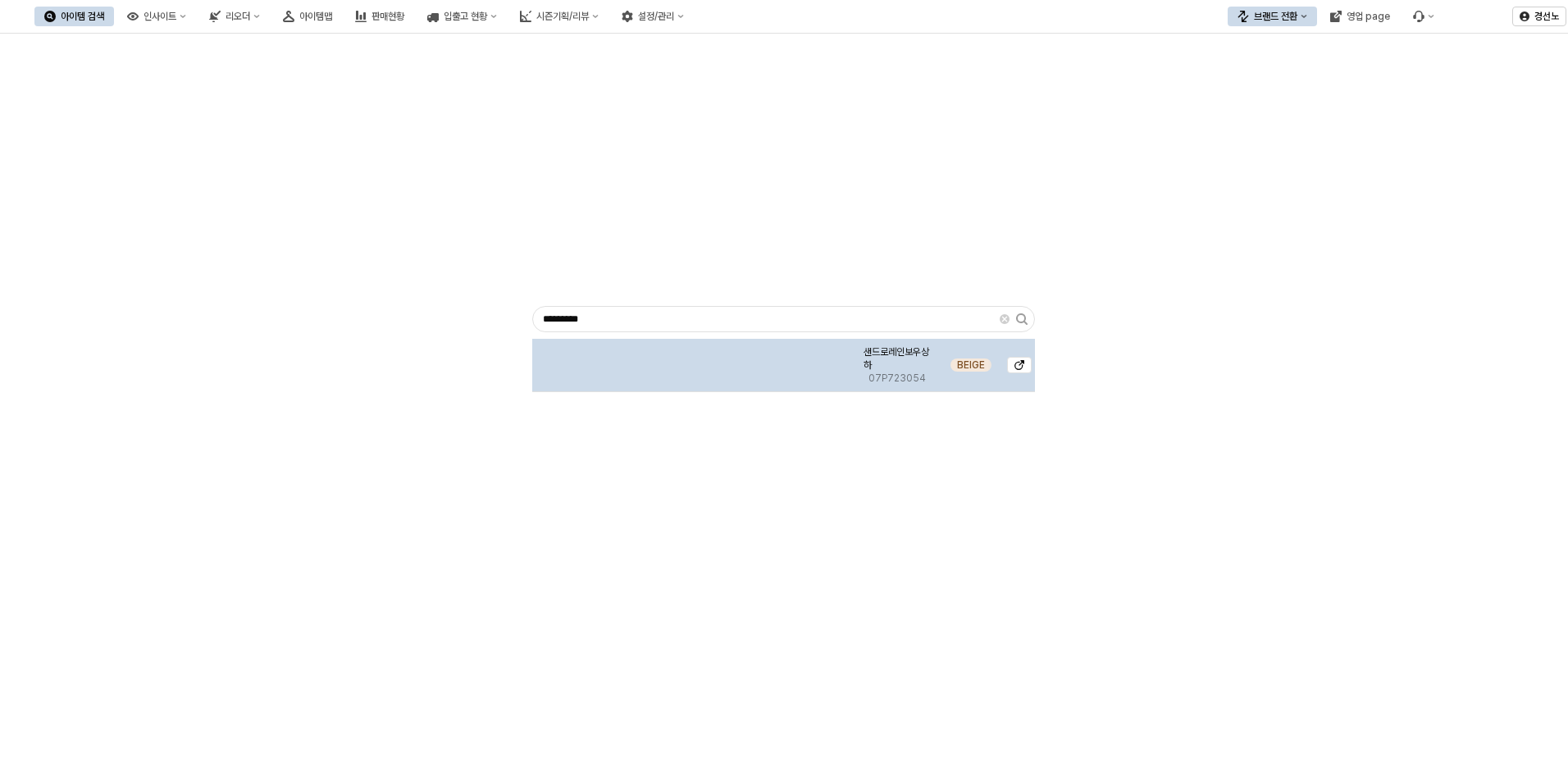
click at [695, 359] on img "App Frame" at bounding box center [695, 359] width 0 height 0
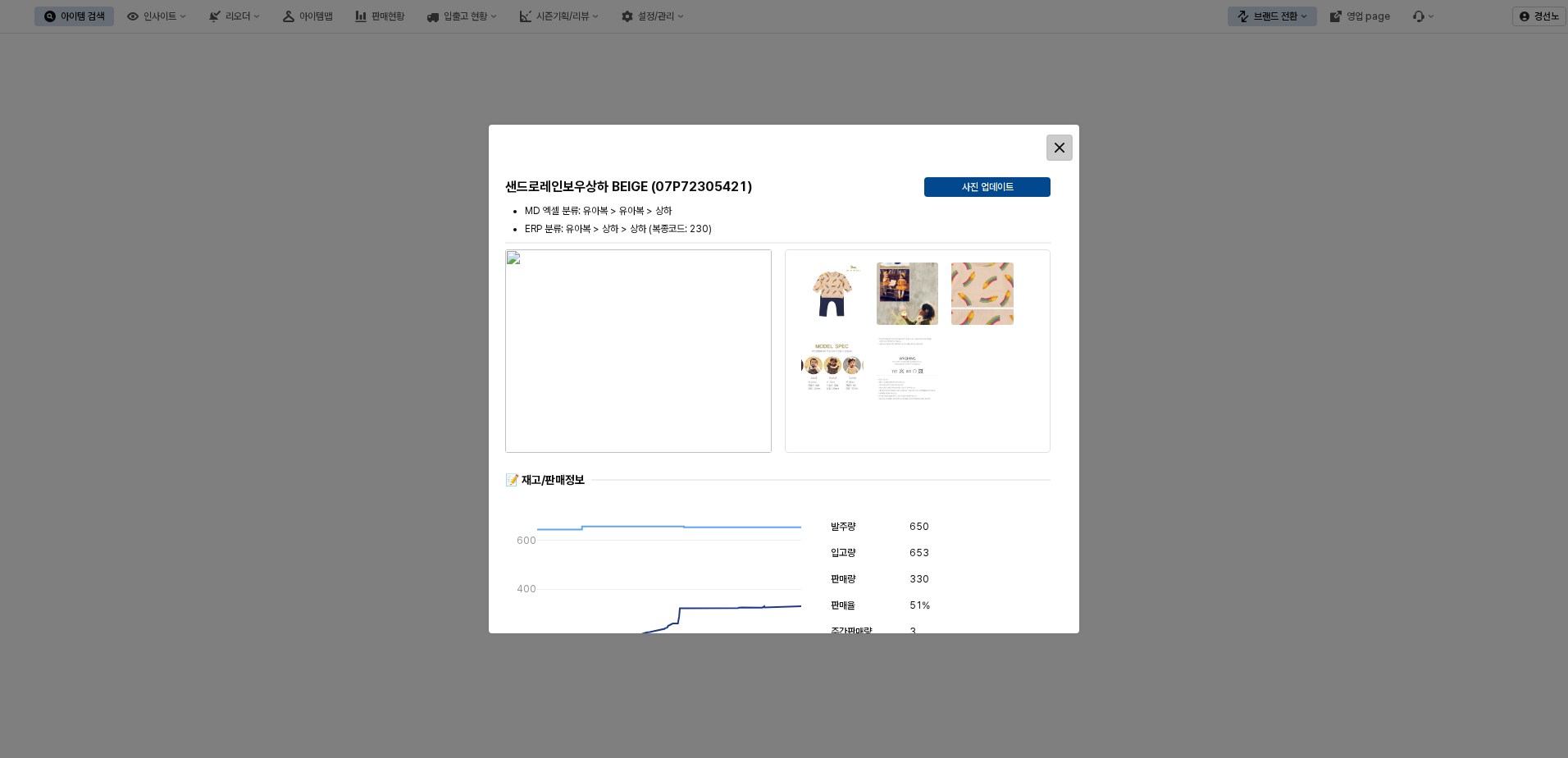
click at [1060, 145] on icon "Close" at bounding box center [1059, 147] width 10 height 10
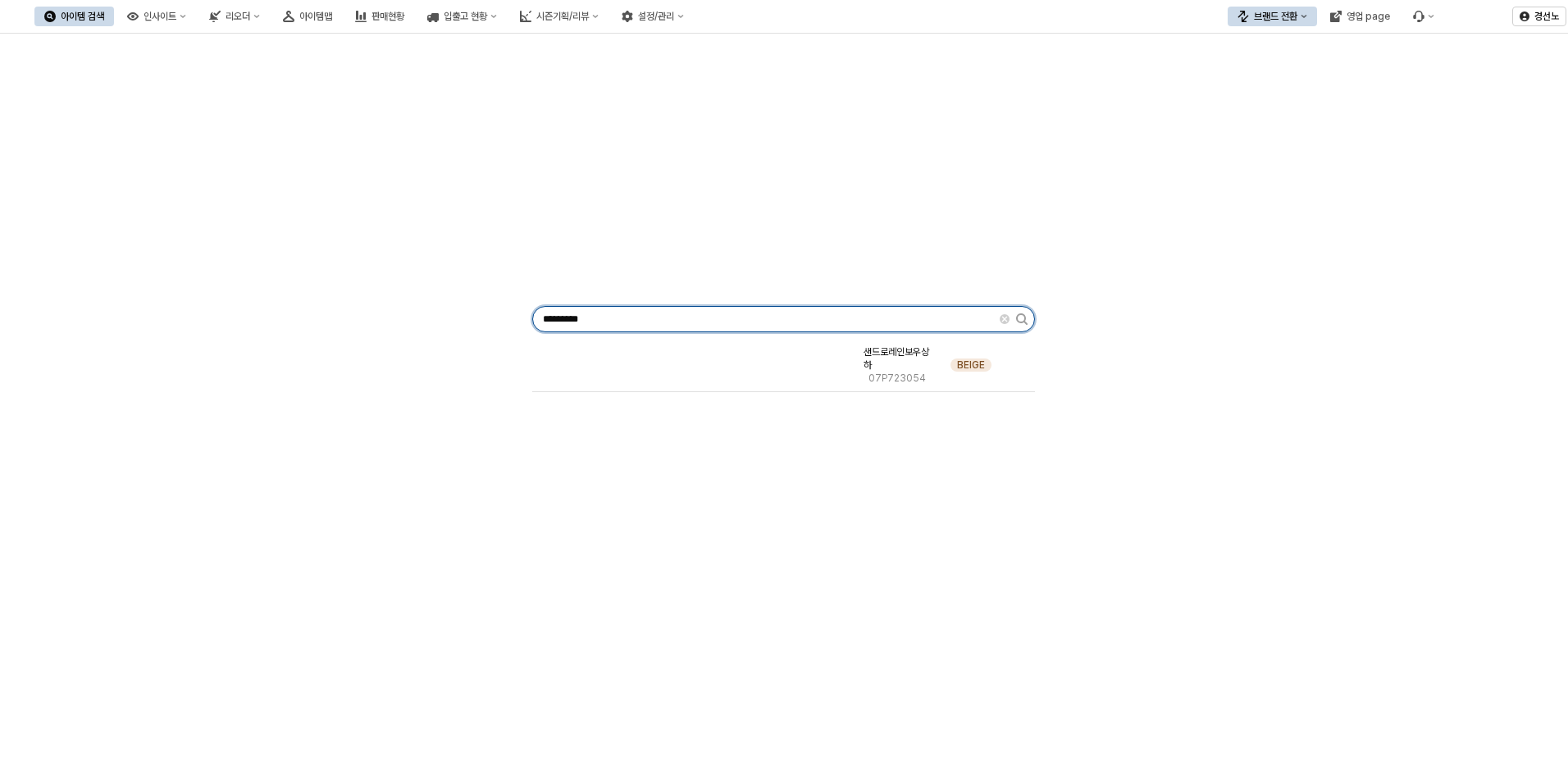
drag, startPoint x: 671, startPoint y: 316, endPoint x: 0, endPoint y: 324, distance: 671.0
click at [10, 324] on div "********* 샌드로레인보우상하 07P723054 BEIGE" at bounding box center [784, 315] width 1549 height 552
paste input "App Frame"
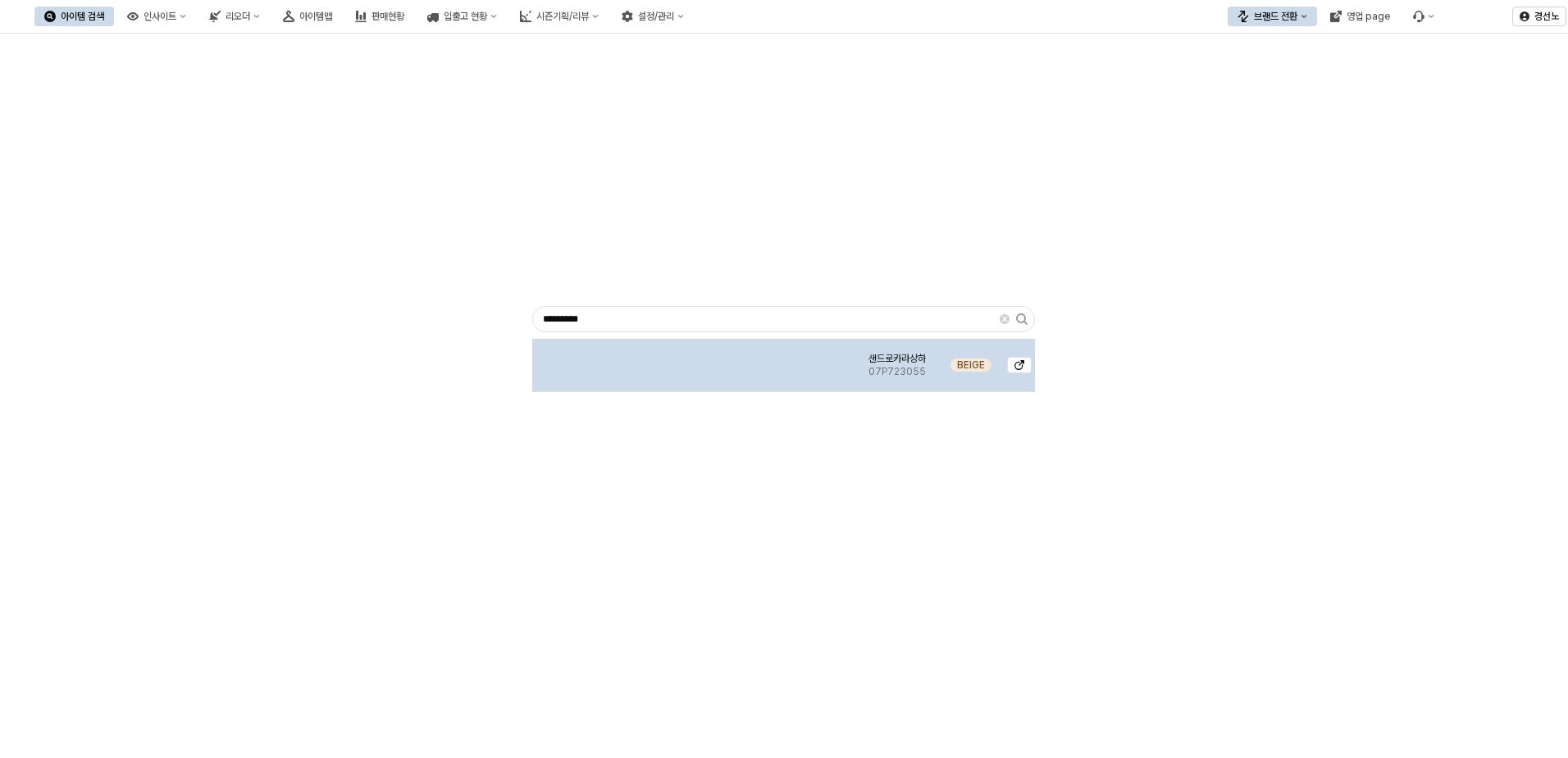
click at [695, 359] on img "App Frame" at bounding box center [695, 359] width 0 height 0
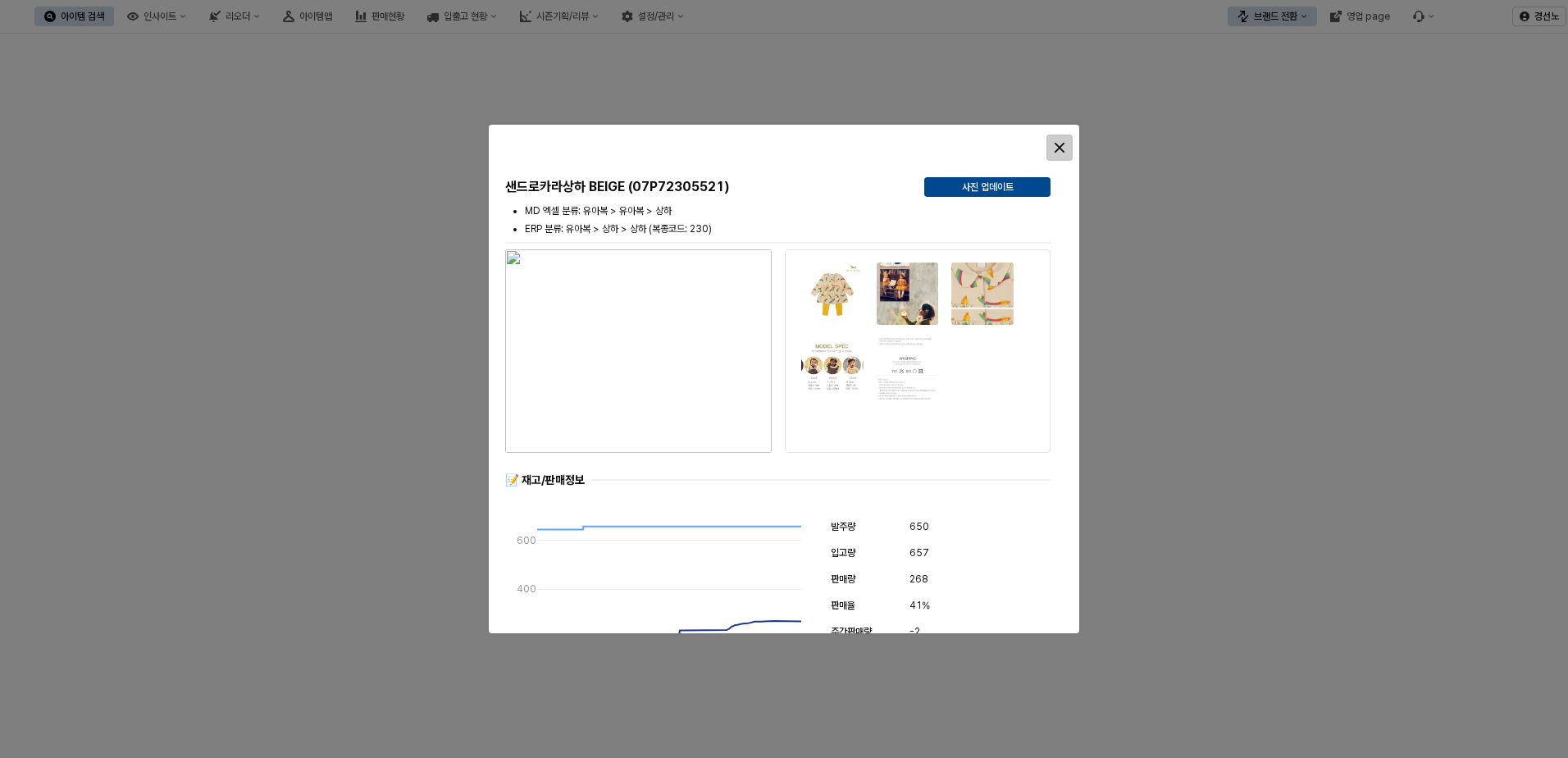
click at [1058, 148] on icon "Close" at bounding box center [1059, 147] width 10 height 10
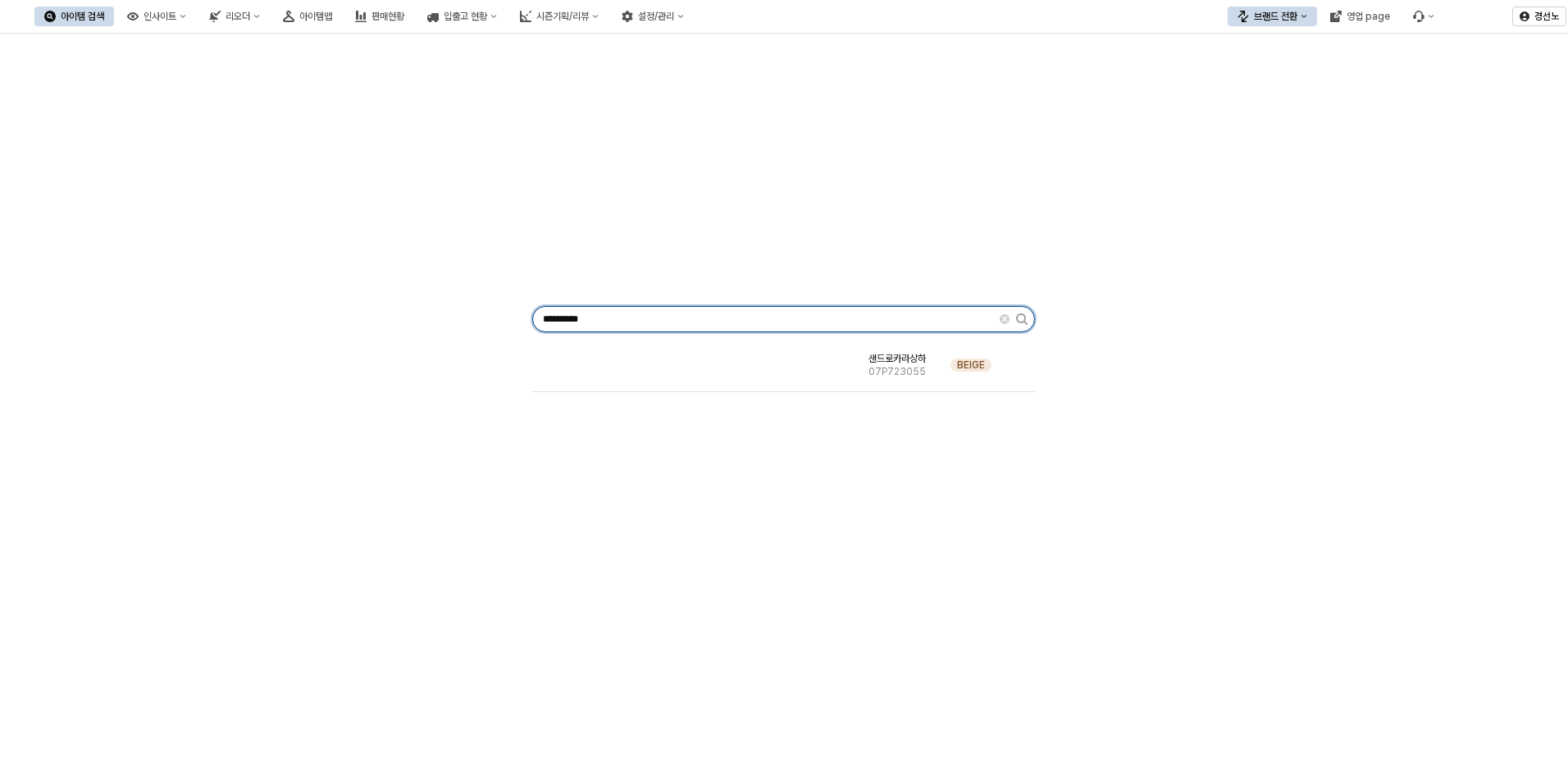
drag, startPoint x: 610, startPoint y: 319, endPoint x: 195, endPoint y: 332, distance: 415.2
click at [242, 331] on div "********* 샌드로카라상하 07P723055 BEIGE" at bounding box center [784, 315] width 1549 height 552
paste input "App Frame"
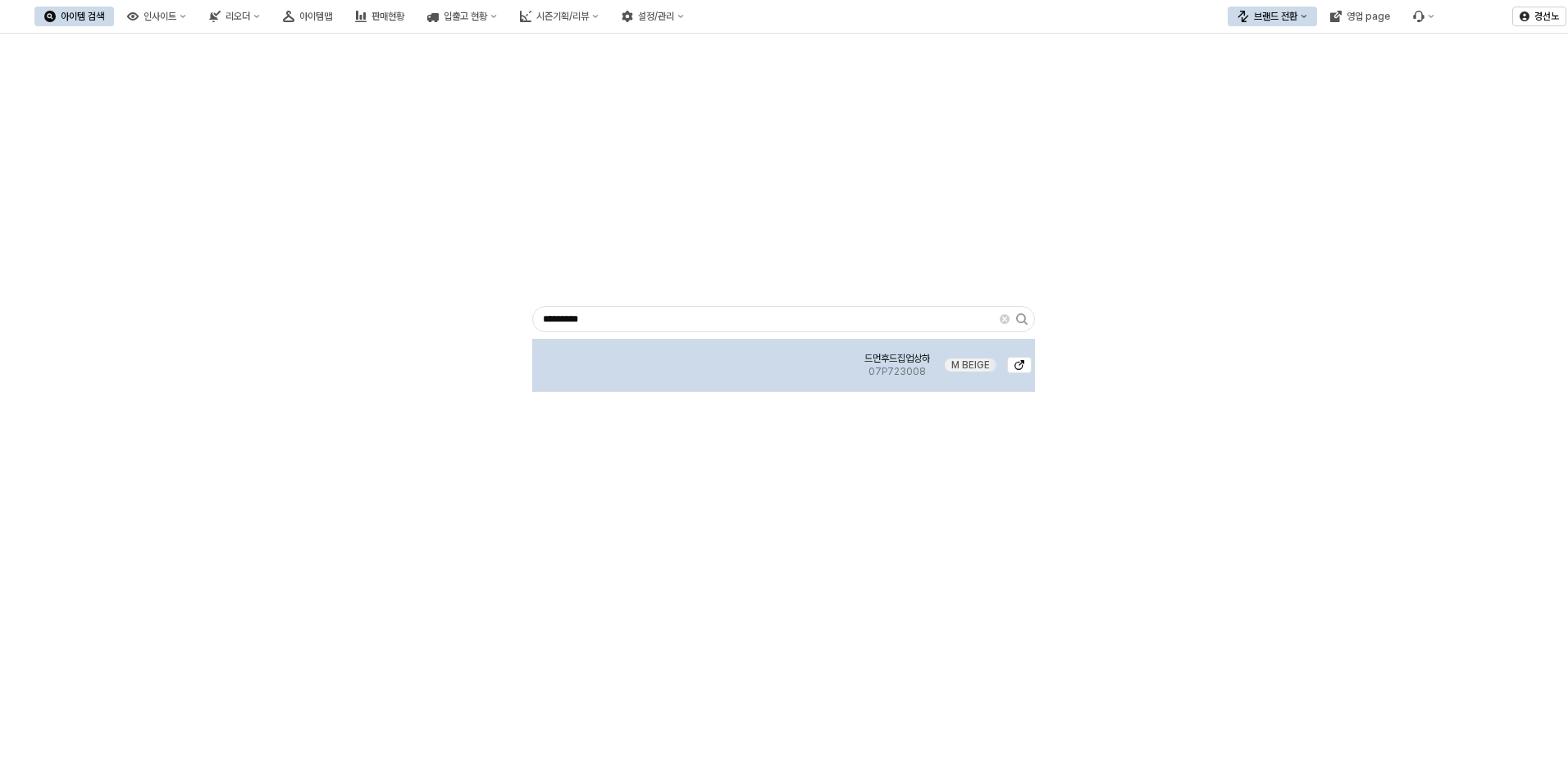
click at [695, 359] on img "App Frame" at bounding box center [695, 359] width 0 height 0
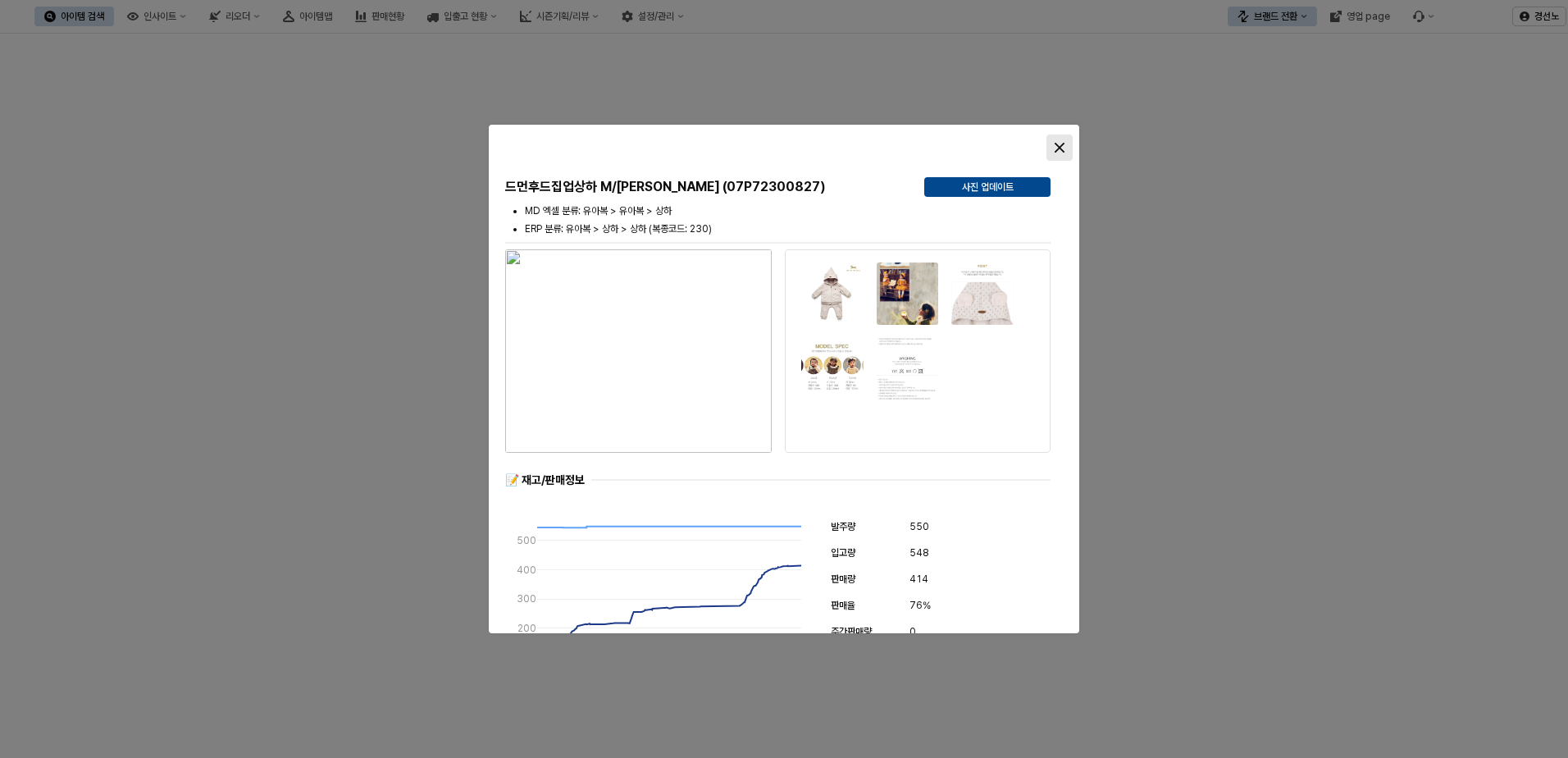
click at [1055, 152] on div "Close" at bounding box center [1059, 147] width 24 height 24
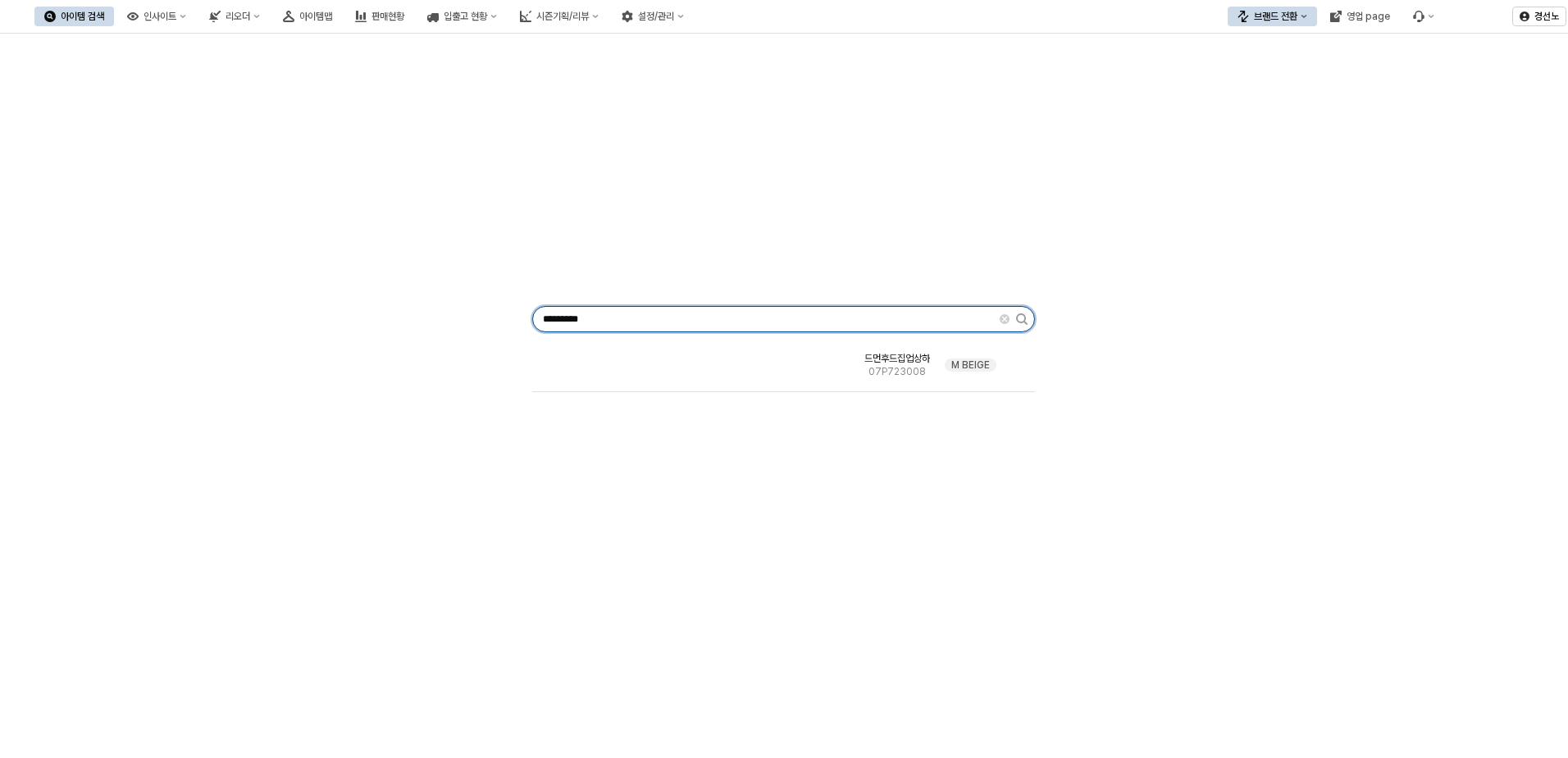
drag, startPoint x: 643, startPoint y: 327, endPoint x: 0, endPoint y: 303, distance: 643.4
click at [46, 299] on div "********* 드먼후드집업상하 07P723008 [PERSON_NAME]" at bounding box center [784, 315] width 1549 height 552
paste input "App Frame"
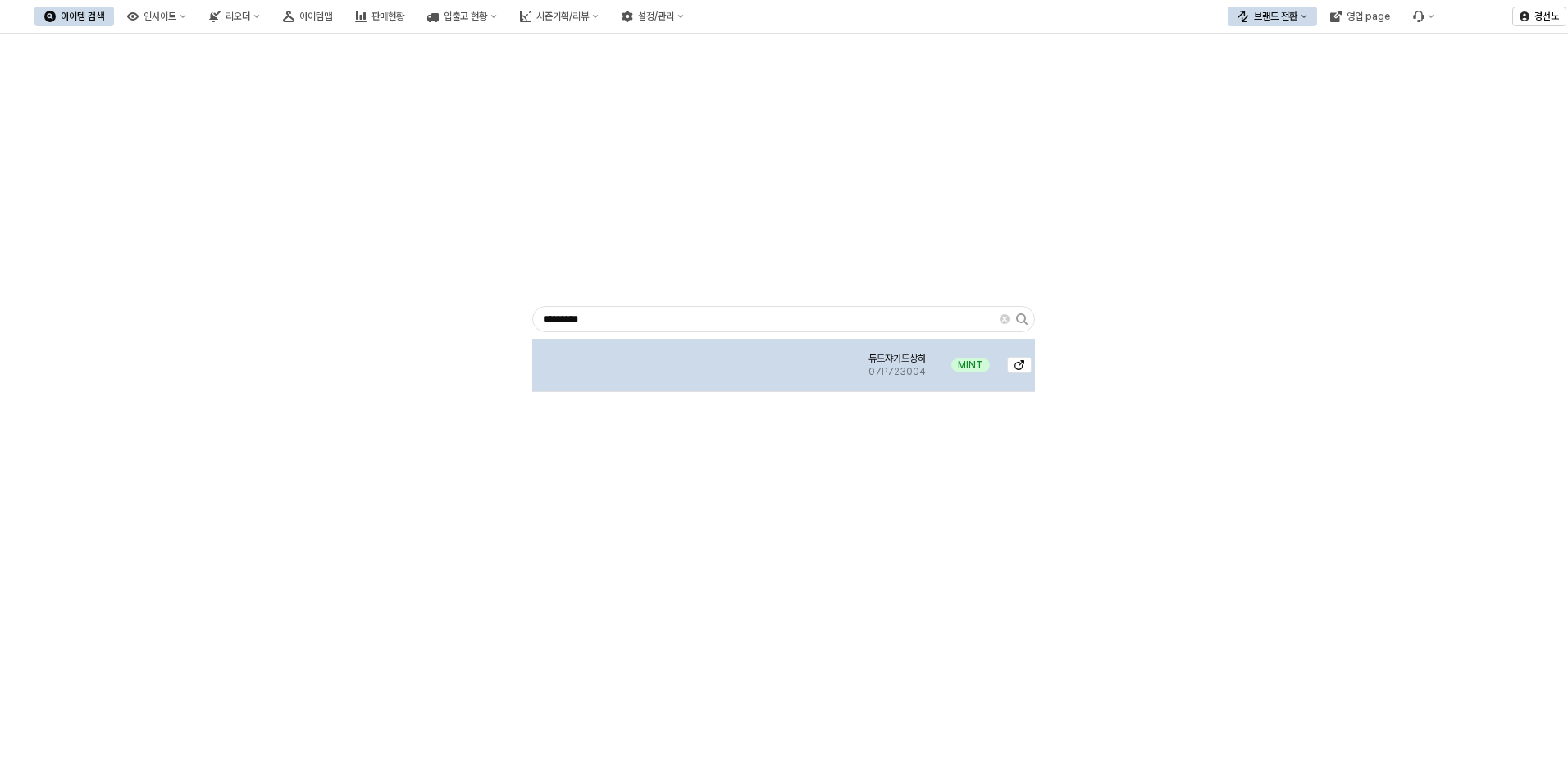
click at [695, 359] on img "App Frame" at bounding box center [695, 359] width 0 height 0
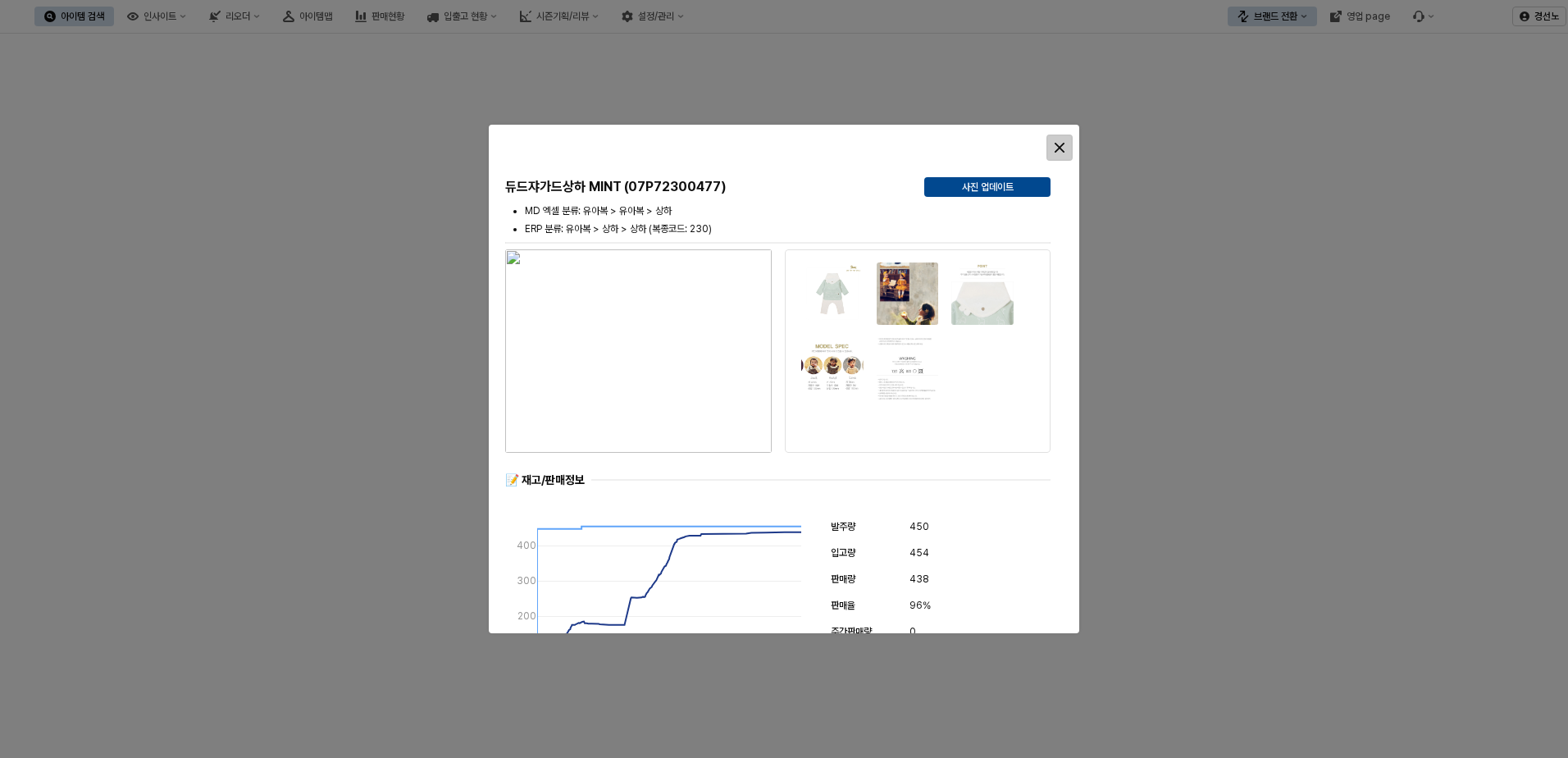
click at [1062, 145] on icon "Close" at bounding box center [1059, 147] width 10 height 10
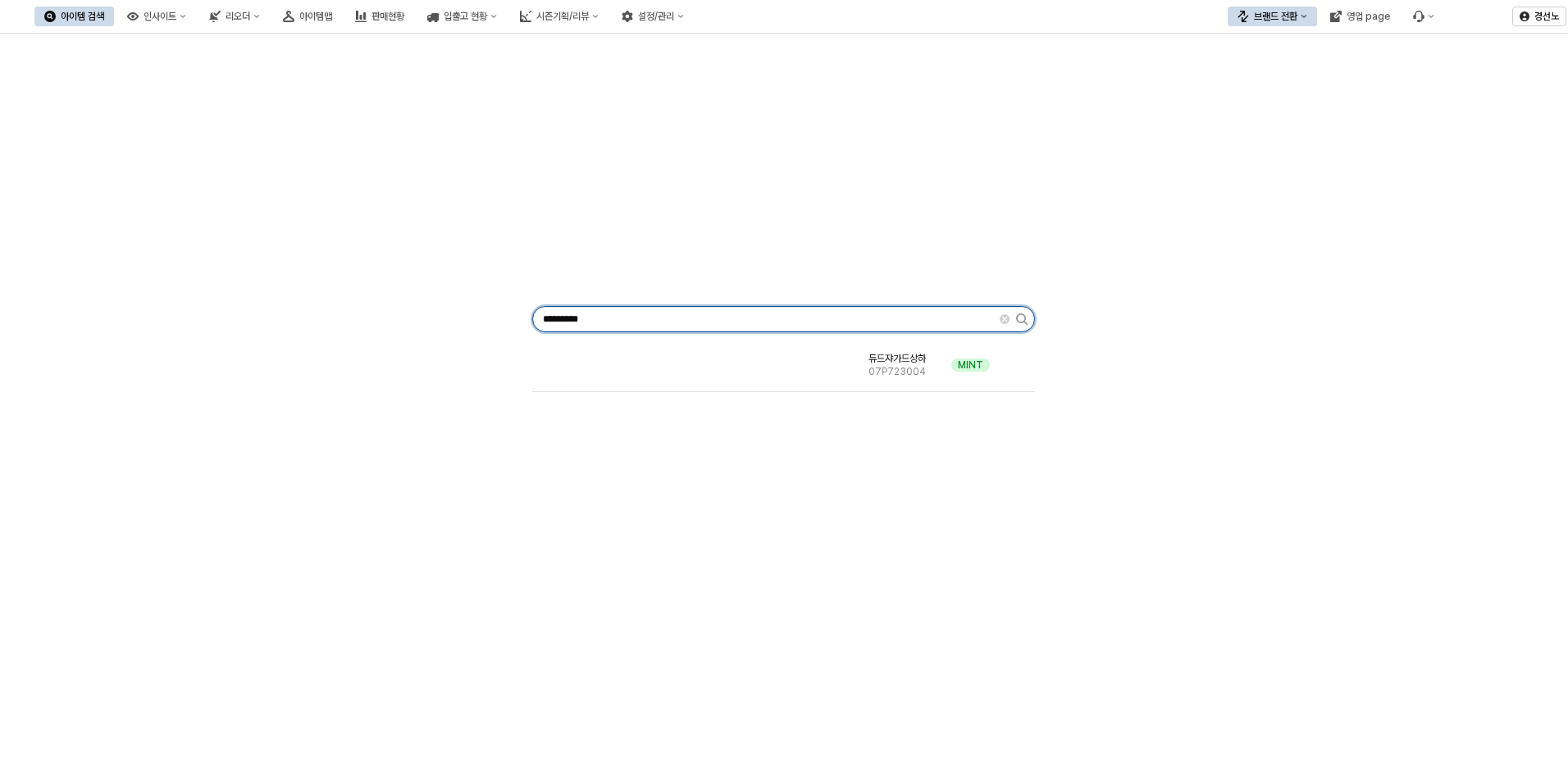
drag, startPoint x: 523, startPoint y: 323, endPoint x: -78, endPoint y: 320, distance: 601.0
click at [0, 320] on html "Skip to main content 아이템 검색 인사이트 리오더 아이템맵 판매현황 입출고 현황 시즌기획/리뷰 설정/관리 브랜드 전환 영업 p…" at bounding box center [784, 379] width 1568 height 758
paste input "App Frame"
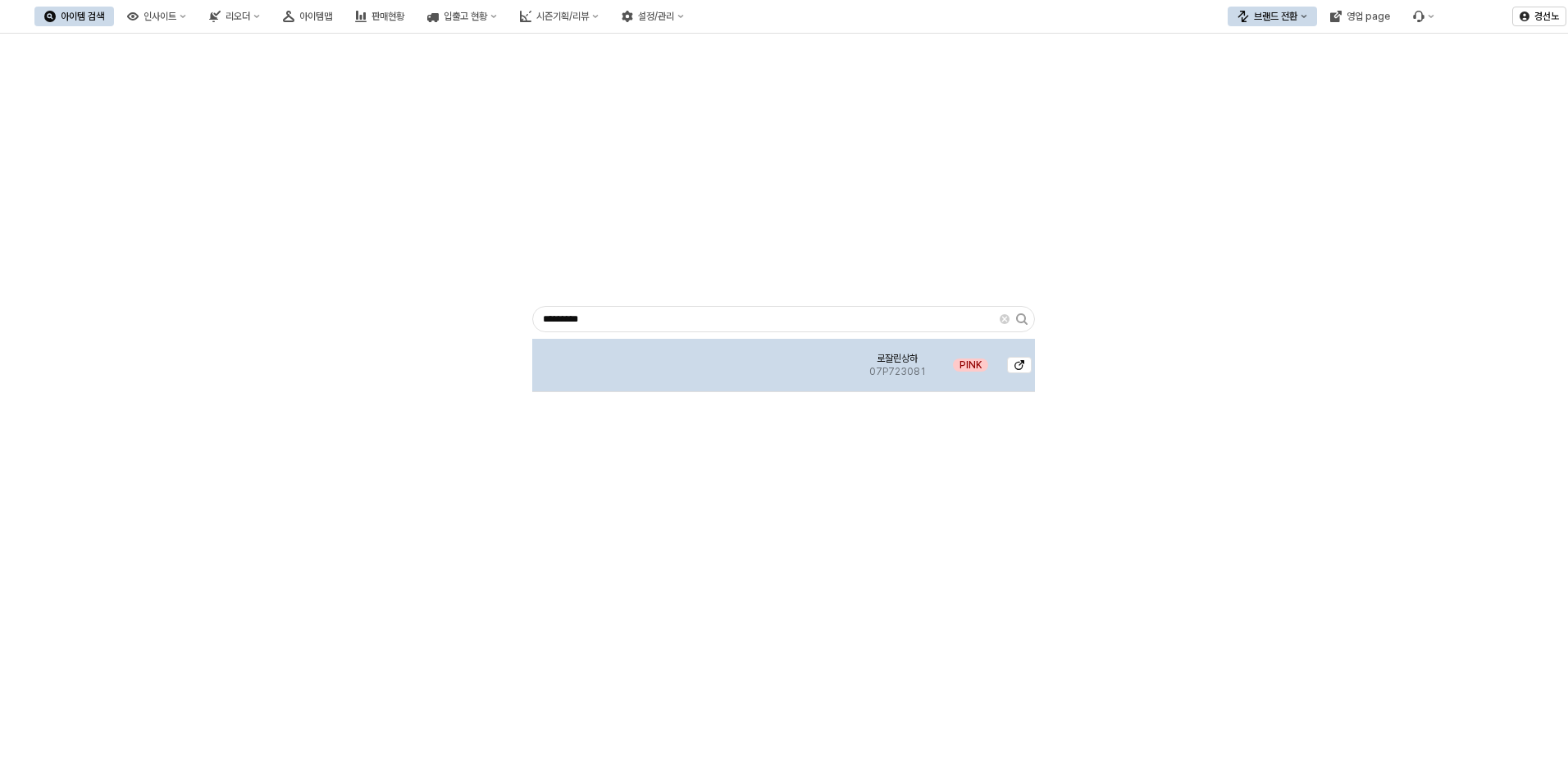
drag, startPoint x: 679, startPoint y: 363, endPoint x: 696, endPoint y: 377, distance: 22.0
click at [695, 359] on img "App Frame" at bounding box center [695, 359] width 0 height 0
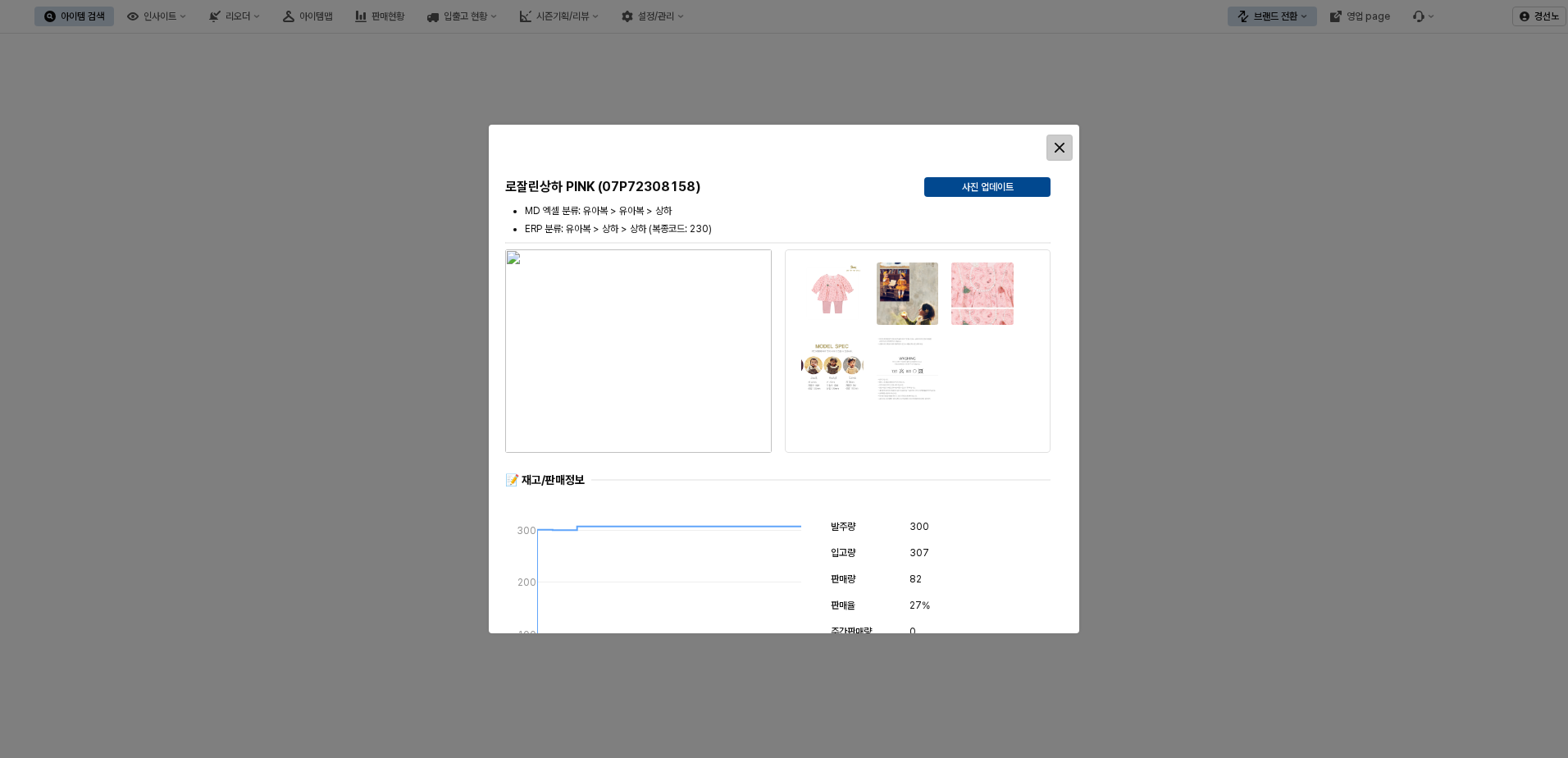
click at [1062, 143] on icon "Close" at bounding box center [1059, 147] width 10 height 10
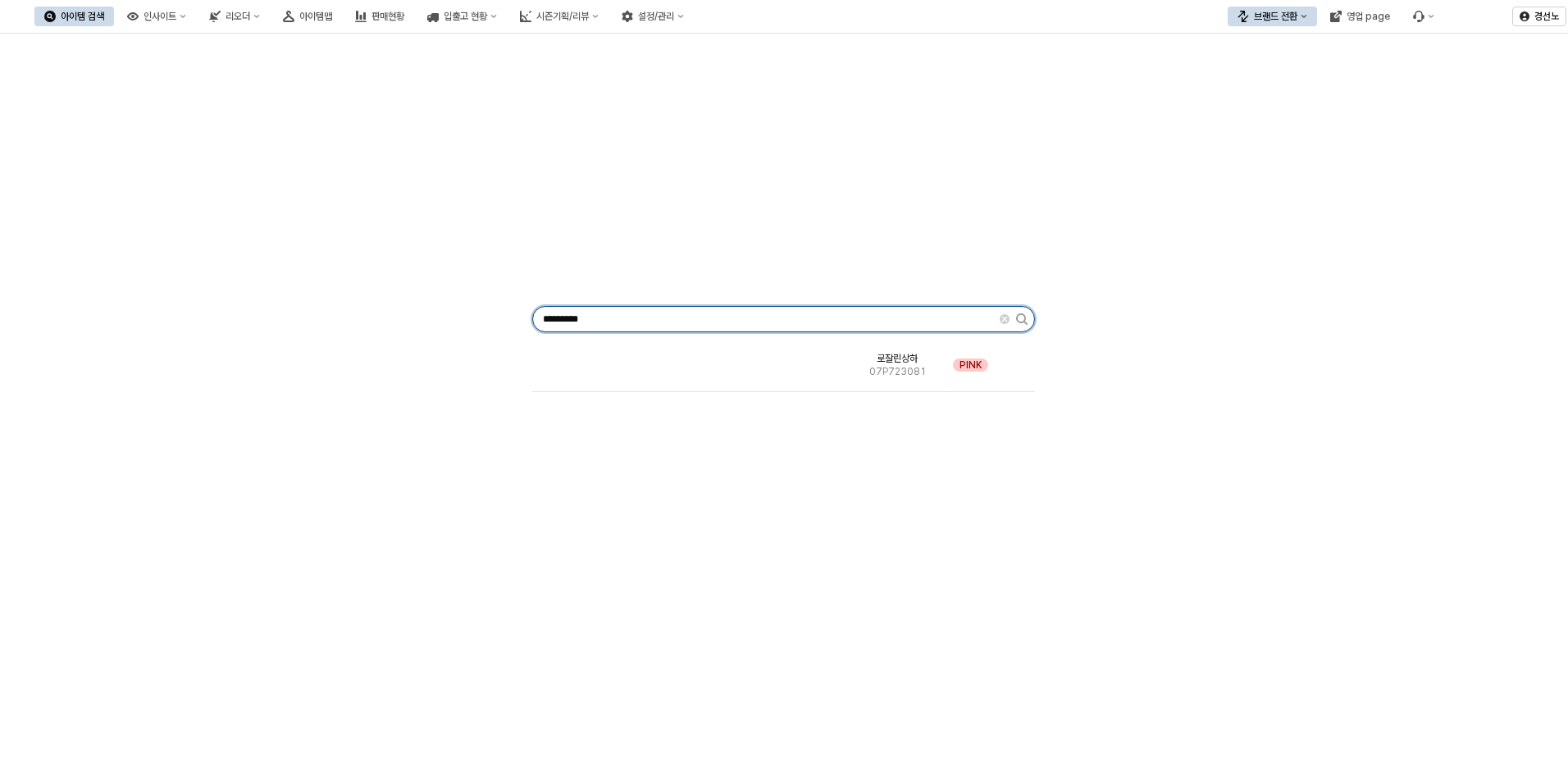
drag, startPoint x: 553, startPoint y: 333, endPoint x: 0, endPoint y: 309, distance: 553.5
click at [50, 315] on div "********* 로잘린상하 07P723081 PINK" at bounding box center [784, 315] width 1549 height 552
paste input "App Frame"
drag, startPoint x: 261, startPoint y: 306, endPoint x: 0, endPoint y: 295, distance: 261.2
click at [37, 294] on div "********* 헤일로스타상하 07P723082 YELLOW" at bounding box center [784, 315] width 1549 height 552
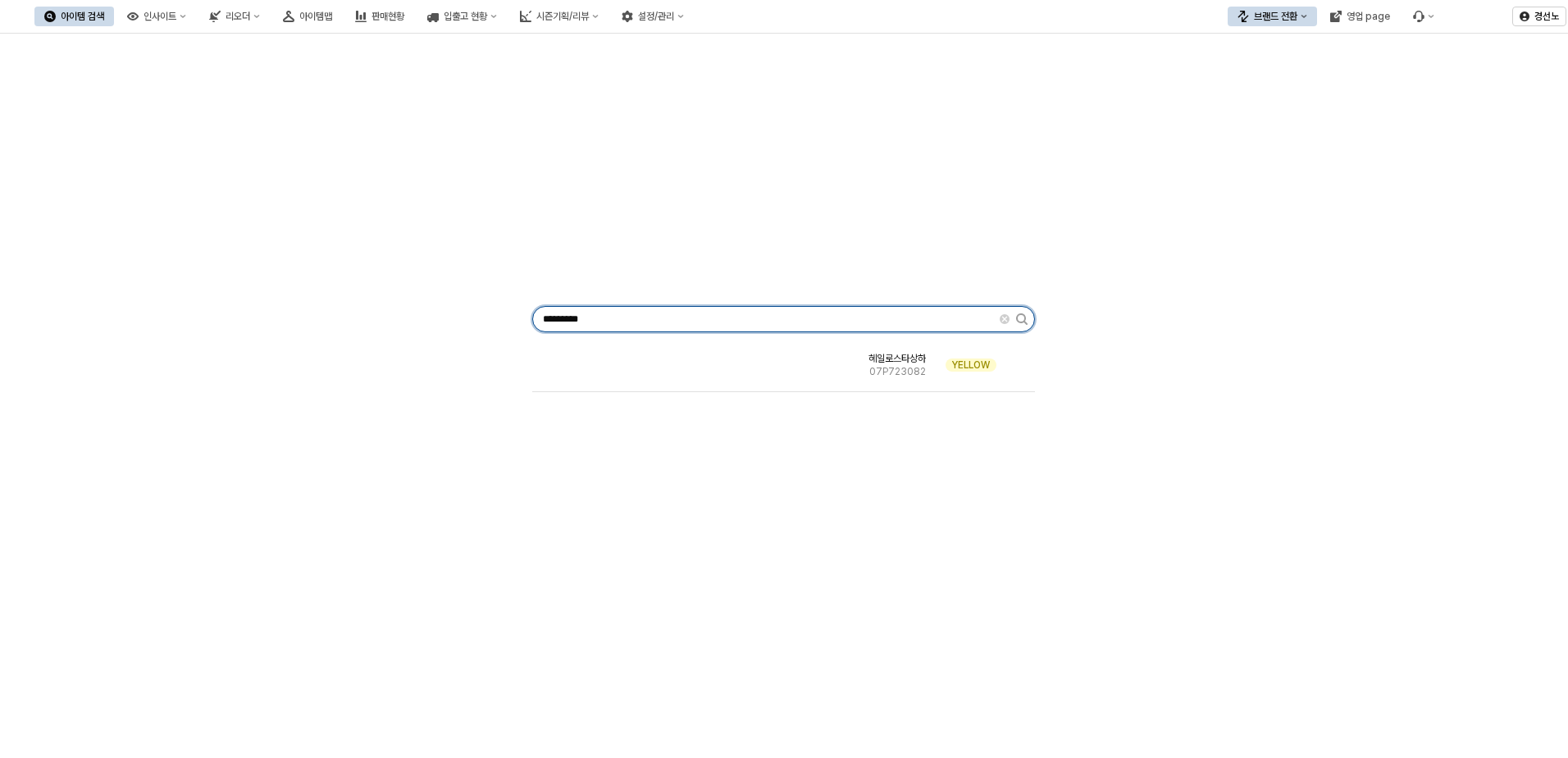
paste input "App Frame"
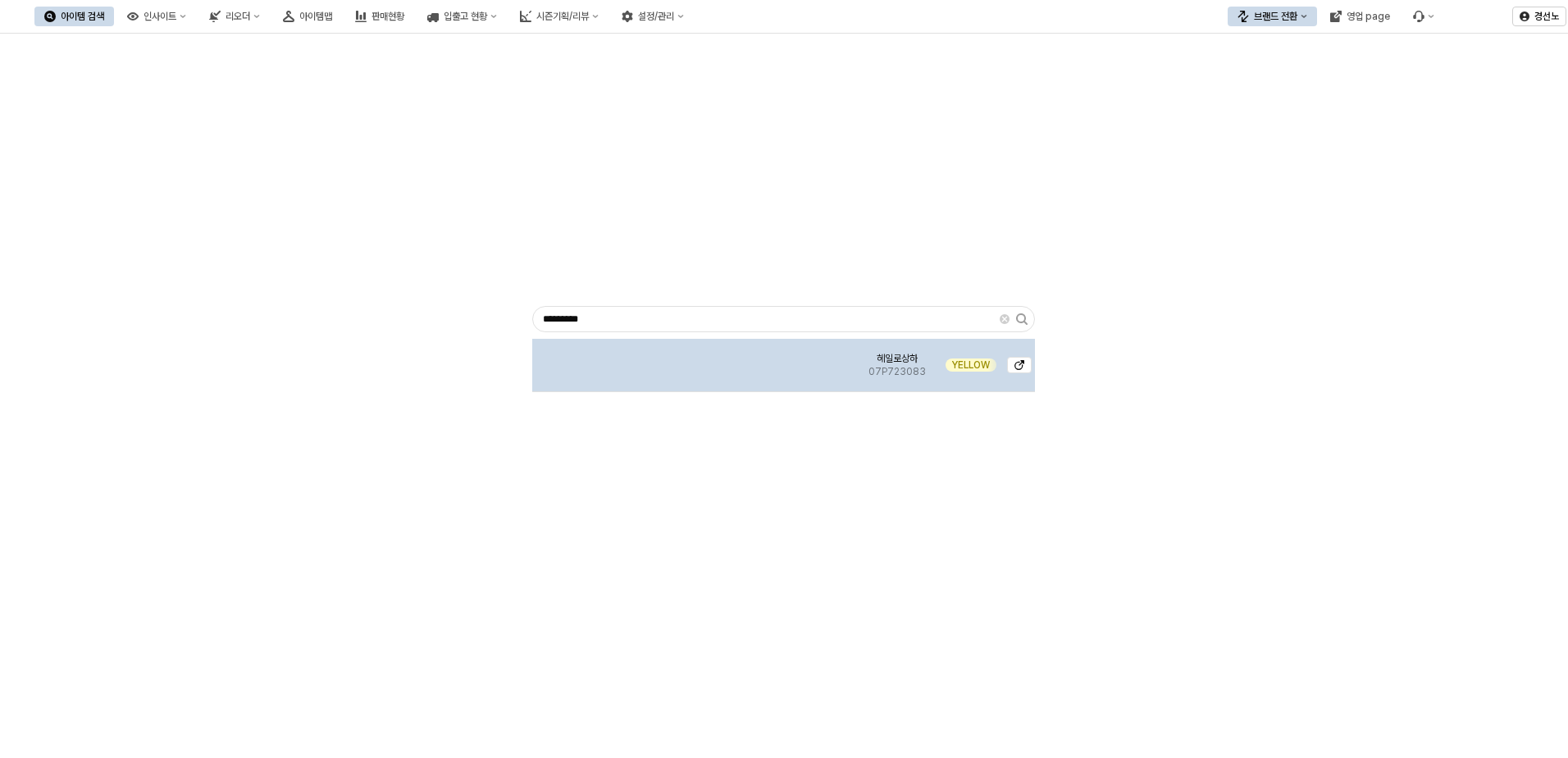
click at [695, 359] on img "App Frame" at bounding box center [695, 359] width 0 height 0
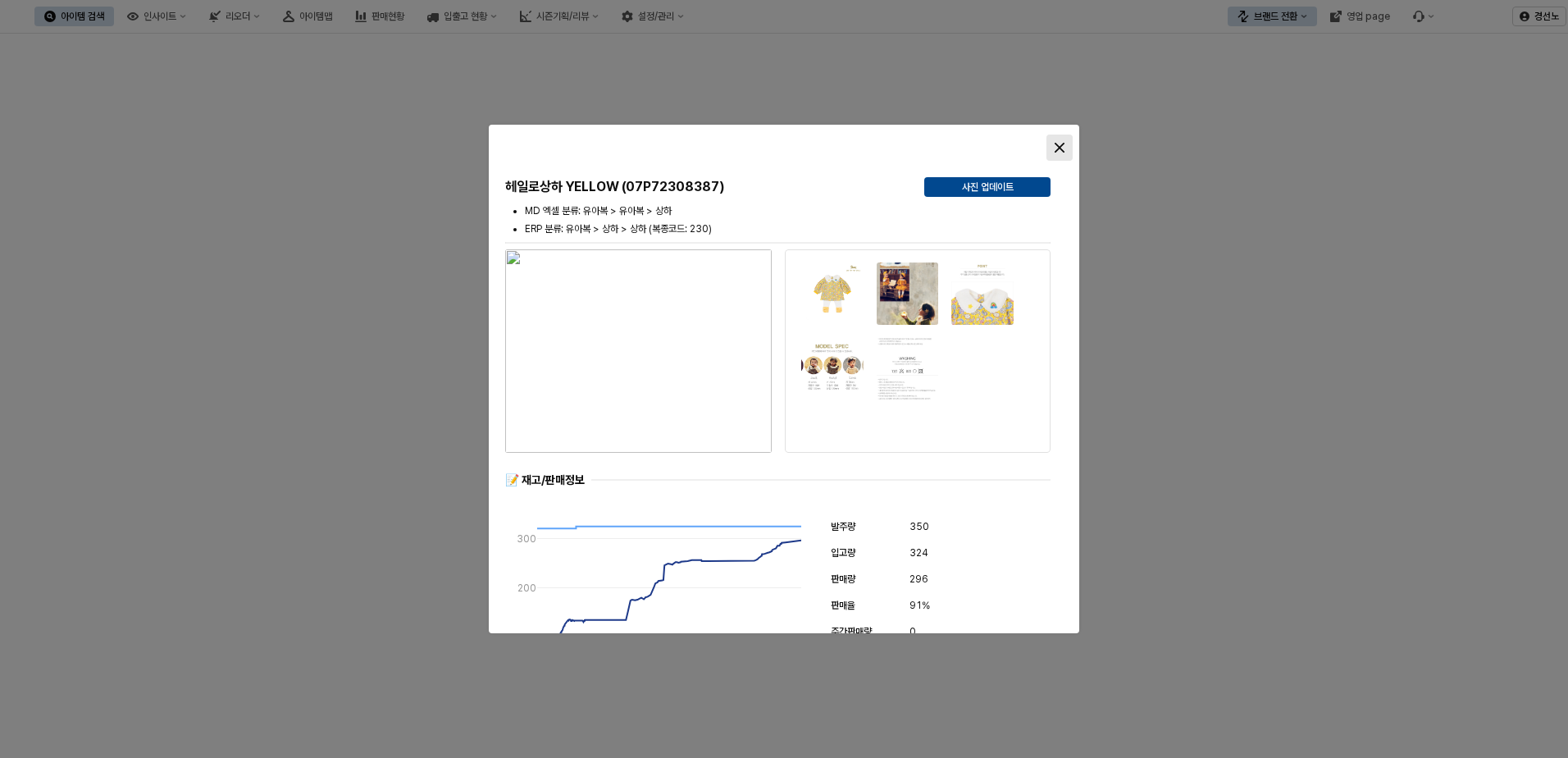
click at [1063, 145] on icon "Close" at bounding box center [1059, 147] width 10 height 10
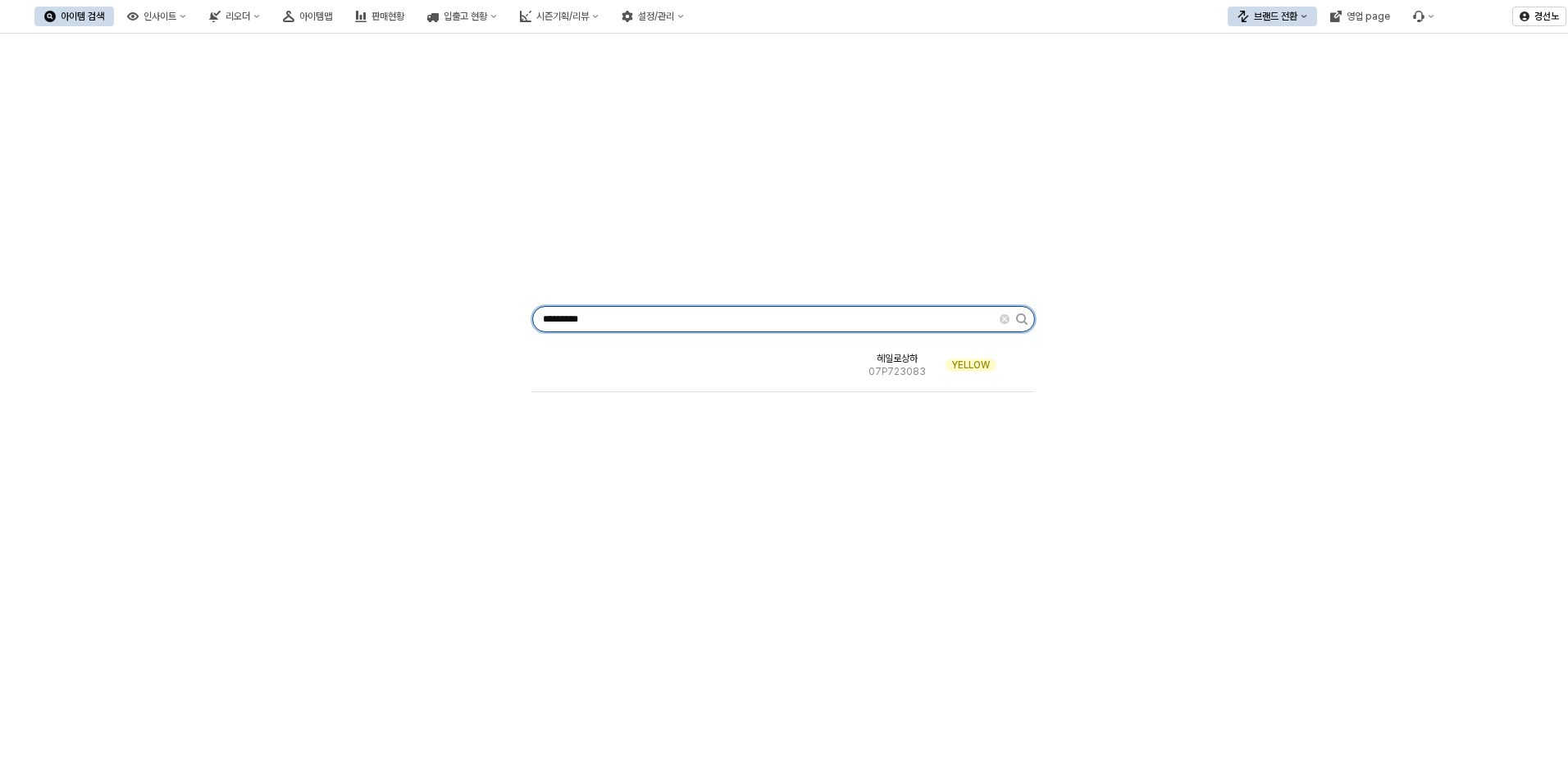
drag, startPoint x: 549, startPoint y: 323, endPoint x: 505, endPoint y: 324, distance: 44.0
click at [505, 324] on div "********* 헤일로상하 07P723083 YELLOW" at bounding box center [784, 315] width 1549 height 552
paste input "App Frame"
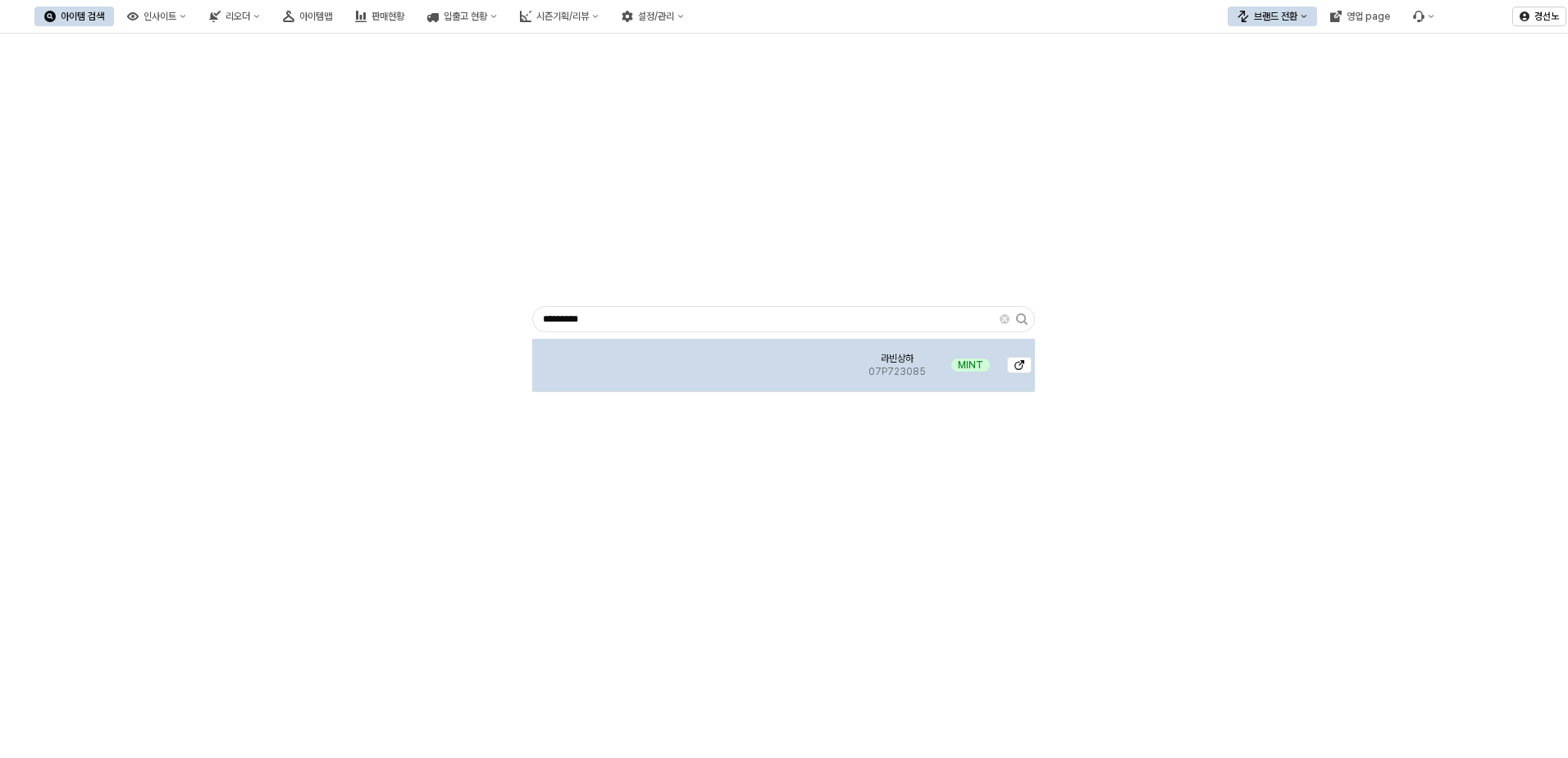
click at [695, 359] on img "App Frame" at bounding box center [695, 359] width 0 height 0
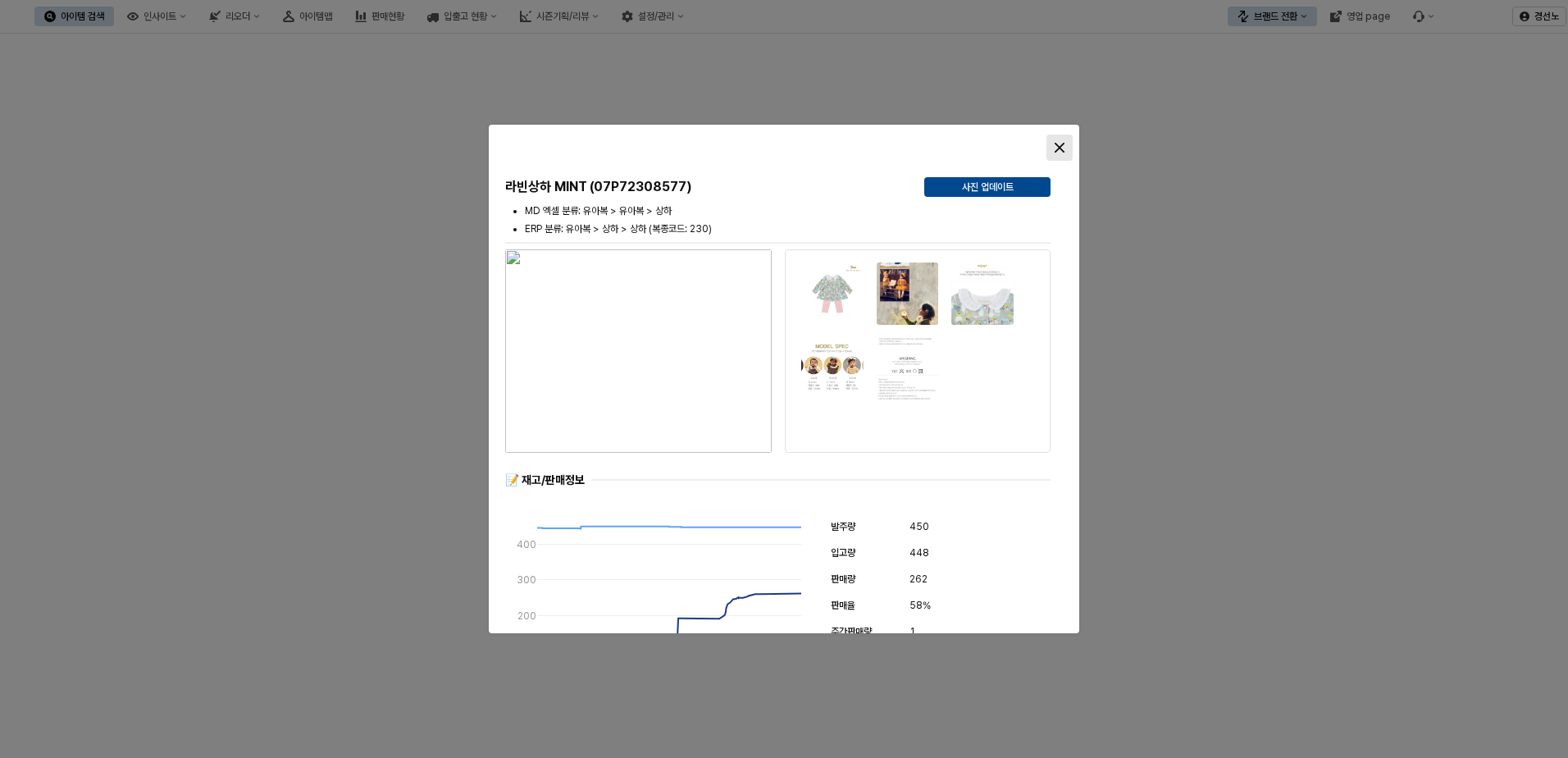
click at [1067, 150] on div "Close" at bounding box center [1059, 147] width 24 height 24
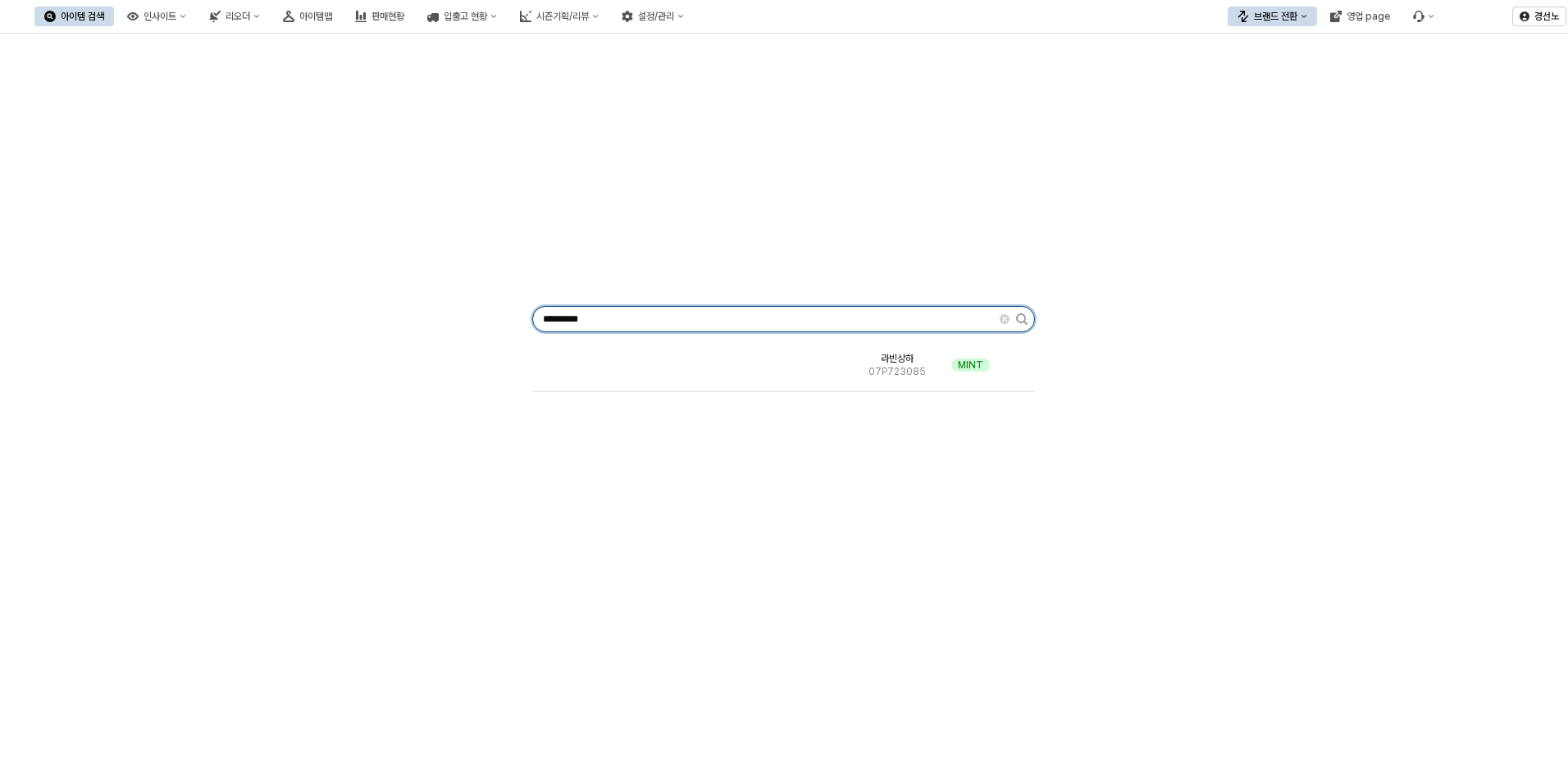
drag, startPoint x: 509, startPoint y: 321, endPoint x: -84, endPoint y: 301, distance: 593.3
click at [0, 301] on html "Skip to main content 아이템 검색 인사이트 리오더 아이템맵 판매현황 입출고 현황 시즌기획/리뷰 설정/관리 브랜드 전환 영업 p…" at bounding box center [784, 379] width 1568 height 758
paste input "App Frame"
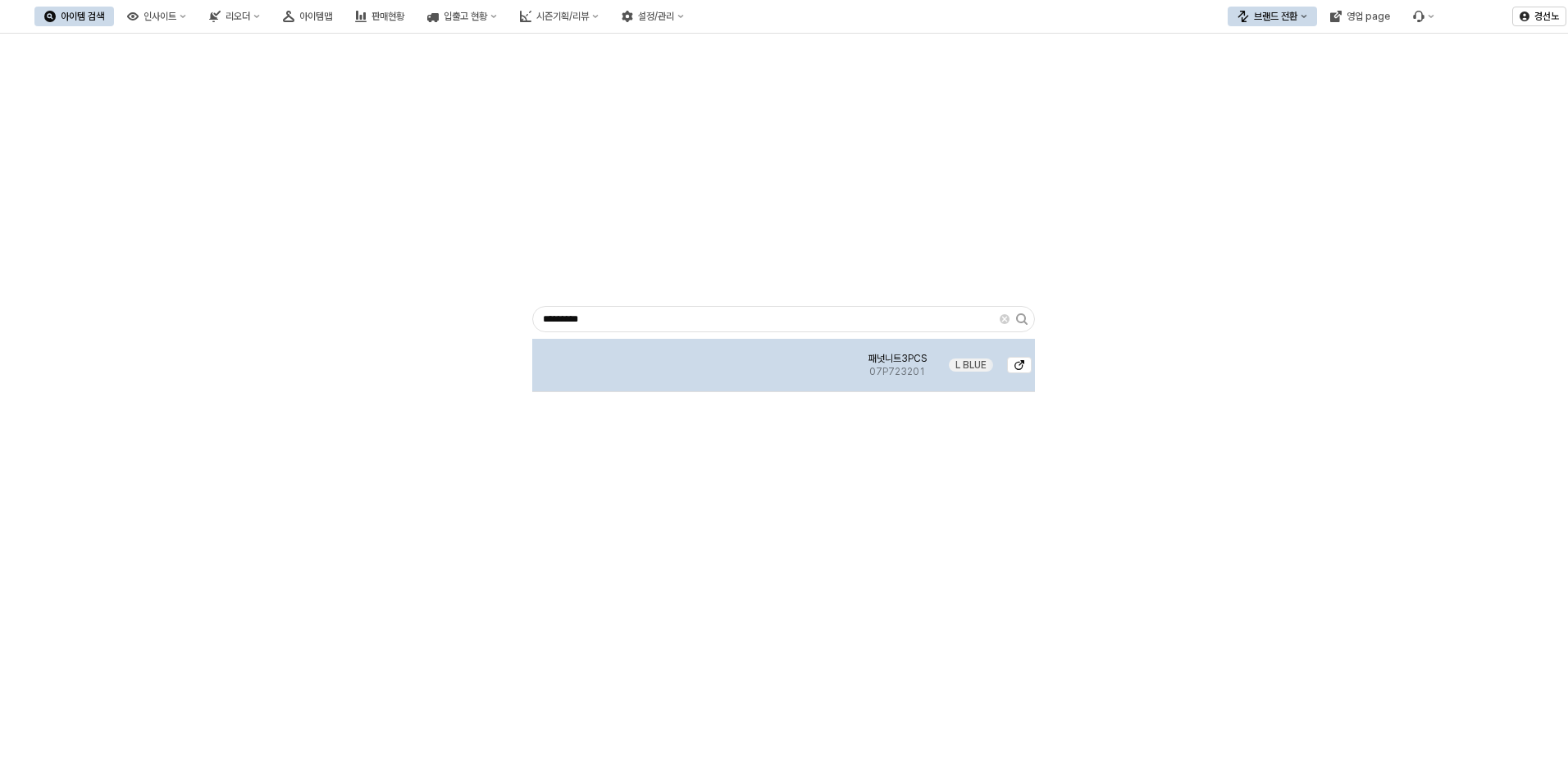
click at [695, 359] on img "App Frame" at bounding box center [695, 359] width 0 height 0
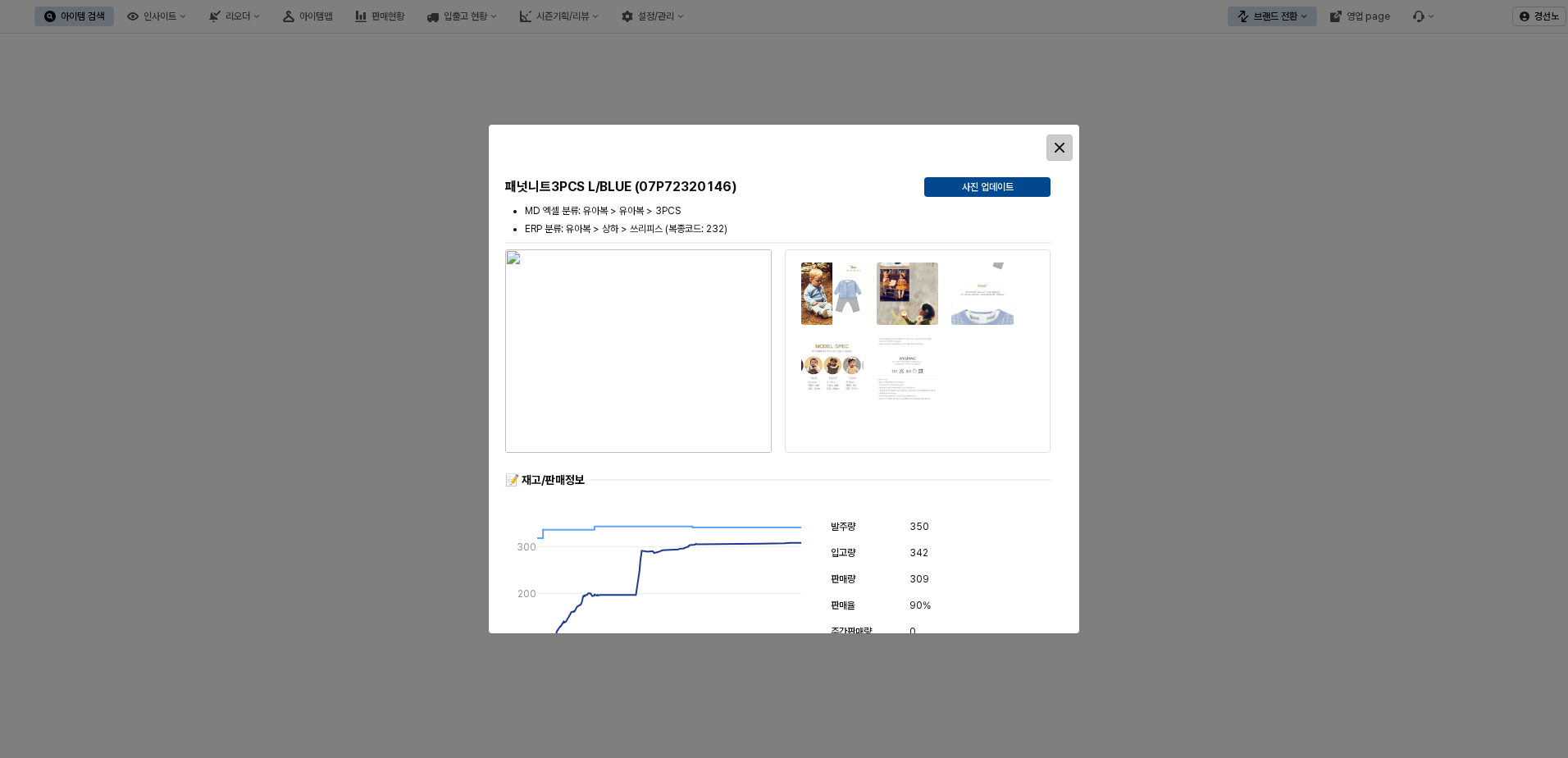
click at [1058, 145] on icon "Close" at bounding box center [1059, 147] width 10 height 10
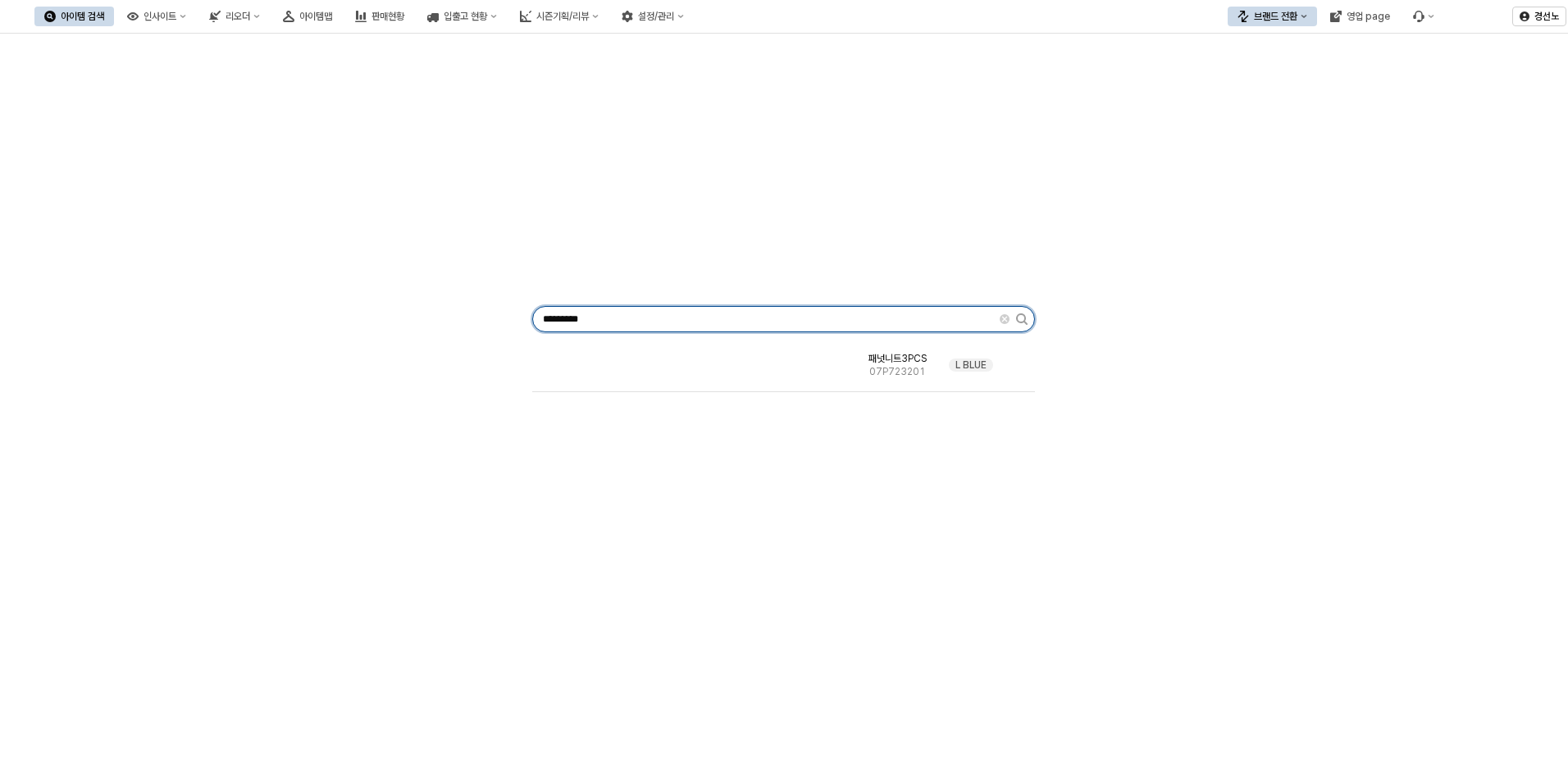
drag, startPoint x: 612, startPoint y: 316, endPoint x: -209, endPoint y: 288, distance: 821.5
click at [0, 288] on html "Skip to main content 아이템 검색 인사이트 리오더 아이템맵 판매현황 입출고 현황 시즌기획/리뷰 설정/관리 브랜드 전환 영업 p…" at bounding box center [784, 379] width 1568 height 758
paste input "App Frame"
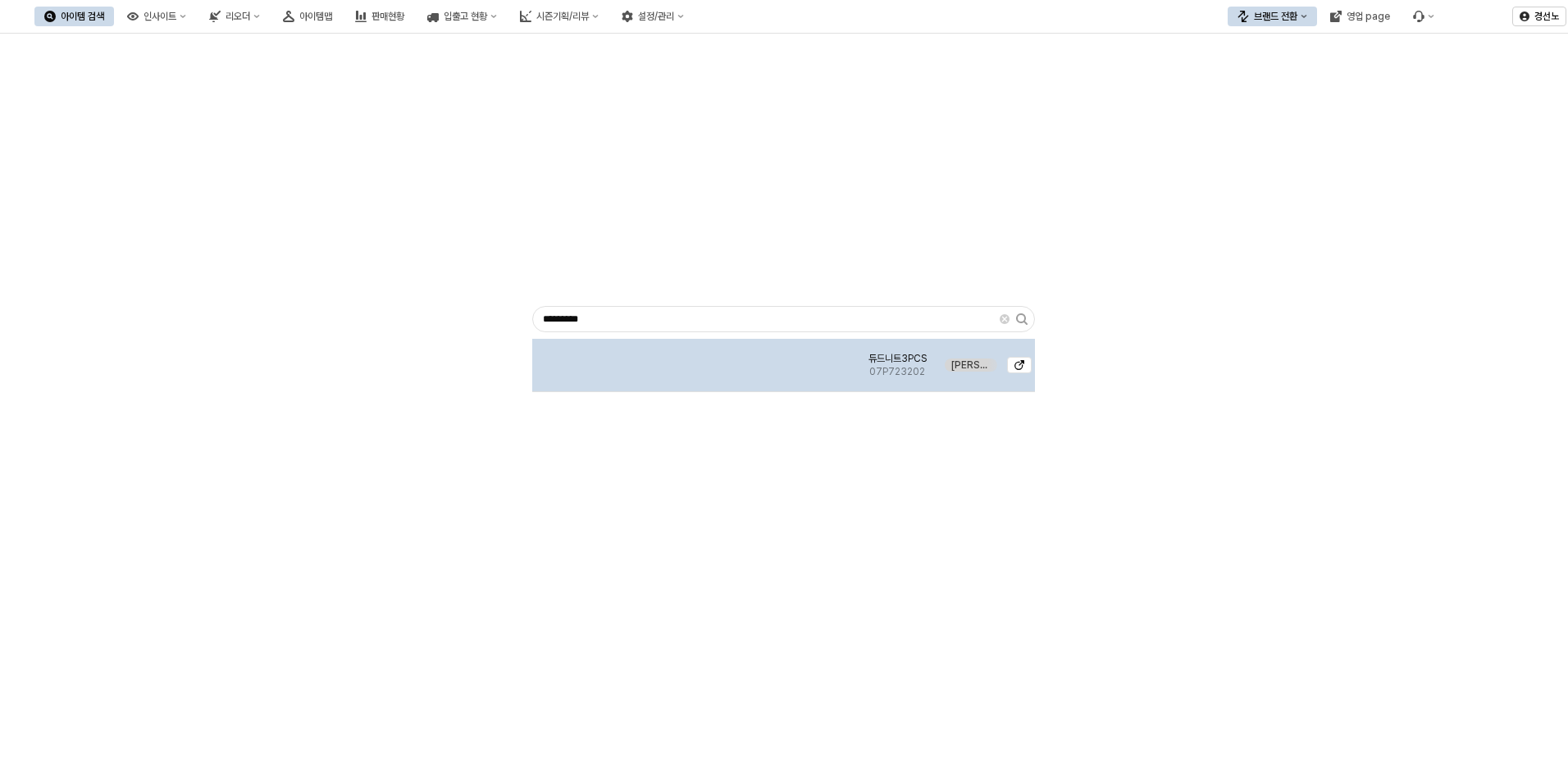
click at [695, 359] on img "App Frame" at bounding box center [695, 359] width 0 height 0
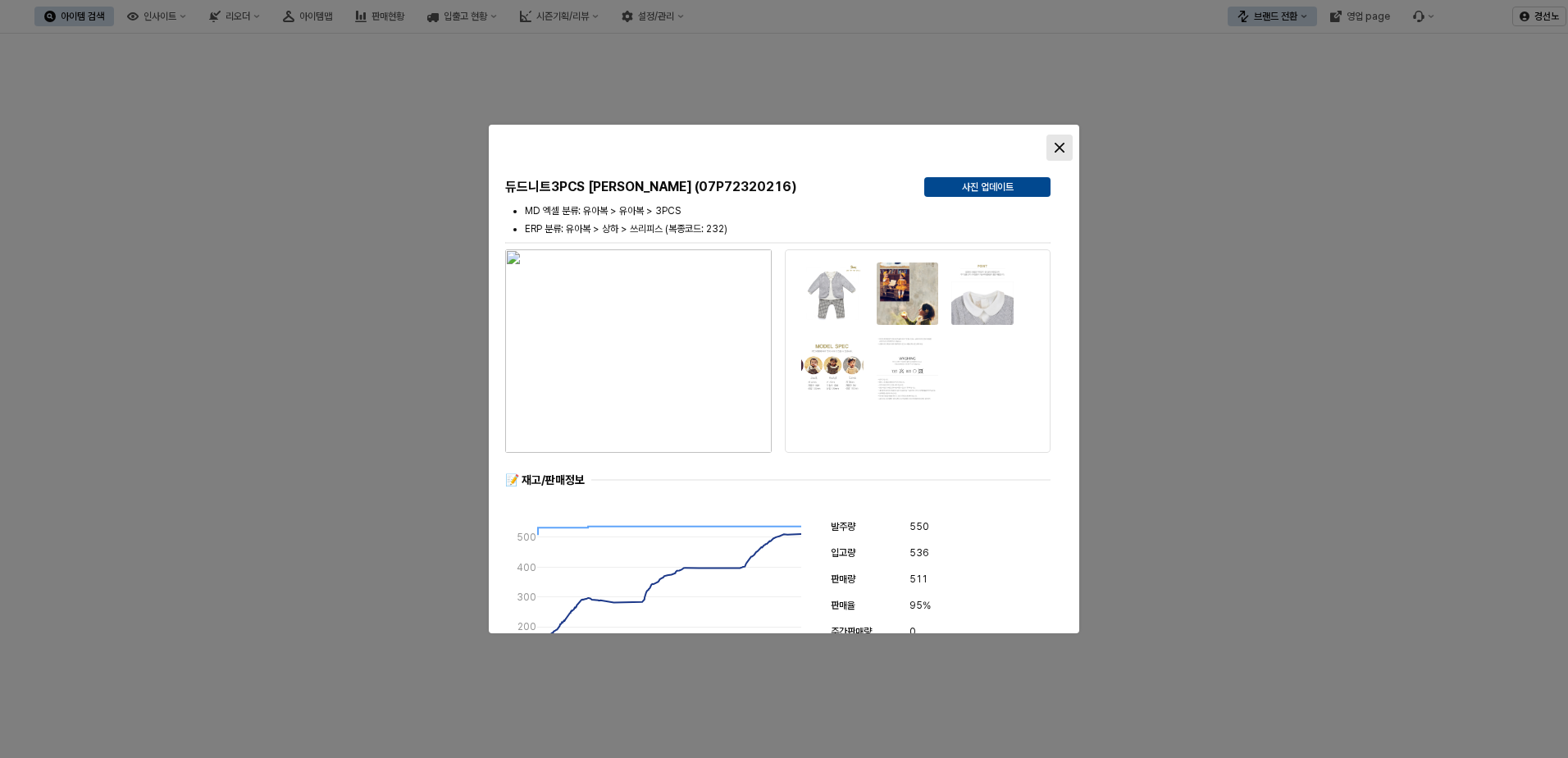
click at [1059, 145] on icon "Close" at bounding box center [1059, 147] width 10 height 10
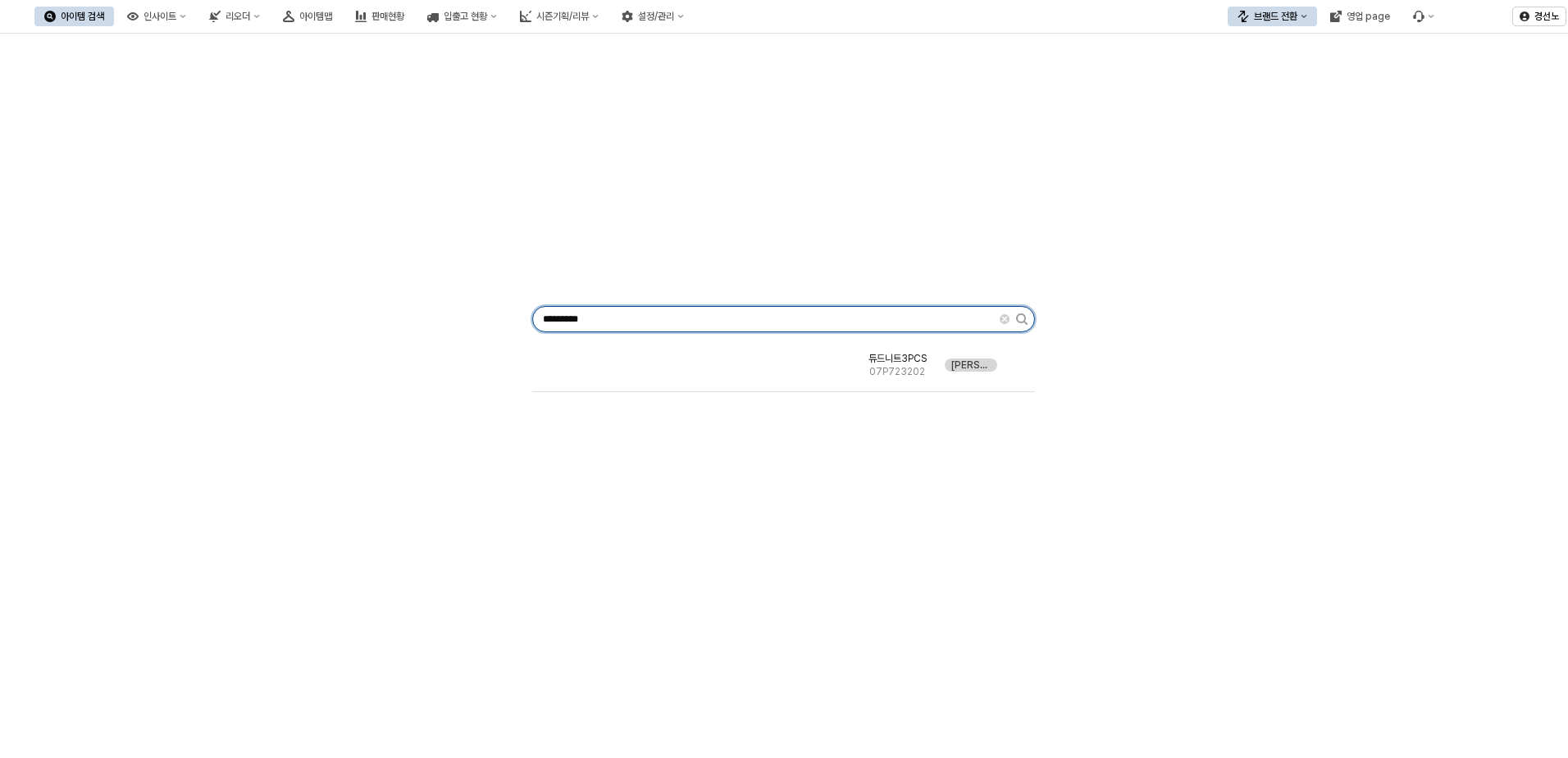
drag, startPoint x: 660, startPoint y: 323, endPoint x: -109, endPoint y: 312, distance: 769.1
click at [0, 312] on html "Skip to main content 아이템 검색 인사이트 리오더 아이템맵 판매현황 입출고 현황 시즌기획/리뷰 설정/관리 브랜드 전환 영업 p…" at bounding box center [784, 379] width 1568 height 758
paste input "App Frame"
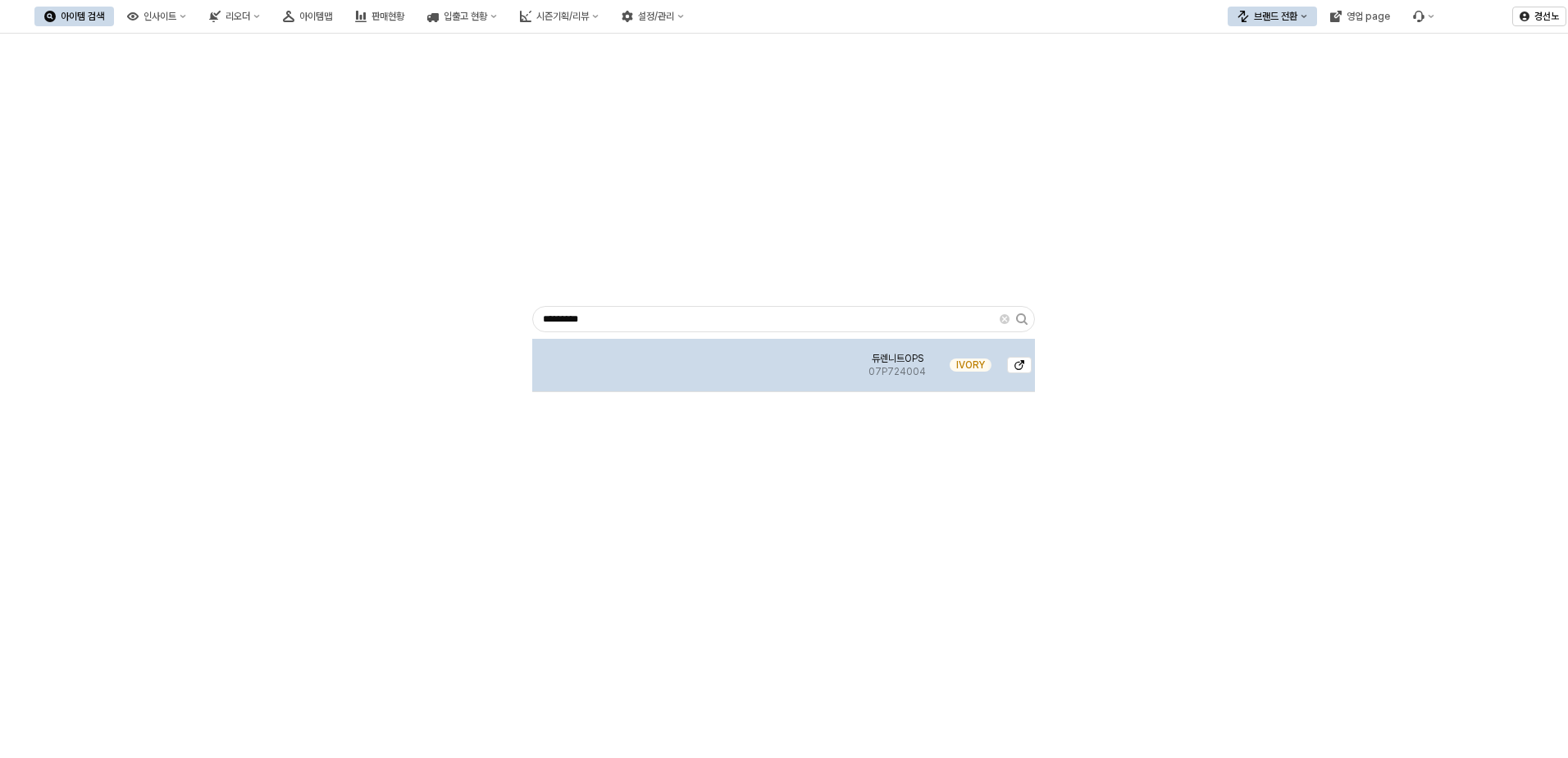
click at [695, 359] on img "App Frame" at bounding box center [695, 359] width 0 height 0
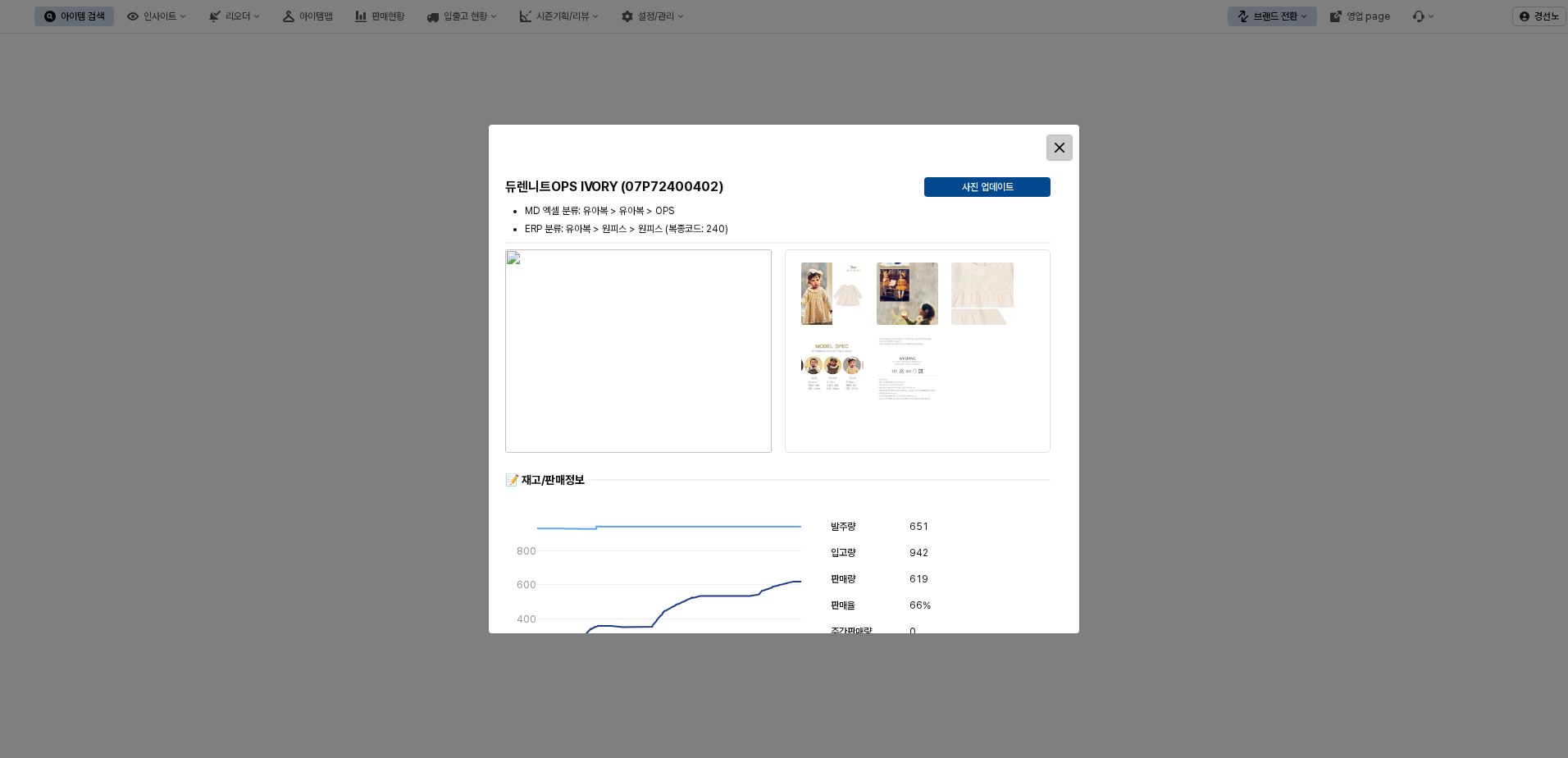
click at [1063, 142] on icon "Close" at bounding box center [1059, 147] width 10 height 10
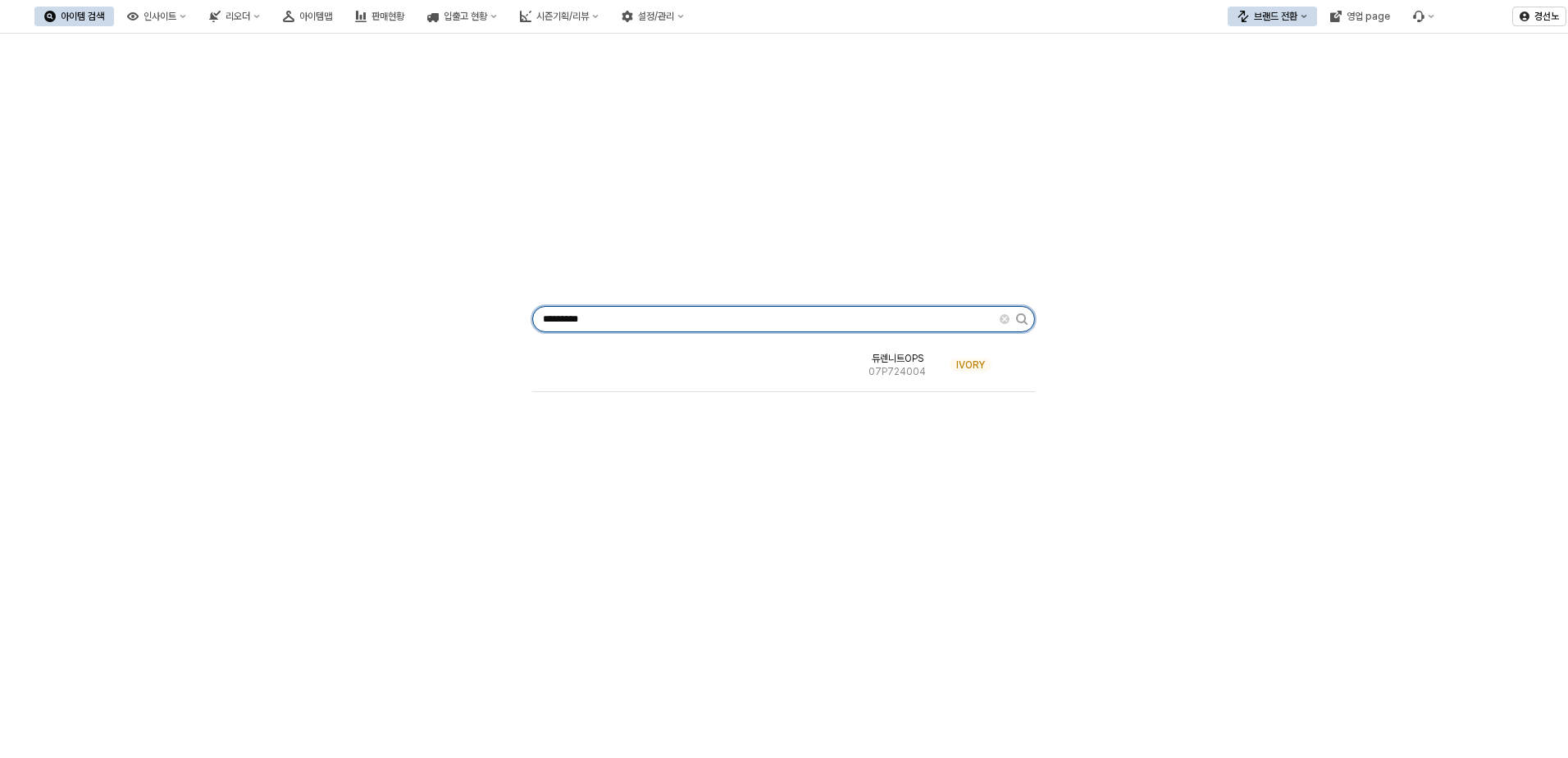
drag, startPoint x: 632, startPoint y: 319, endPoint x: -298, endPoint y: 285, distance: 930.6
click at [0, 285] on html "Skip to main content 아이템 검색 인사이트 리오더 아이템맵 판매현황 입출고 현황 시즌기획/리뷰 설정/관리 브랜드 전환 영업 p…" at bounding box center [784, 379] width 1568 height 758
paste input "App Frame"
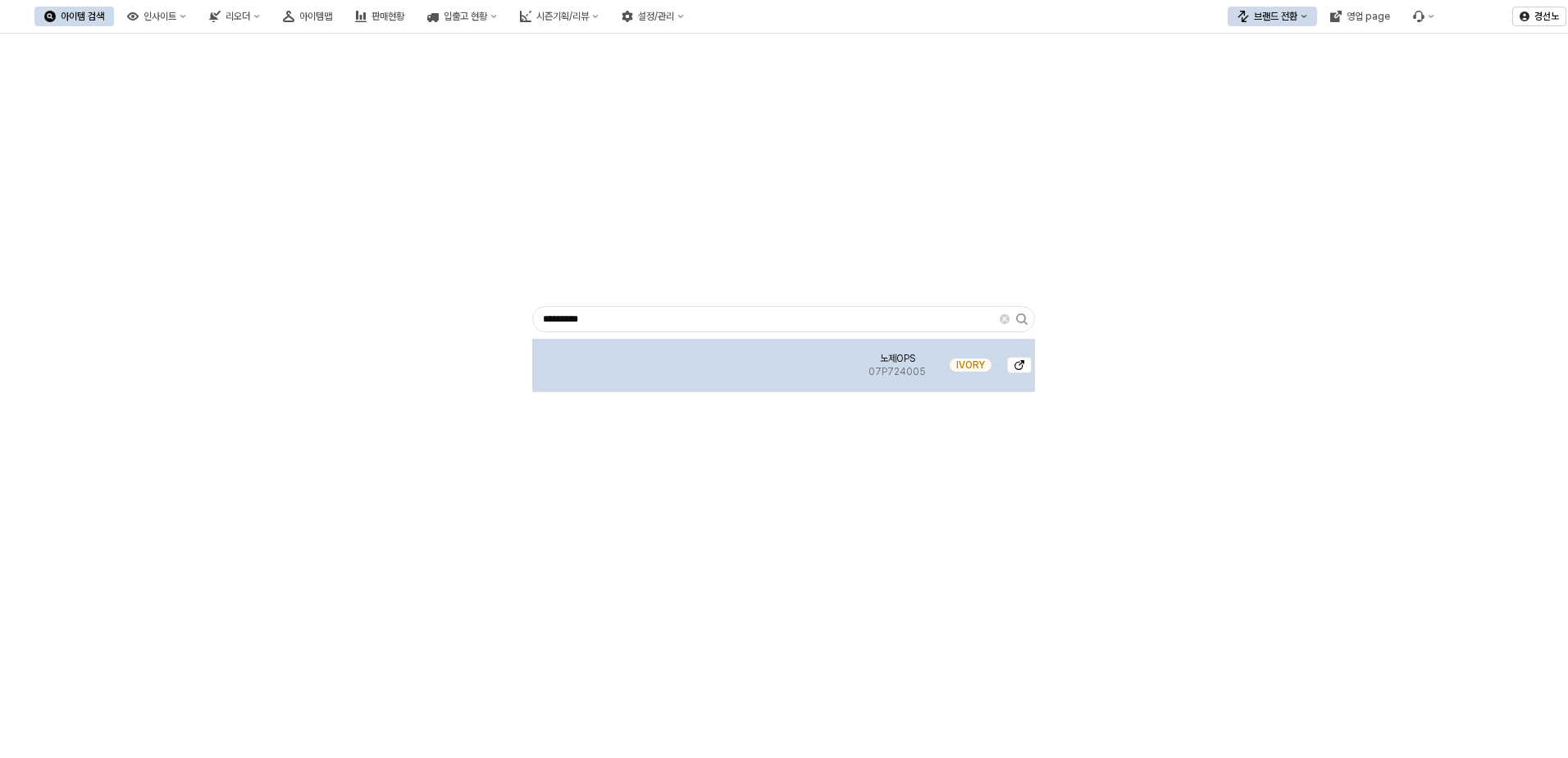
click at [695, 359] on img "App Frame" at bounding box center [695, 359] width 0 height 0
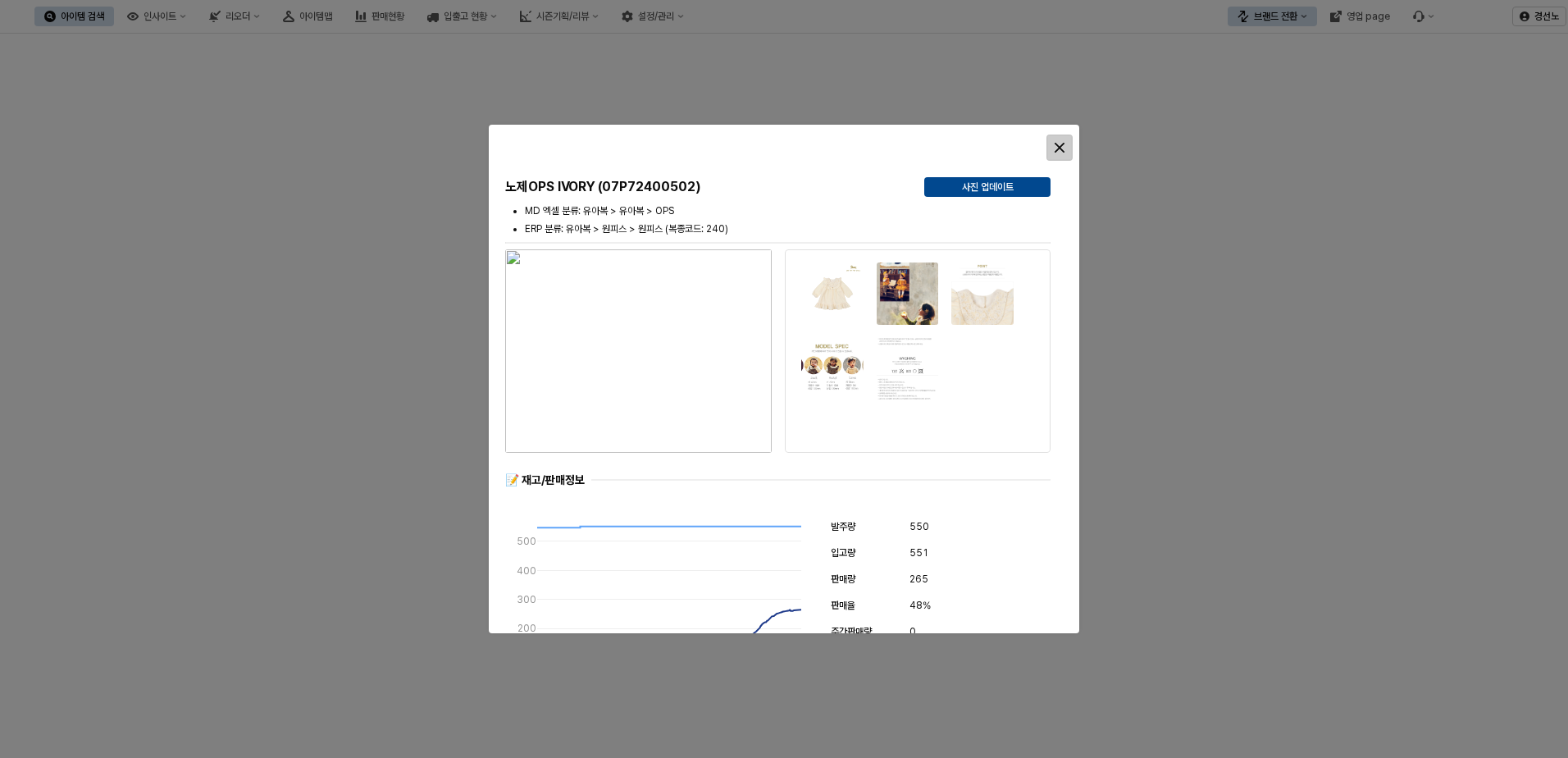
click at [1058, 147] on icon "Close" at bounding box center [1059, 147] width 10 height 10
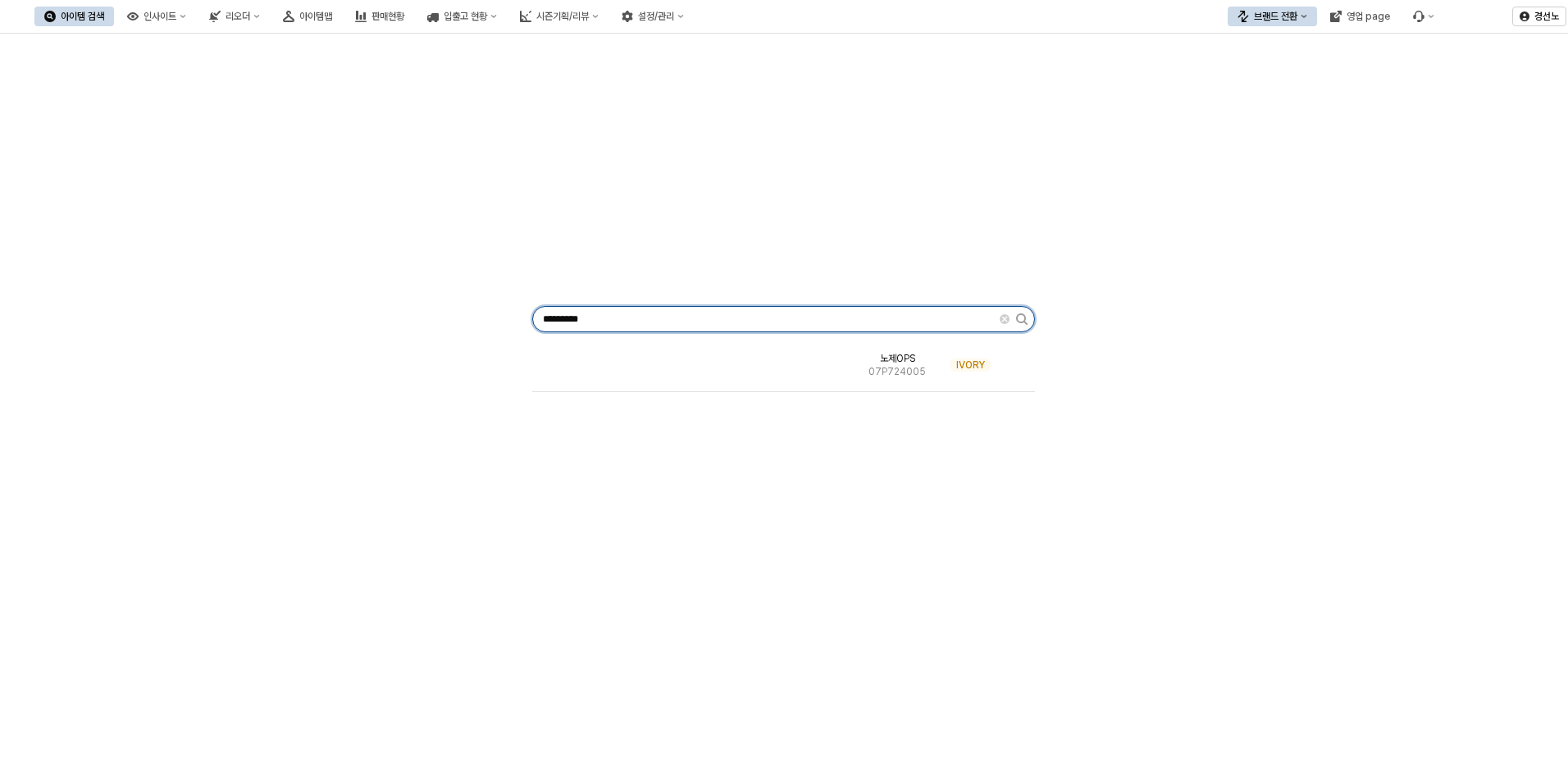
drag, startPoint x: 612, startPoint y: 322, endPoint x: 2, endPoint y: 330, distance: 610.1
click at [136, 308] on div "********* 노제OPS 07P724005 IVORY" at bounding box center [784, 315] width 1549 height 552
paste input "App Frame"
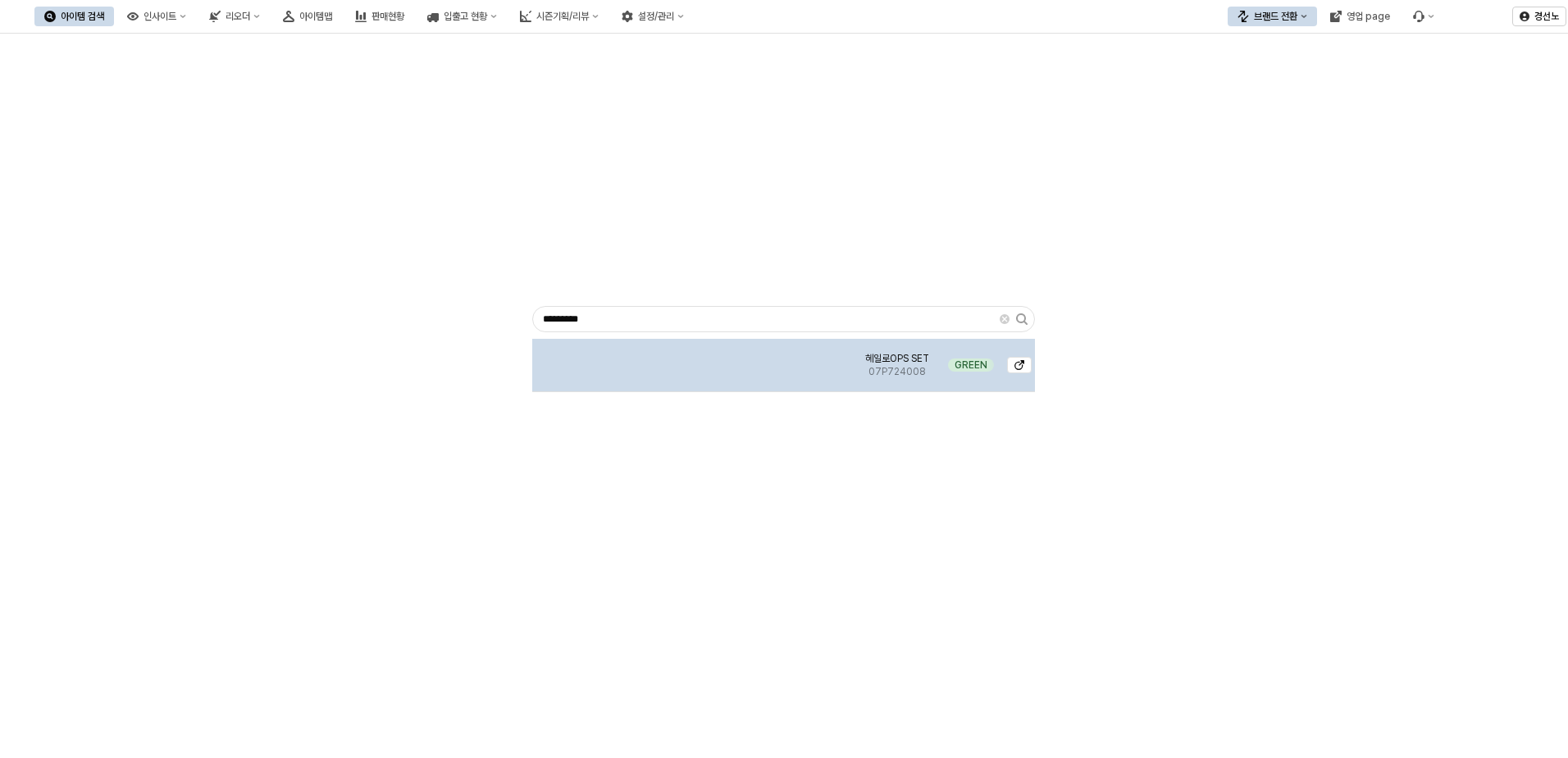
click at [695, 359] on img "App Frame" at bounding box center [695, 359] width 0 height 0
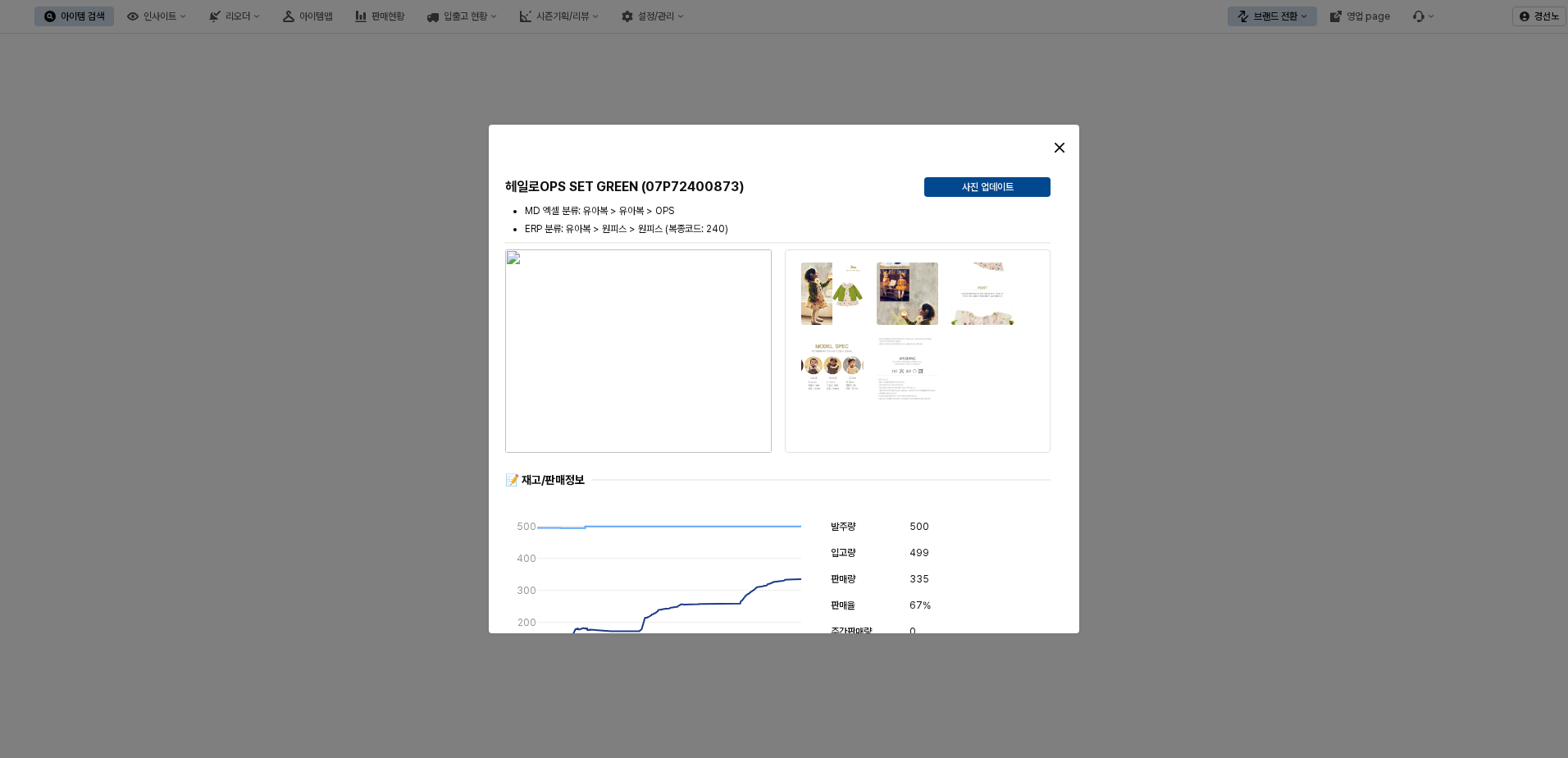
click at [1039, 151] on div at bounding box center [1005, 147] width 135 height 26
click at [1057, 152] on icon "Close" at bounding box center [1059, 147] width 10 height 10
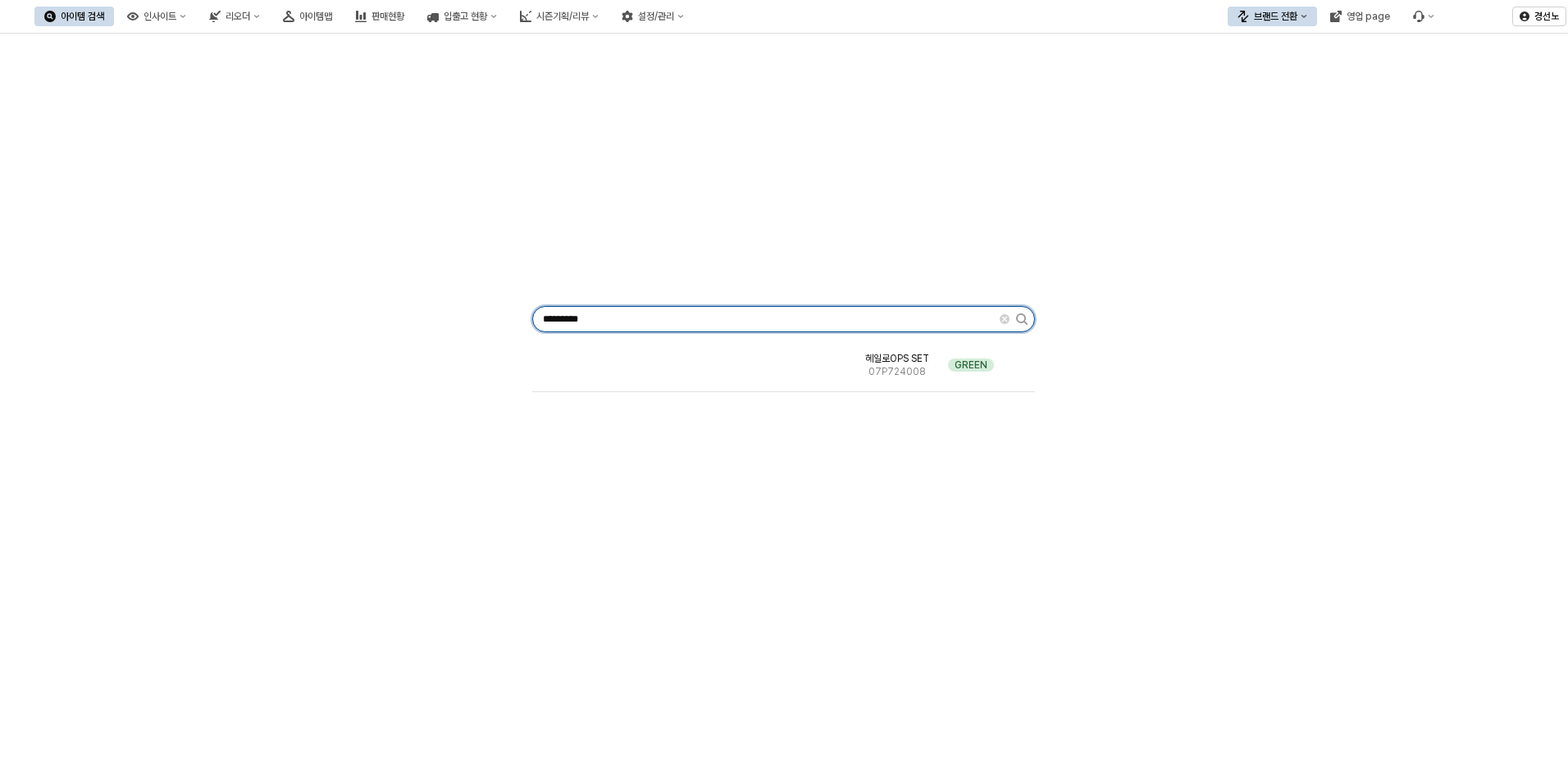
drag, startPoint x: 643, startPoint y: 324, endPoint x: -189, endPoint y: 285, distance: 832.9
click at [0, 285] on html "Skip to main content 아이템 검색 인사이트 리오더 아이템맵 판매현황 입출고 현황 시즌기획/리뷰 설정/관리 브랜드 전환 영업 p…" at bounding box center [784, 379] width 1568 height 758
paste input "App Frame"
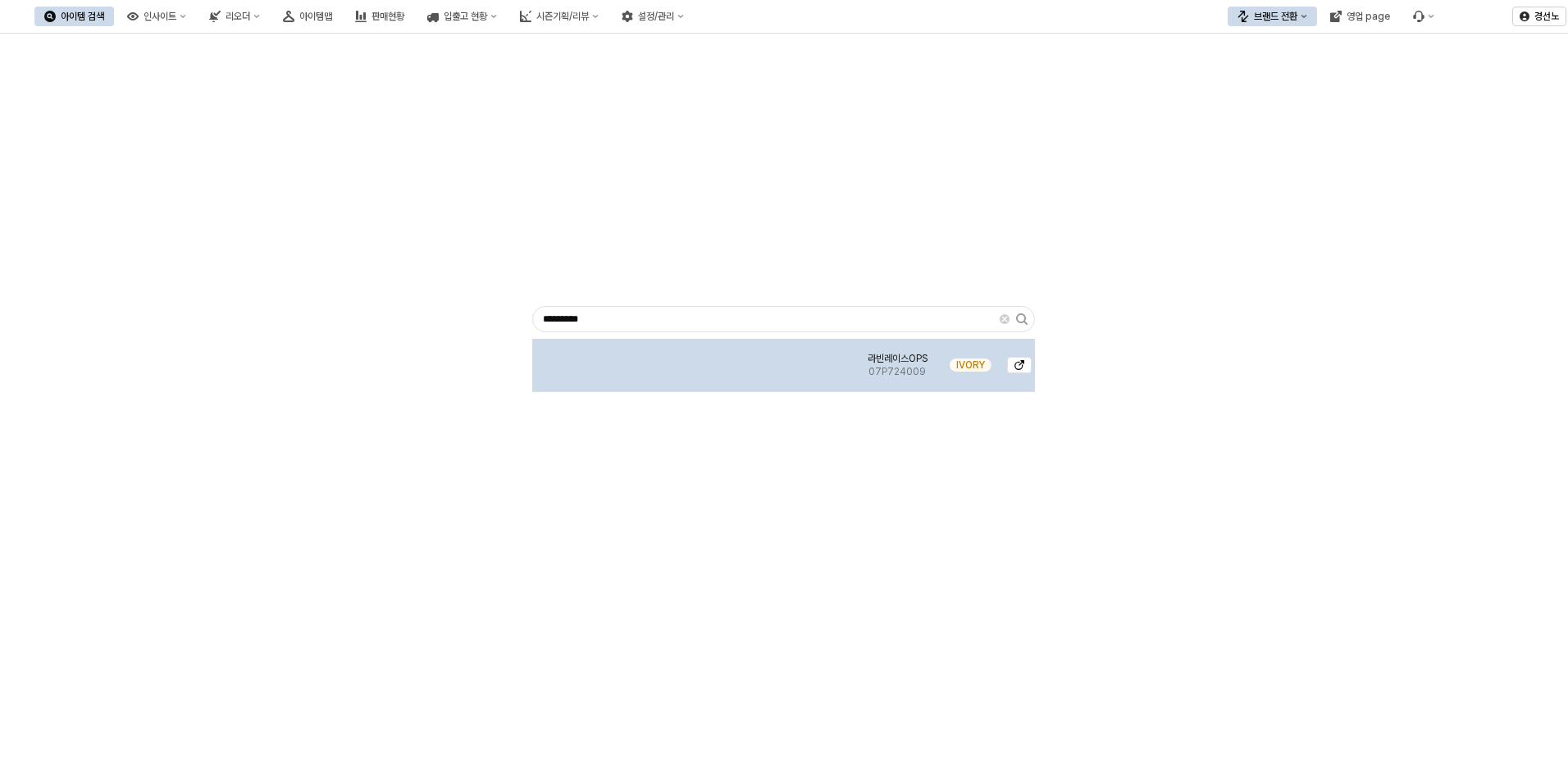
click at [695, 359] on img "App Frame" at bounding box center [695, 359] width 0 height 0
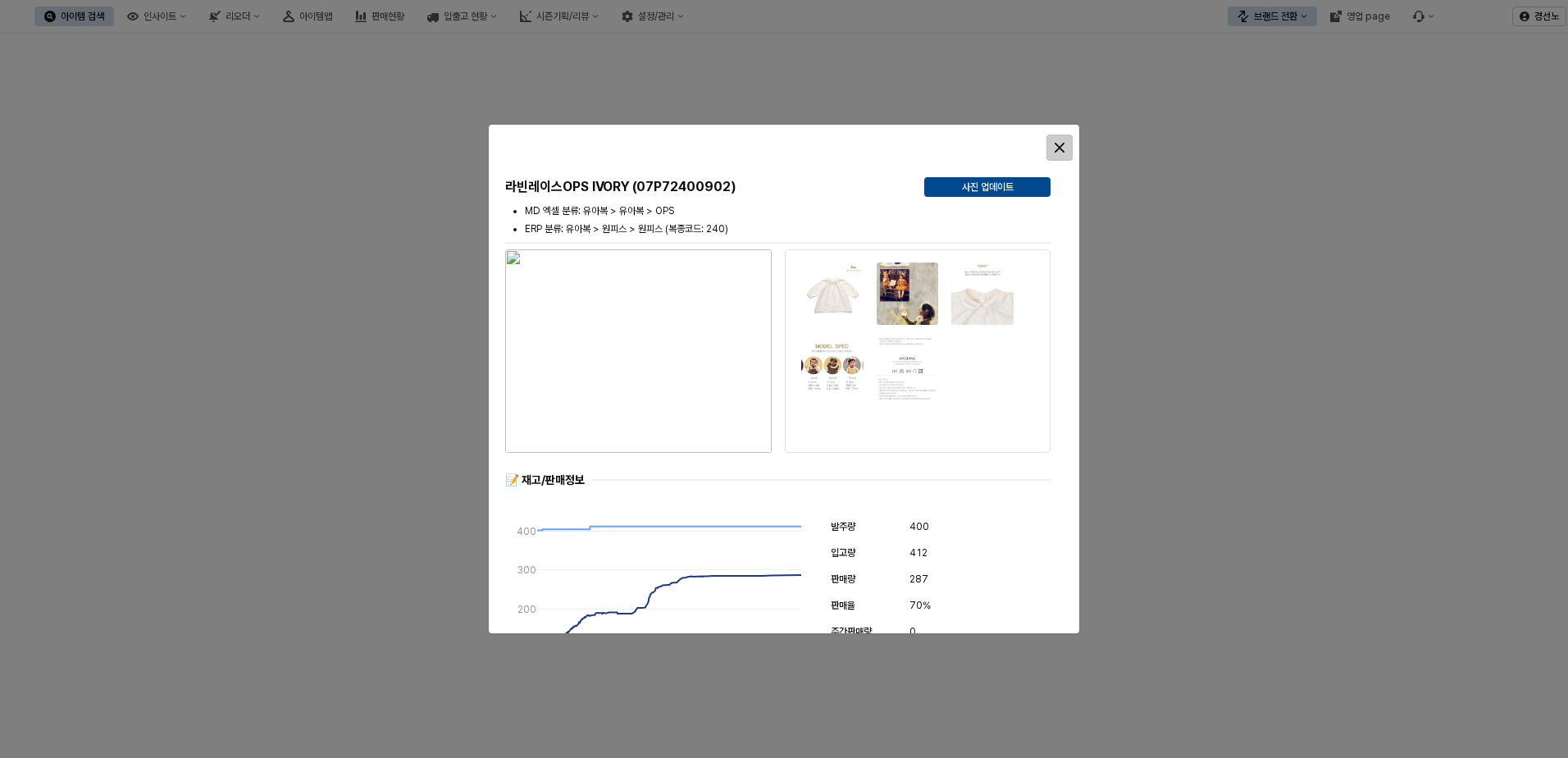
click at [1051, 142] on div "Close" at bounding box center [1059, 147] width 24 height 24
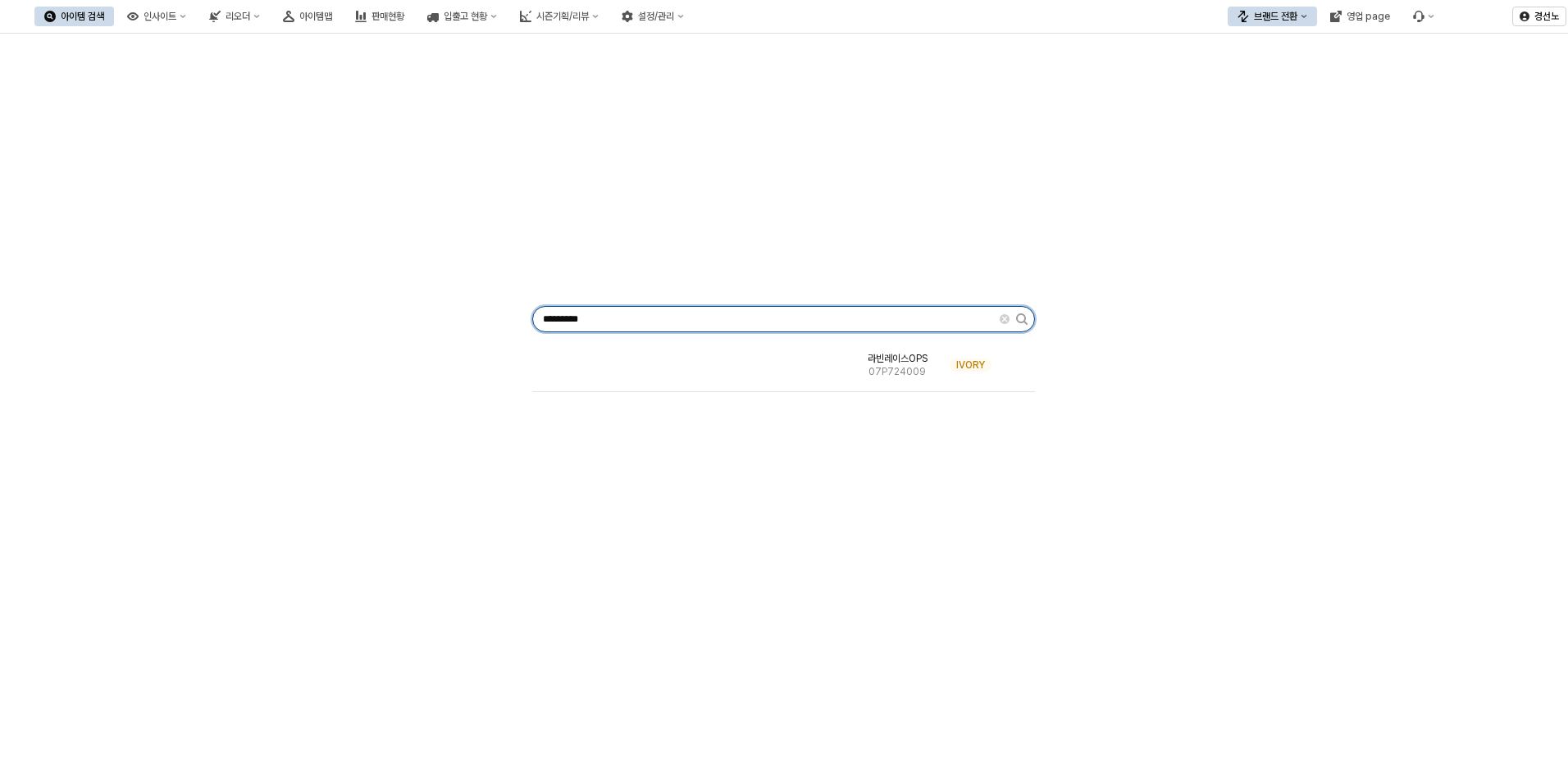
drag, startPoint x: 626, startPoint y: 316, endPoint x: 222, endPoint y: 302, distance: 404.2
click at [222, 302] on div "********* 라빈레이스OPS 07P724009 IVORY" at bounding box center [784, 315] width 1549 height 552
paste input "App Frame"
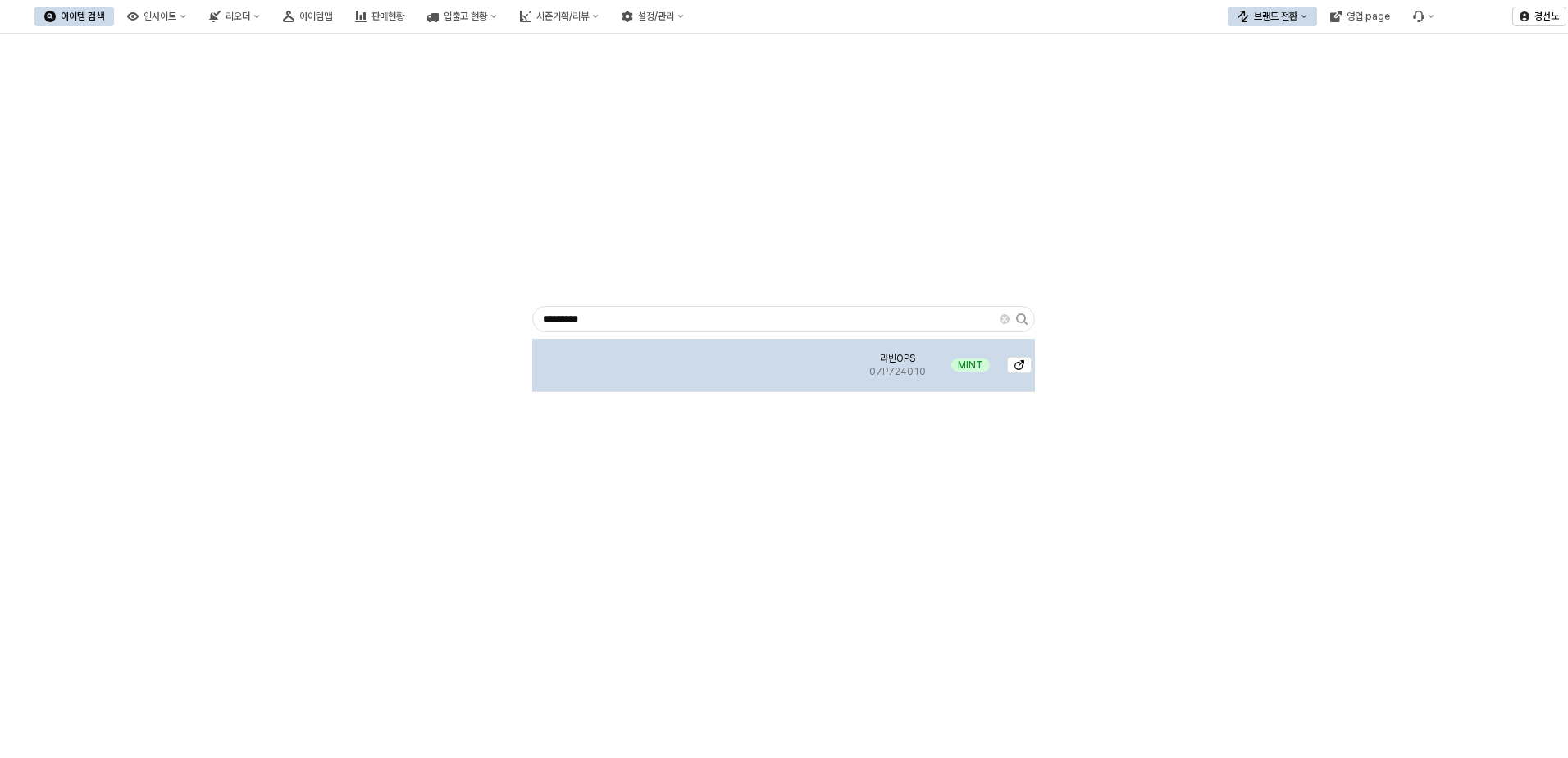
click at [695, 359] on img "App Frame" at bounding box center [695, 359] width 0 height 0
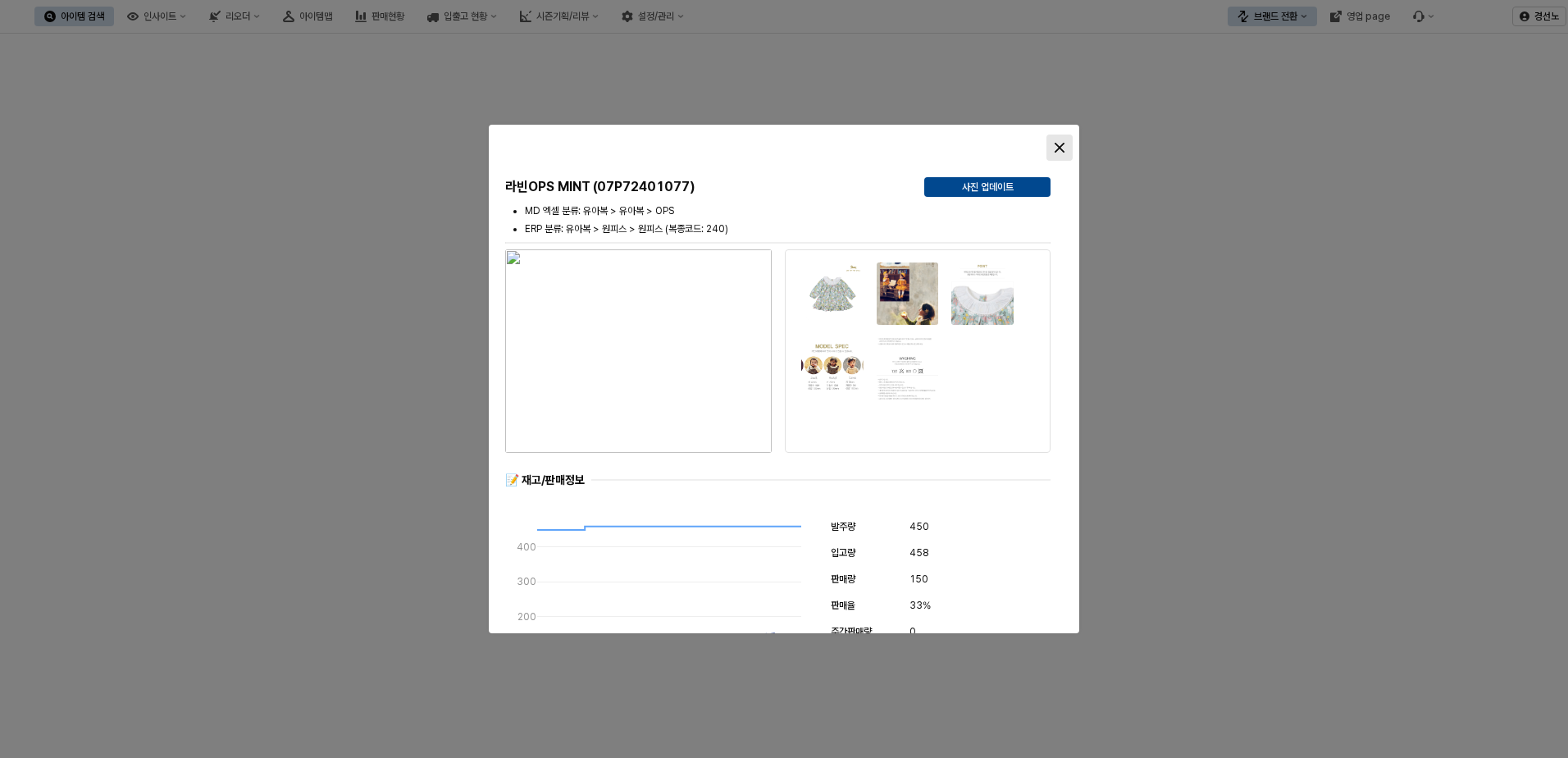
click at [1066, 147] on div "Close" at bounding box center [1059, 147] width 24 height 24
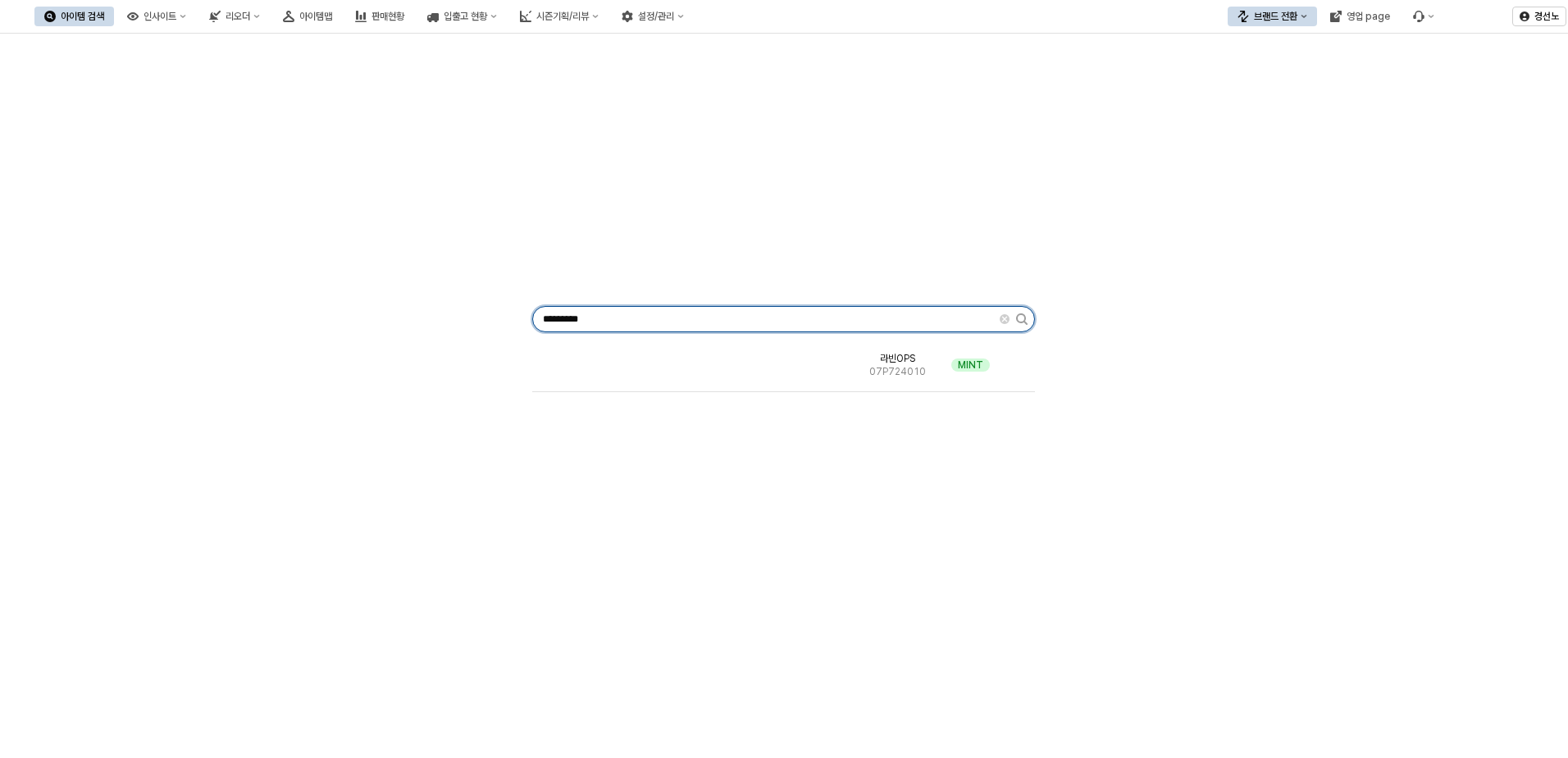
drag, startPoint x: 646, startPoint y: 319, endPoint x: -78, endPoint y: 294, distance: 724.4
click at [0, 294] on html "Skip to main content 아이템 검색 인사이트 리오더 아이템맵 판매현황 입출고 현황 시즌기획/리뷰 설정/관리 브랜드 전환 영업 p…" at bounding box center [784, 379] width 1568 height 758
paste input "App Frame"
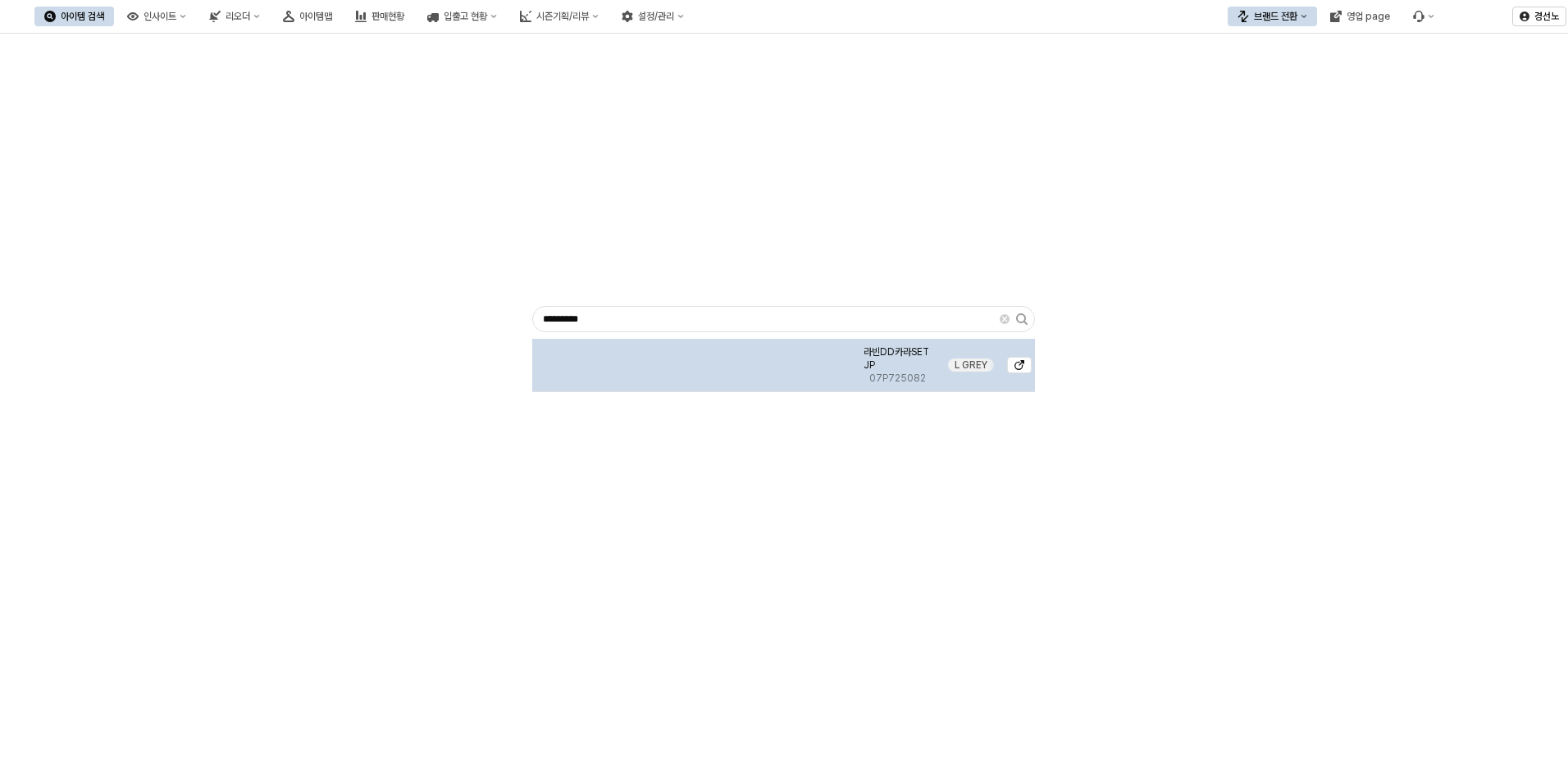
click at [695, 359] on img "App Frame" at bounding box center [695, 359] width 0 height 0
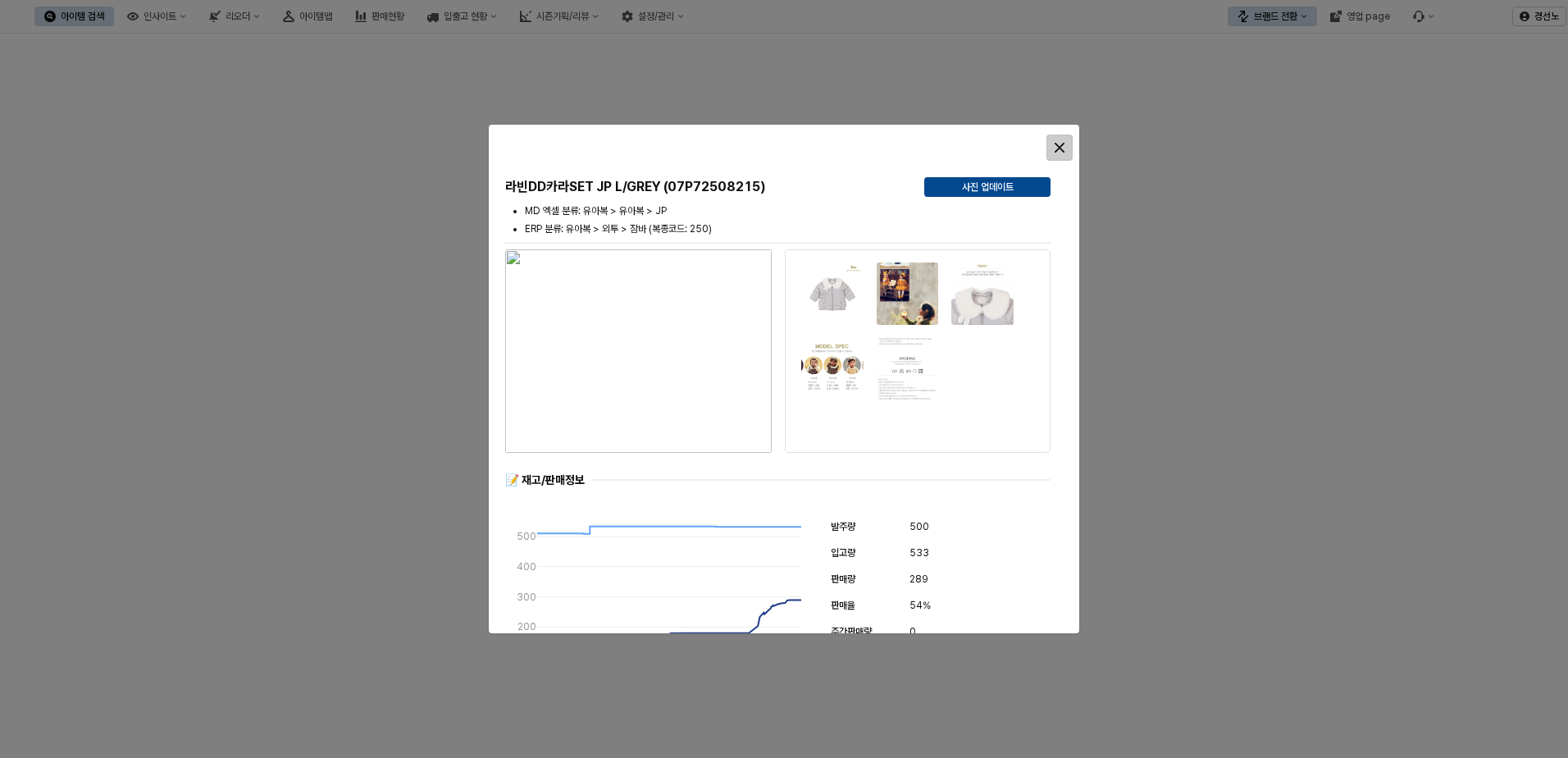
click at [1063, 146] on icon "Close" at bounding box center [1059, 147] width 10 height 10
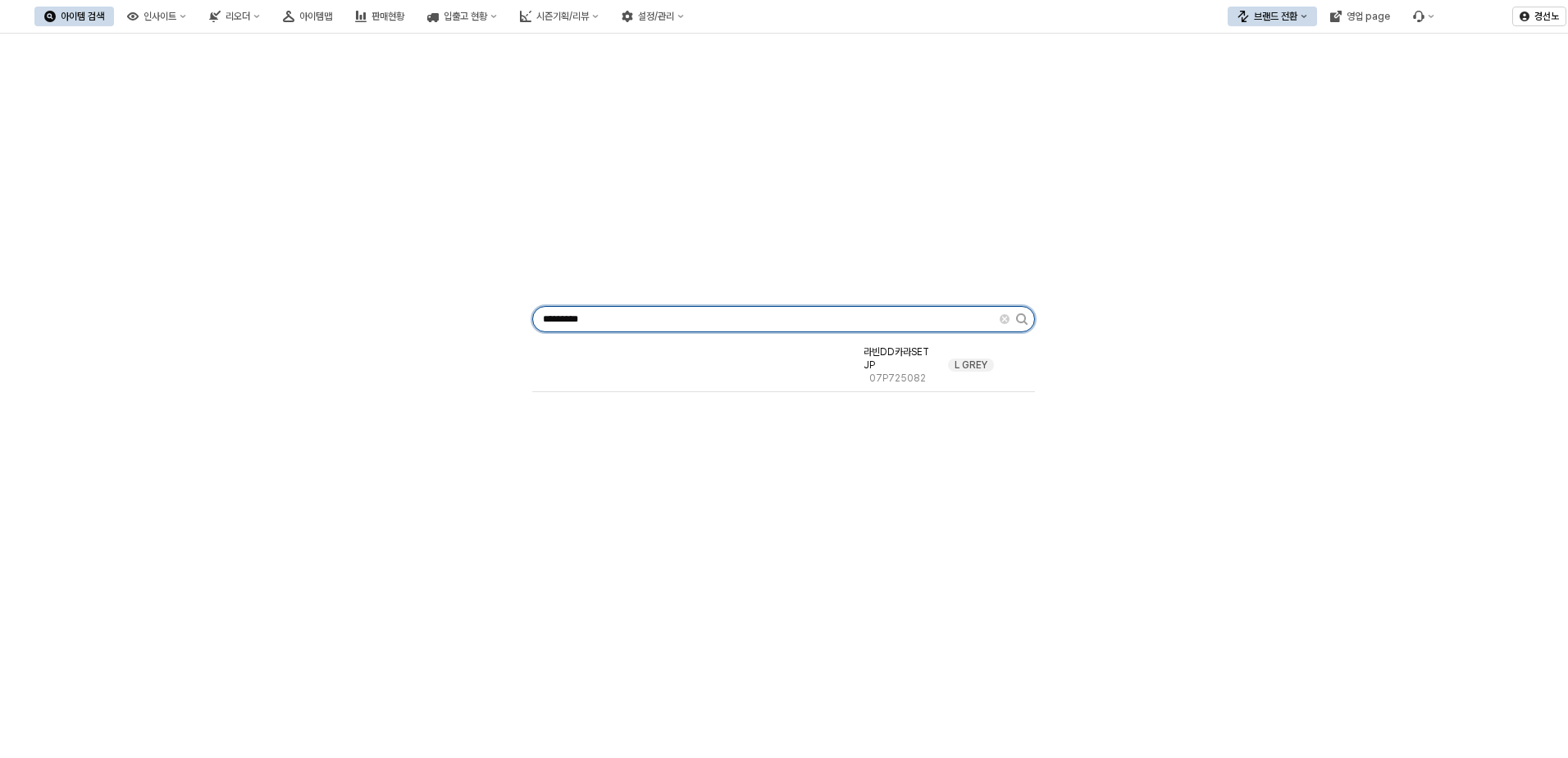
drag, startPoint x: 656, startPoint y: 324, endPoint x: -100, endPoint y: 326, distance: 756.0
click at [0, 326] on html "Skip to main content 아이템 검색 인사이트 리오더 아이템맵 판매현황 입출고 현황 시즌기획/리뷰 설정/관리 브랜드 전환 영업 p…" at bounding box center [784, 379] width 1568 height 758
paste input "App Frame"
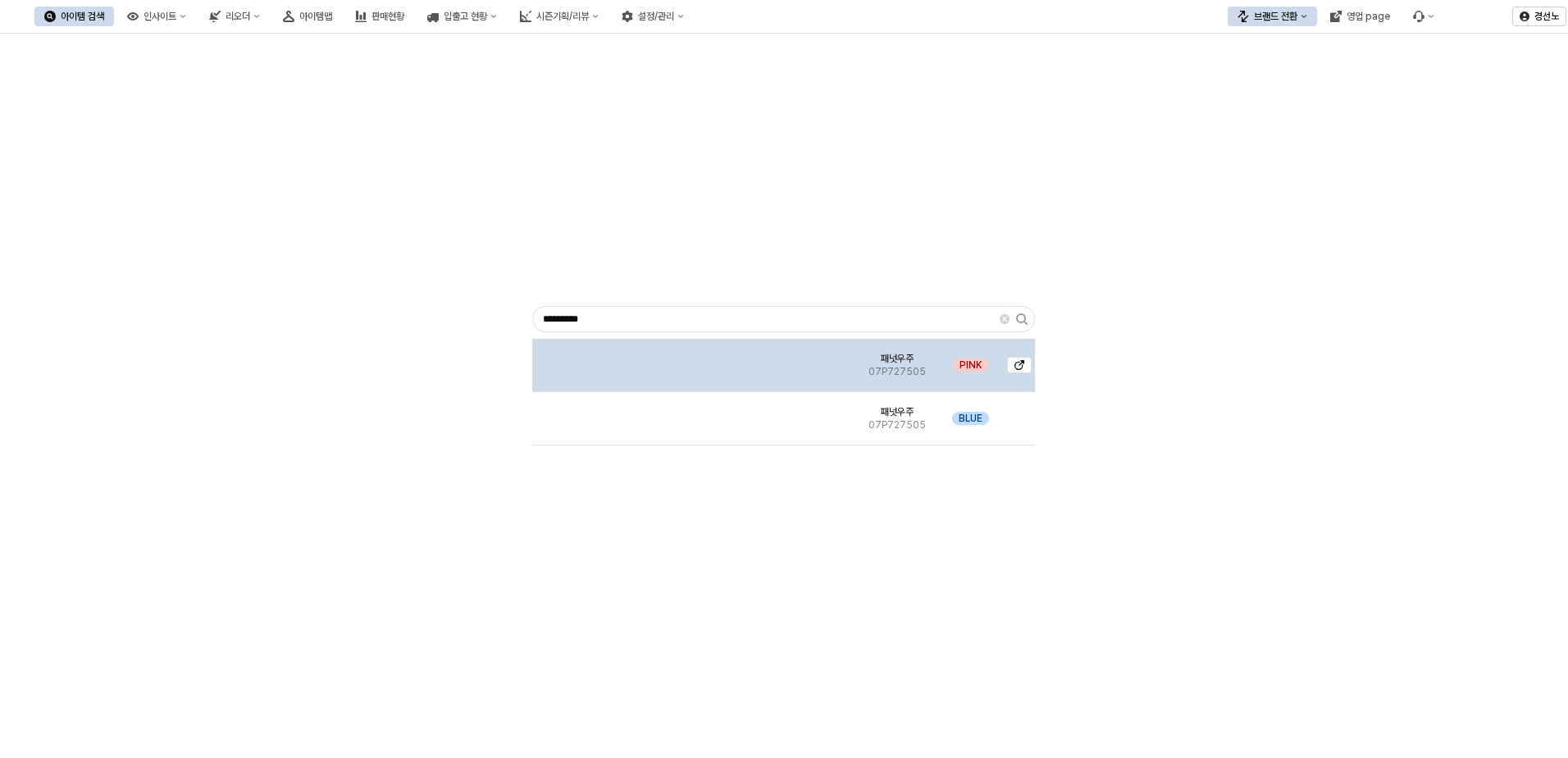
click at [728, 365] on div "App Frame" at bounding box center [694, 364] width 325 height 53
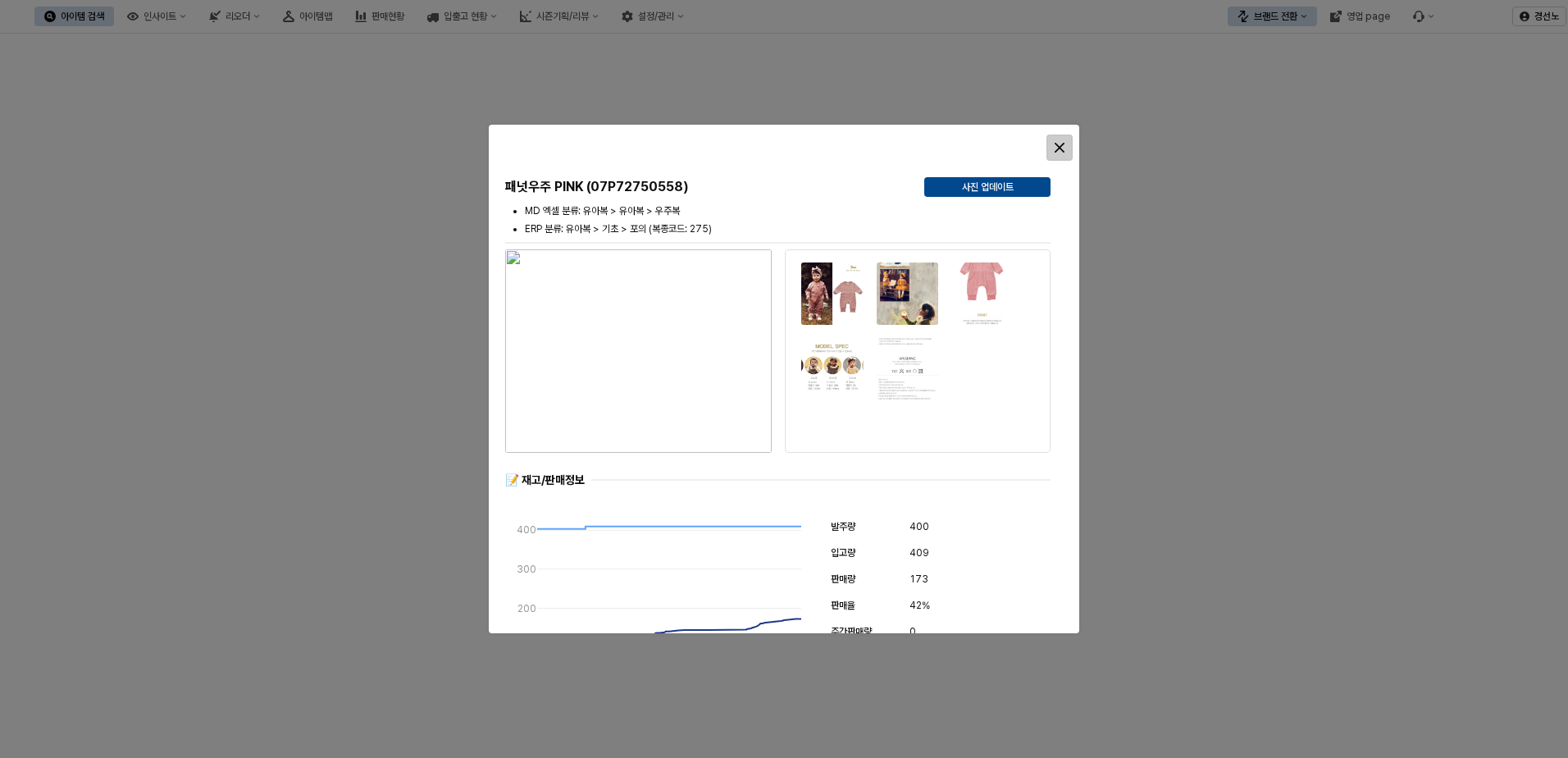
click at [1062, 143] on icon "Close" at bounding box center [1059, 147] width 10 height 10
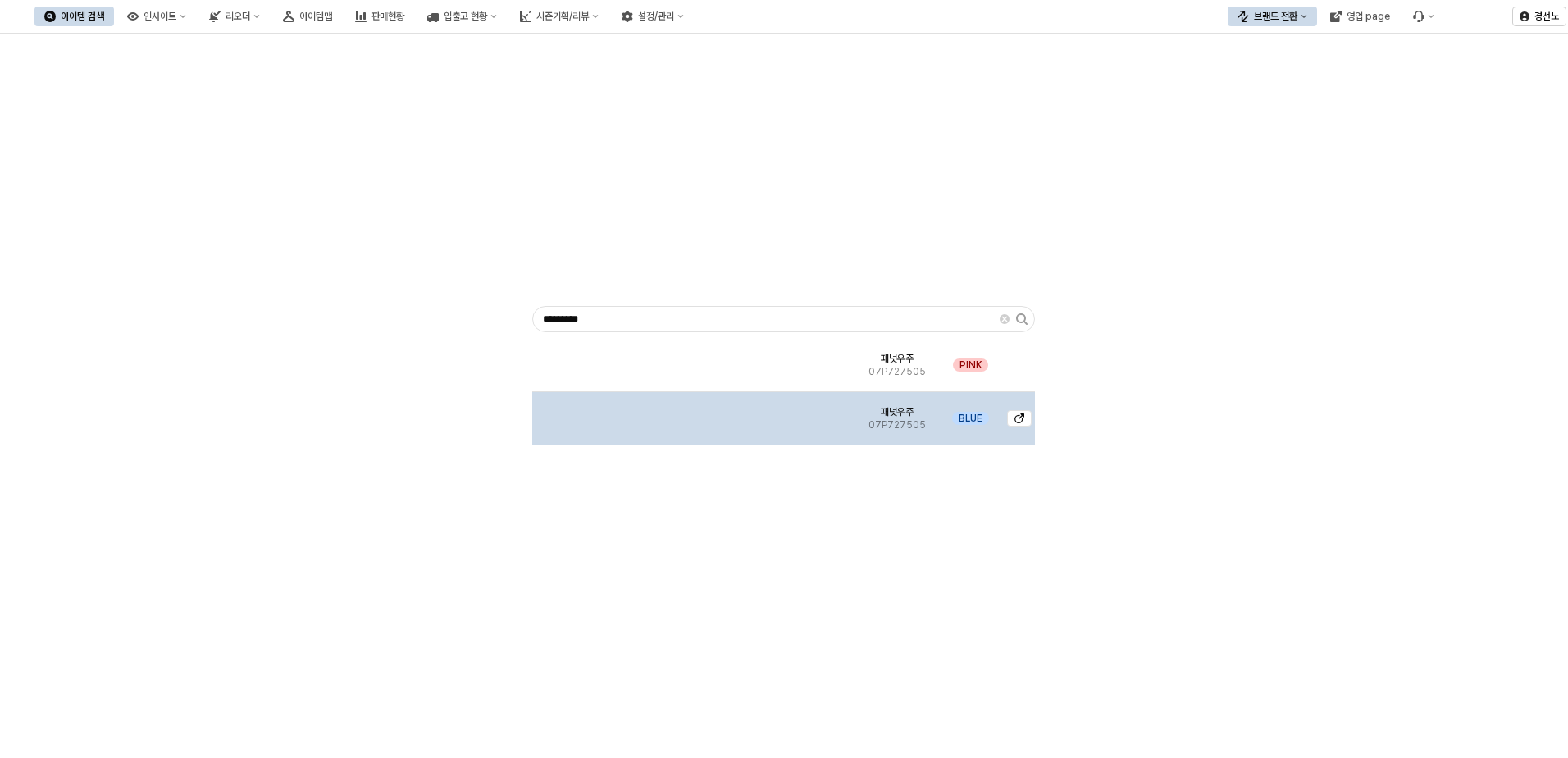
click at [695, 412] on img "App Frame" at bounding box center [695, 412] width 0 height 0
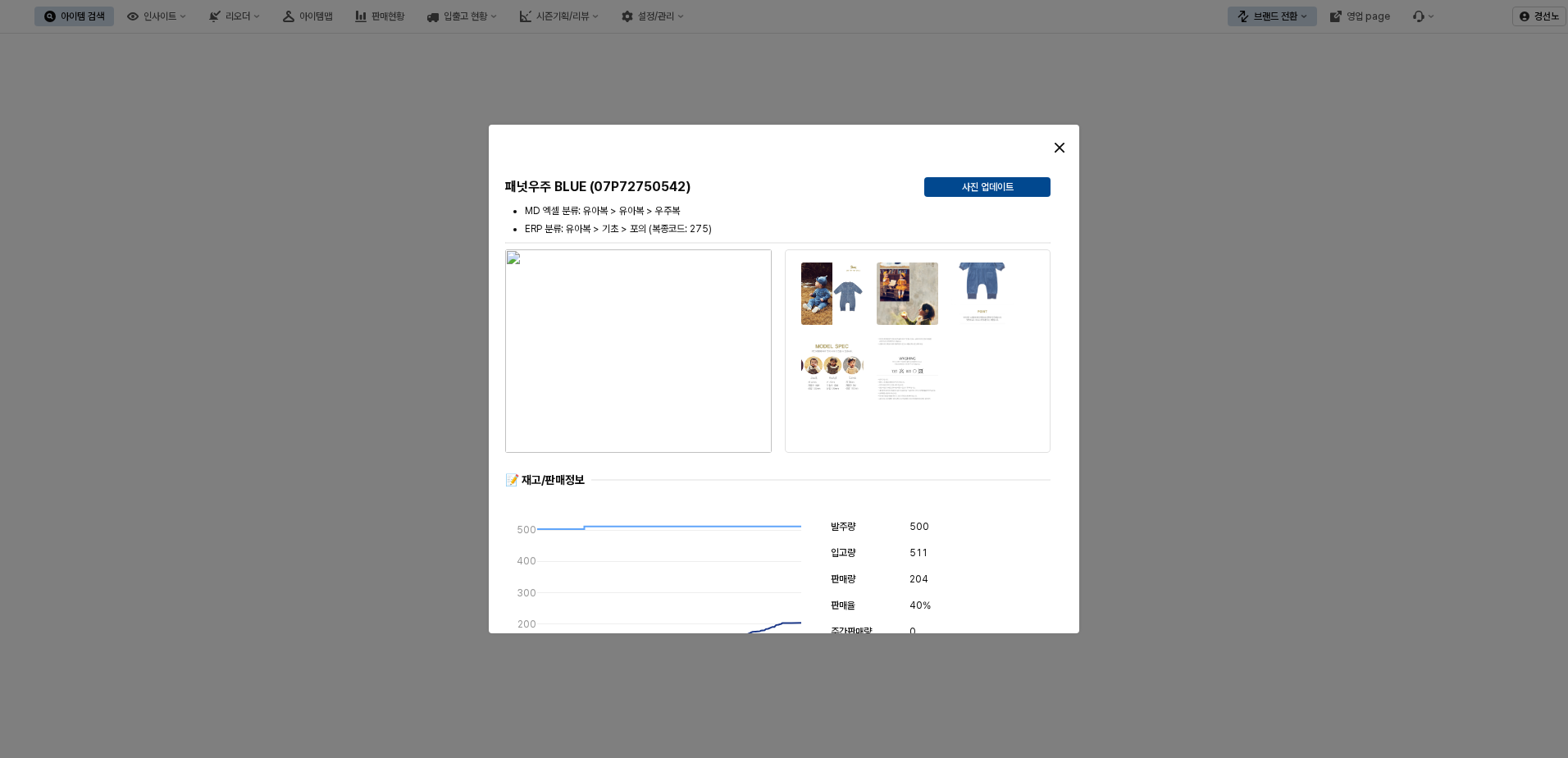
drag, startPoint x: 1295, startPoint y: 687, endPoint x: 1216, endPoint y: 743, distance: 96.8
click at [1283, 696] on div at bounding box center [784, 379] width 1568 height 758
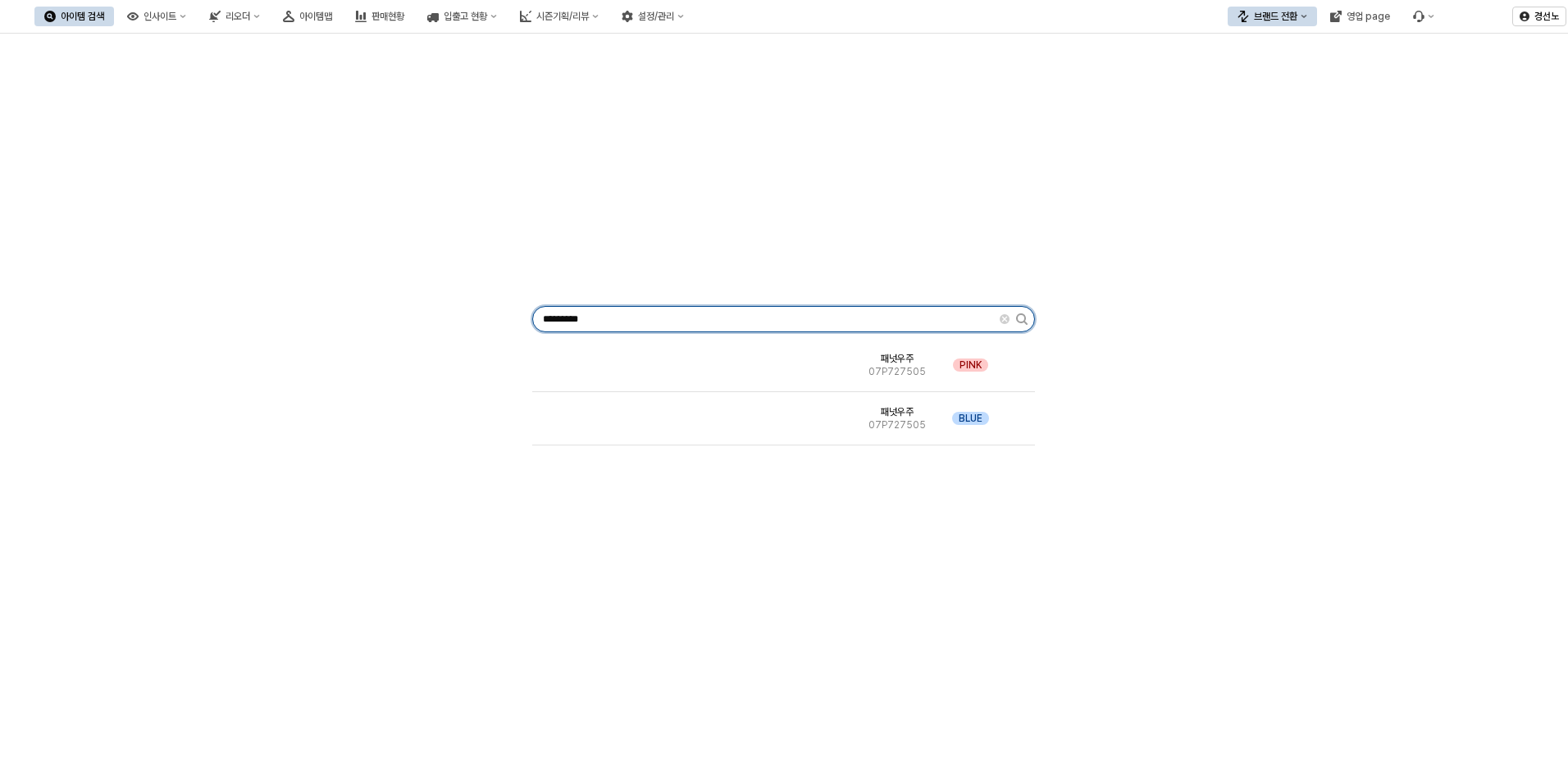
drag, startPoint x: 640, startPoint y: 318, endPoint x: 7, endPoint y: 313, distance: 633.0
click at [7, 313] on div "********* 패넛우주 07P727505 PINK 패넛우주 07P727505 BLUE" at bounding box center [784, 316] width 1568 height 564
paste input "App Frame"
type input "*********"
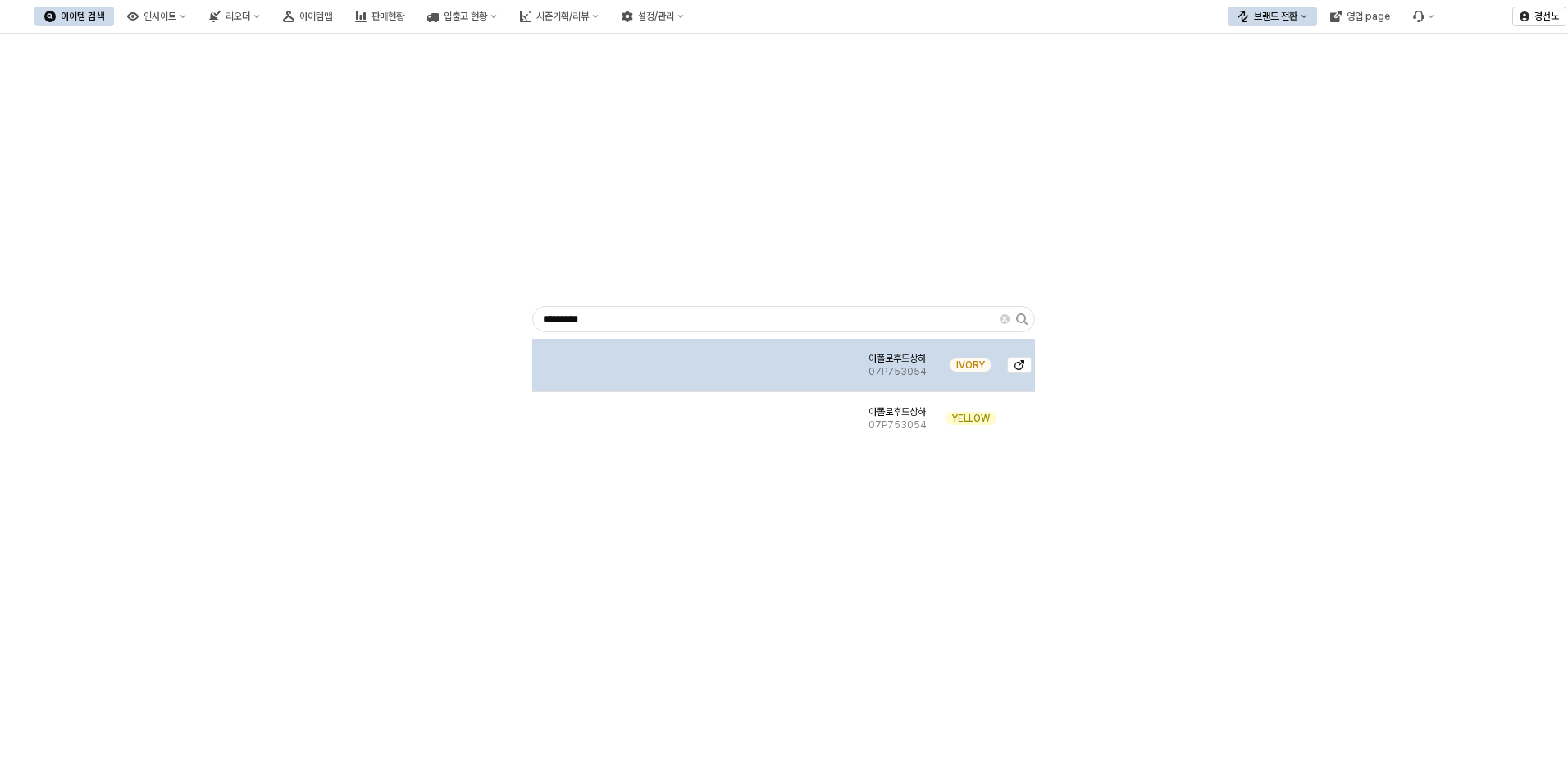
click at [695, 359] on img "App Frame" at bounding box center [695, 359] width 0 height 0
